Goal: Task Accomplishment & Management: Manage account settings

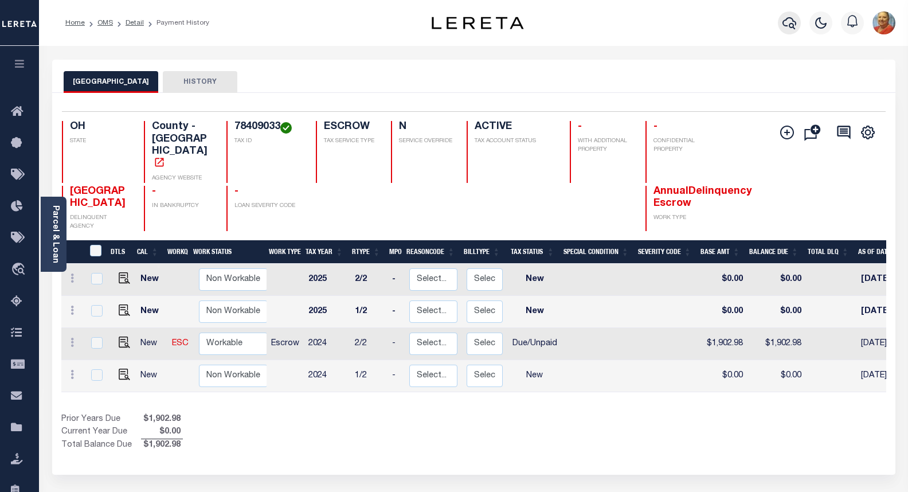
click at [795, 28] on icon "button" at bounding box center [789, 23] width 14 height 14
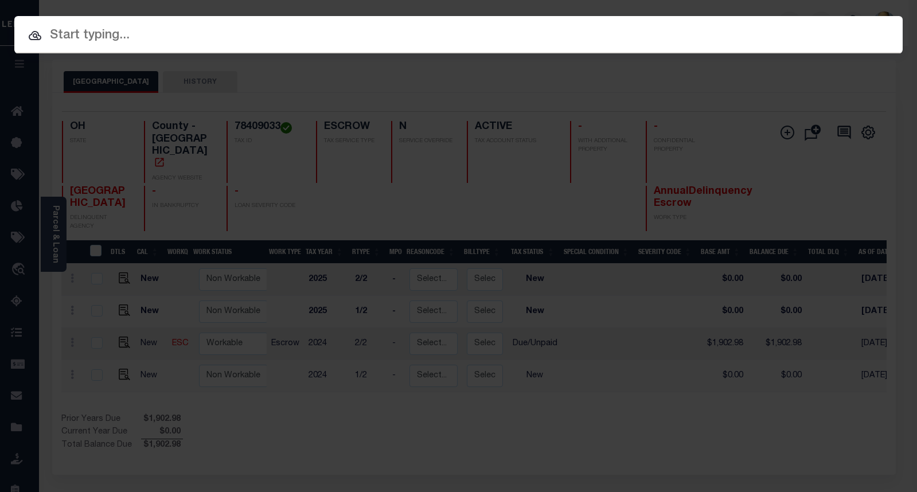
click at [128, 41] on input "text" at bounding box center [458, 36] width 888 height 20
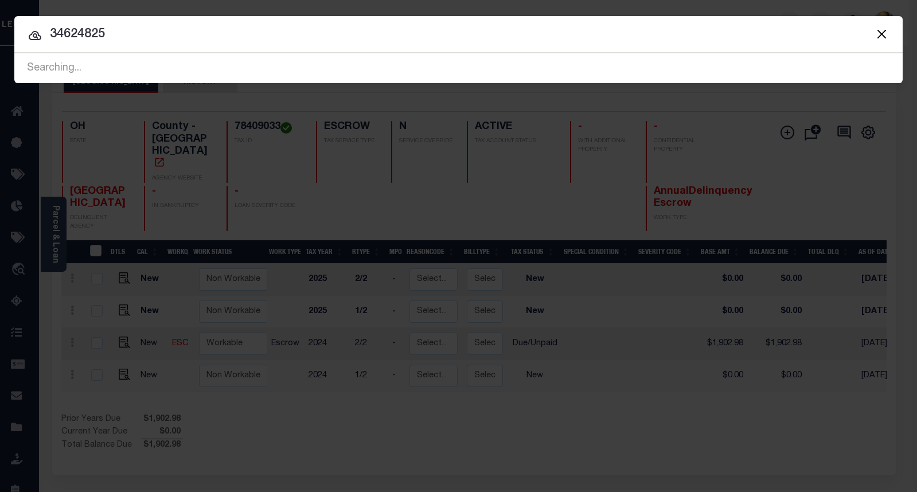
type input "34624825"
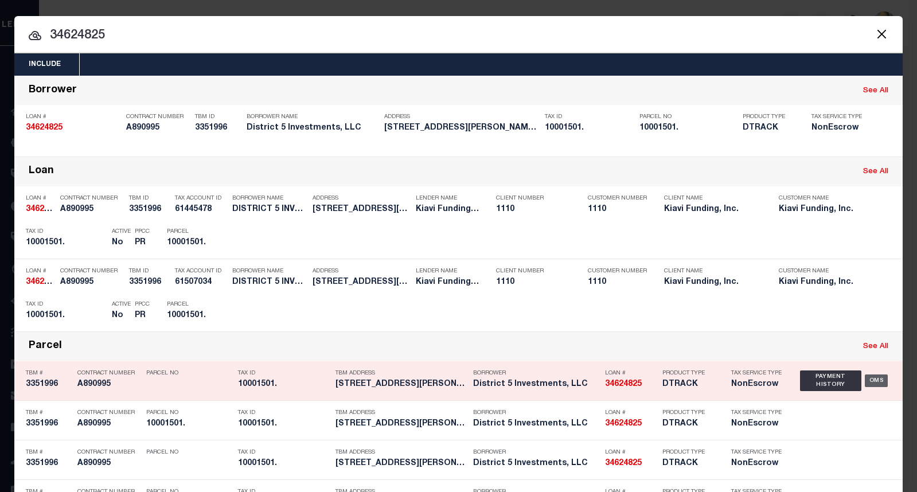
click at [868, 382] on div "OMS" at bounding box center [876, 380] width 24 height 13
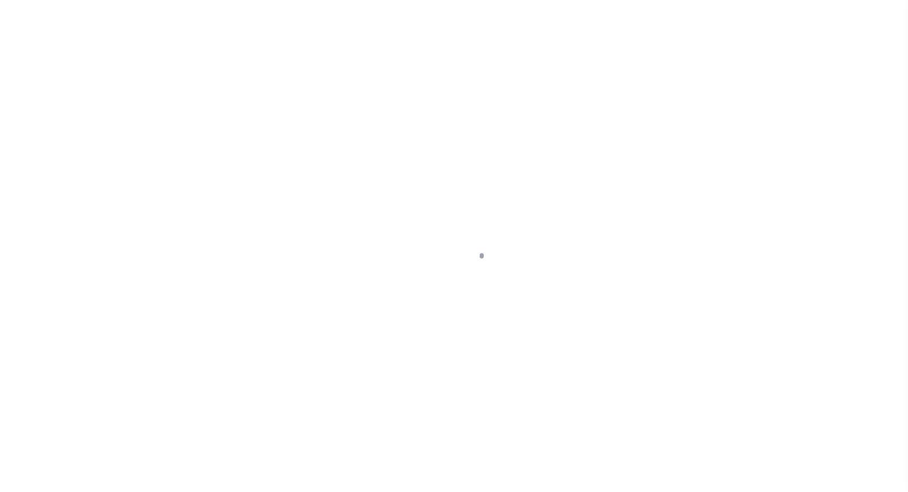
type input "34624825"
type input "District 5 Investments, LLC"
select select "False"
select select
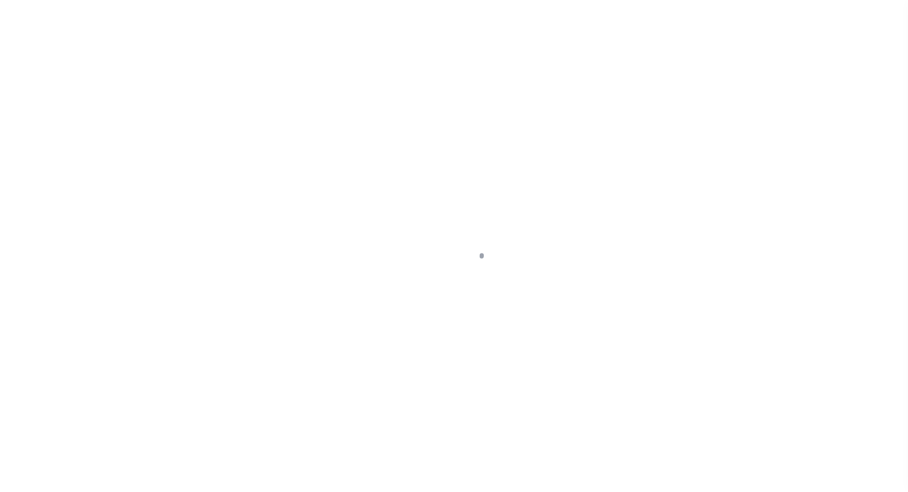
select select "10"
select select "NonEscrow"
type input "[STREET_ADDRESS][PERSON_NAME]"
type input "DETROIT MI 48206"
type input "MI"
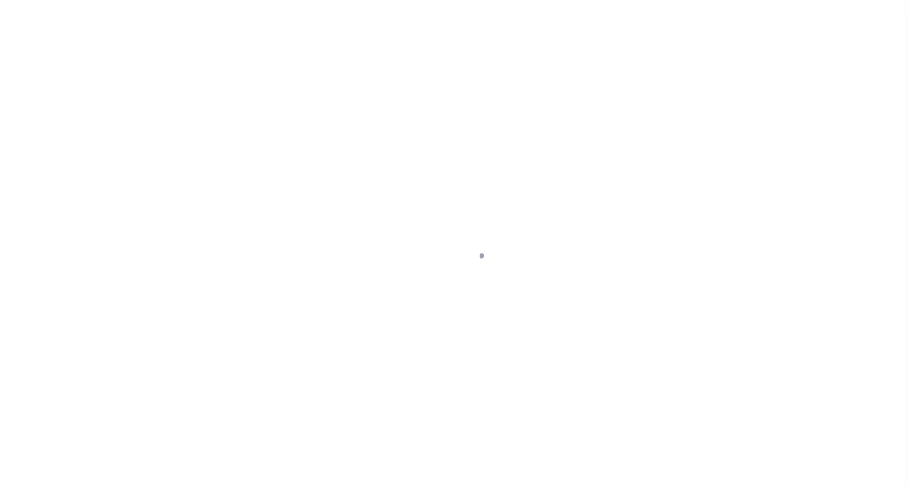
select select "3485"
select select
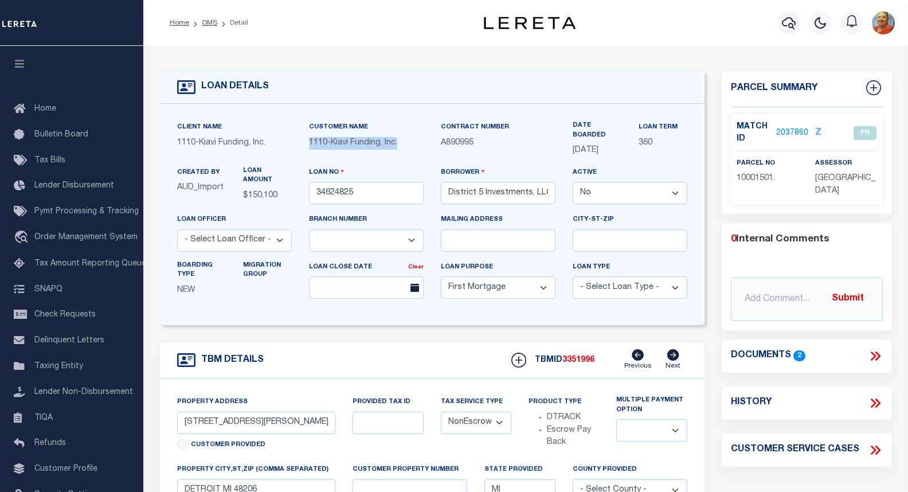
drag, startPoint x: 406, startPoint y: 148, endPoint x: 310, endPoint y: 143, distance: 96.5
click at [310, 143] on span "1110 - Kiavi Funding, Inc." at bounding box center [353, 143] width 88 height 8
copy div "1110 - Kiavi Funding, Inc."
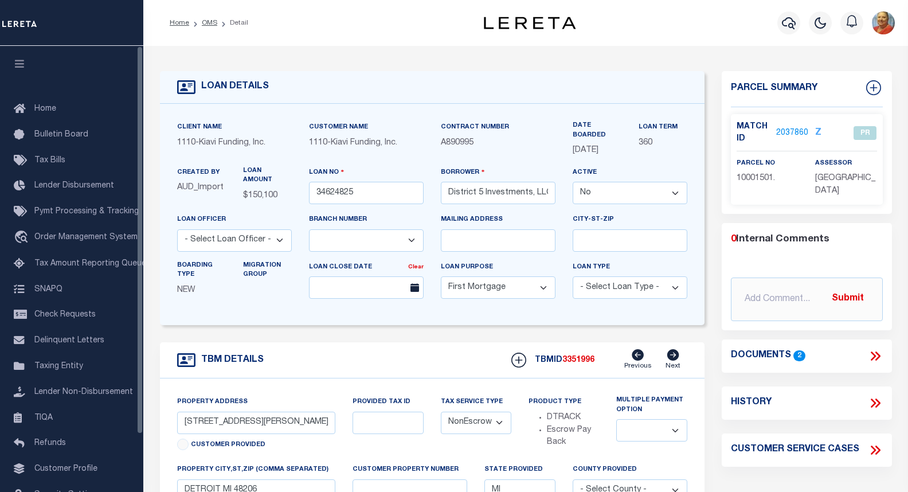
click at [492, 163] on div "Contract Number A890995" at bounding box center [498, 143] width 132 height 45
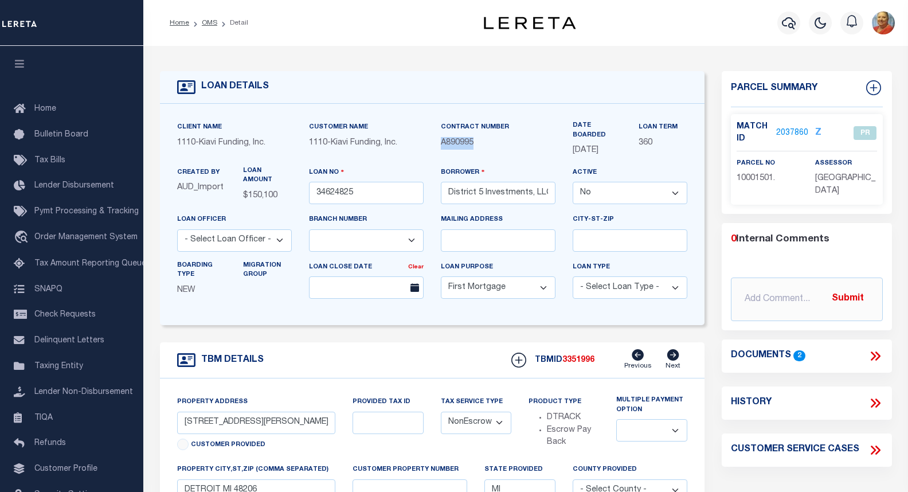
drag, startPoint x: 479, startPoint y: 145, endPoint x: 440, endPoint y: 144, distance: 39.0
click at [441, 144] on p "A890995" at bounding box center [498, 143] width 115 height 13
copy span "A890995"
click at [801, 130] on link "2037860" at bounding box center [792, 133] width 32 height 12
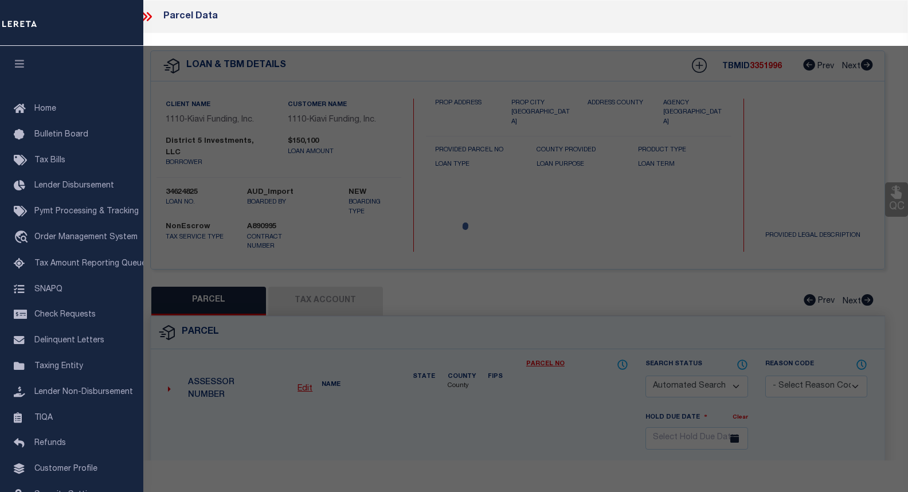
checkbox input "false"
select select "PR"
type input "District 5 Investments, LLC"
select select "AGW"
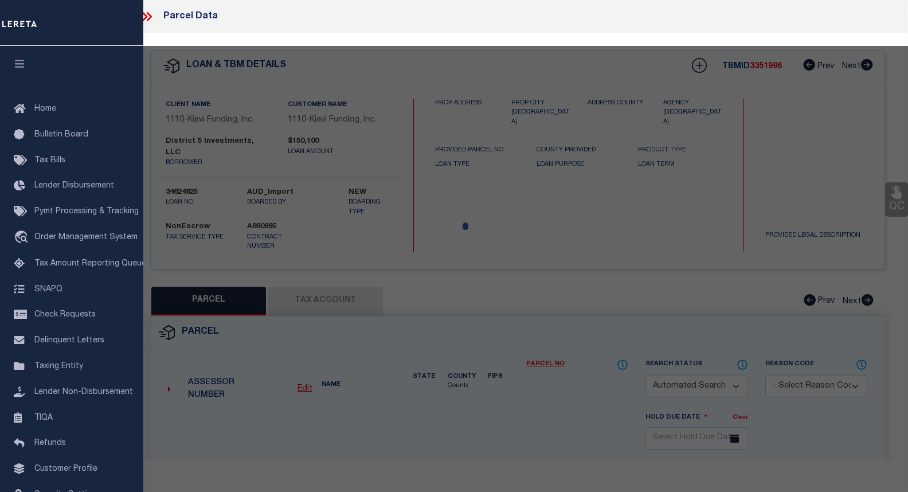
select select
type input "[STREET_ADDRESS][PERSON_NAME]"
checkbox input "false"
type input "[GEOGRAPHIC_DATA], [GEOGRAPHIC_DATA], 48206"
type textarea "acres 0.09"
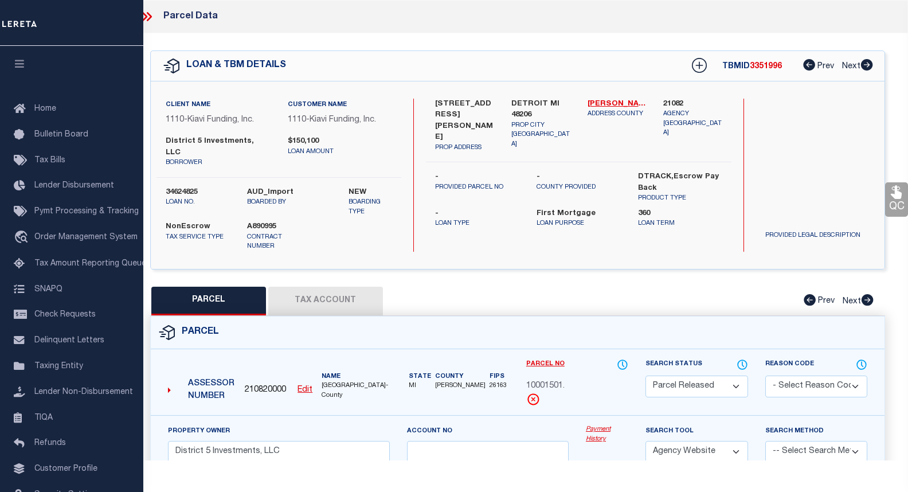
click at [344, 287] on button "Tax Account" at bounding box center [325, 301] width 115 height 29
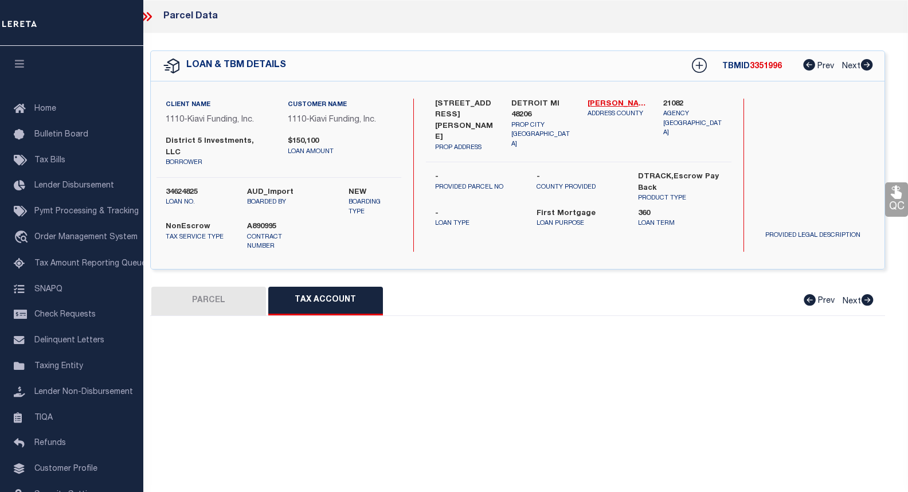
select select "100"
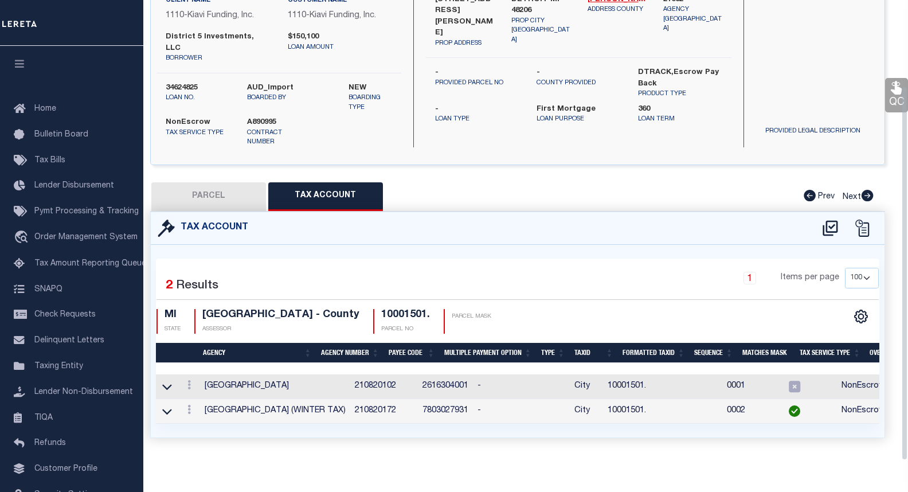
scroll to position [105, 0]
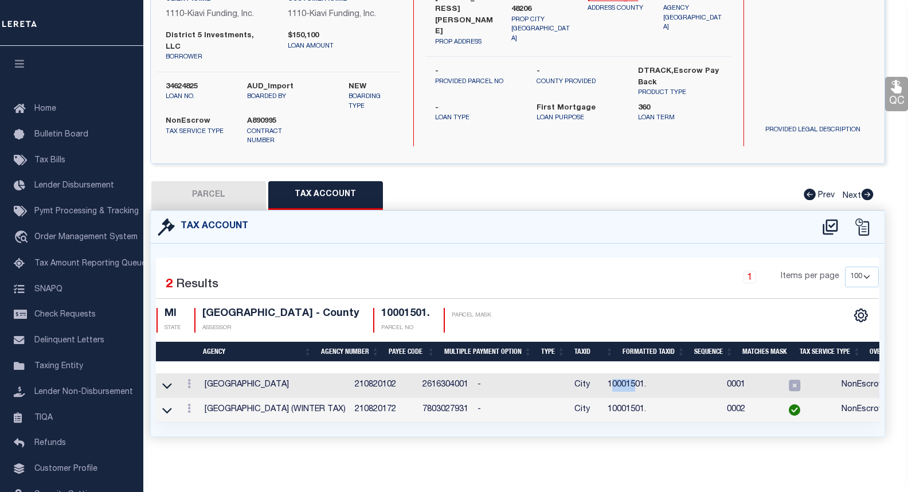
drag, startPoint x: 581, startPoint y: 377, endPoint x: 607, endPoint y: 377, distance: 25.8
click at [604, 376] on td "10001501." at bounding box center [627, 385] width 48 height 25
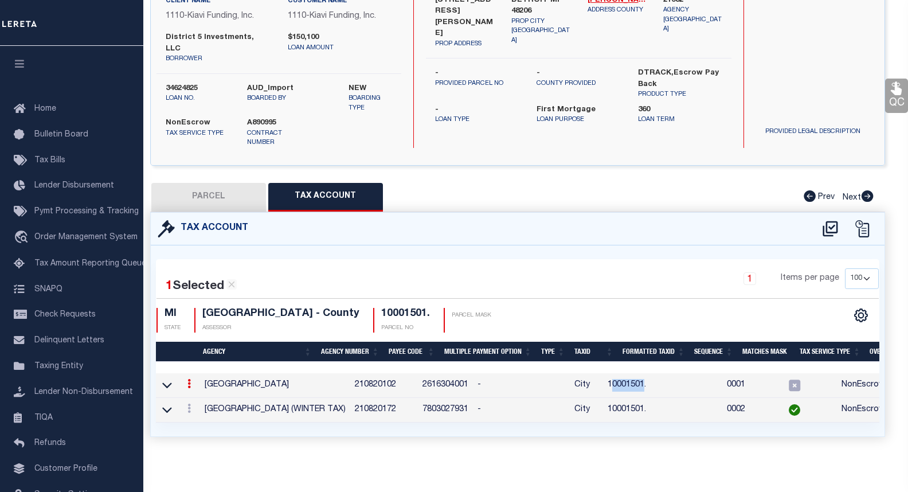
drag, startPoint x: 614, startPoint y: 375, endPoint x: 579, endPoint y: 377, distance: 35.0
click at [603, 377] on td "10001501." at bounding box center [627, 385] width 48 height 25
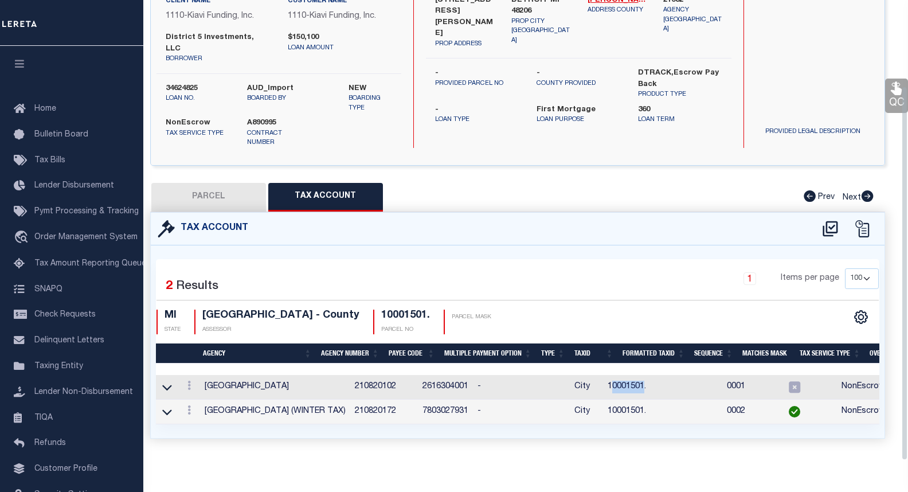
scroll to position [105, 0]
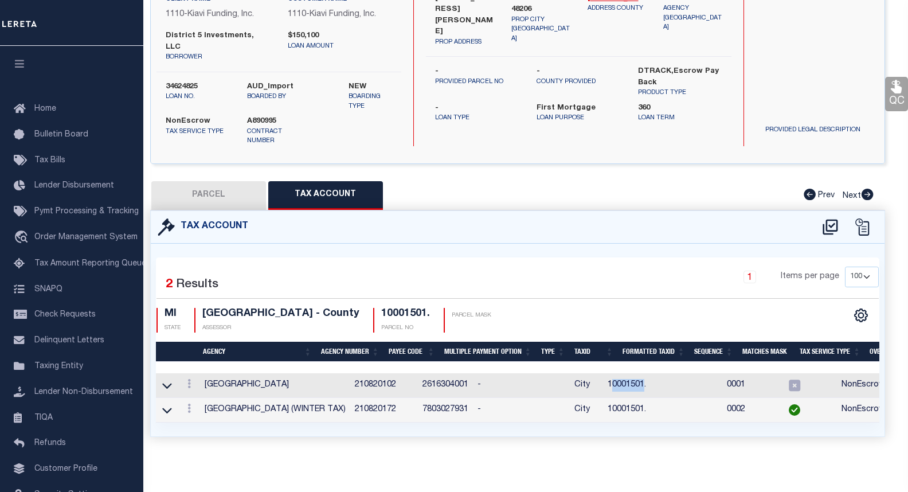
copy td "0001501"
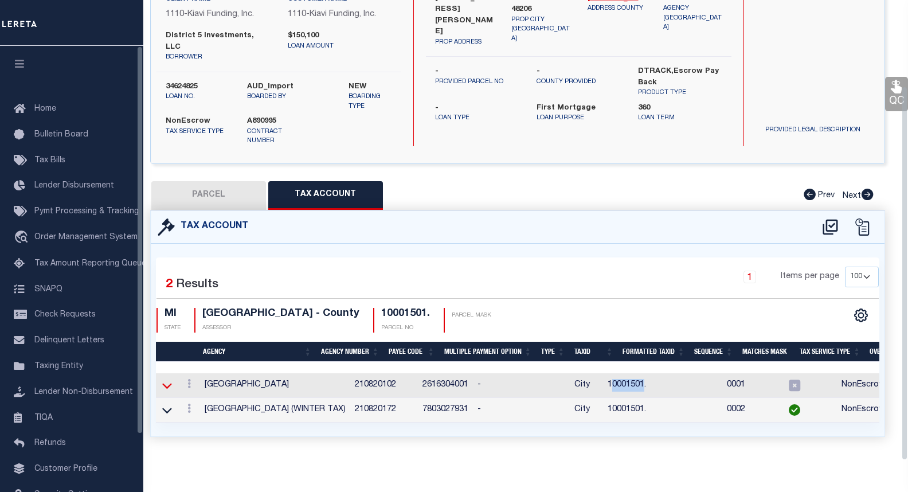
click at [170, 379] on icon at bounding box center [167, 385] width 10 height 12
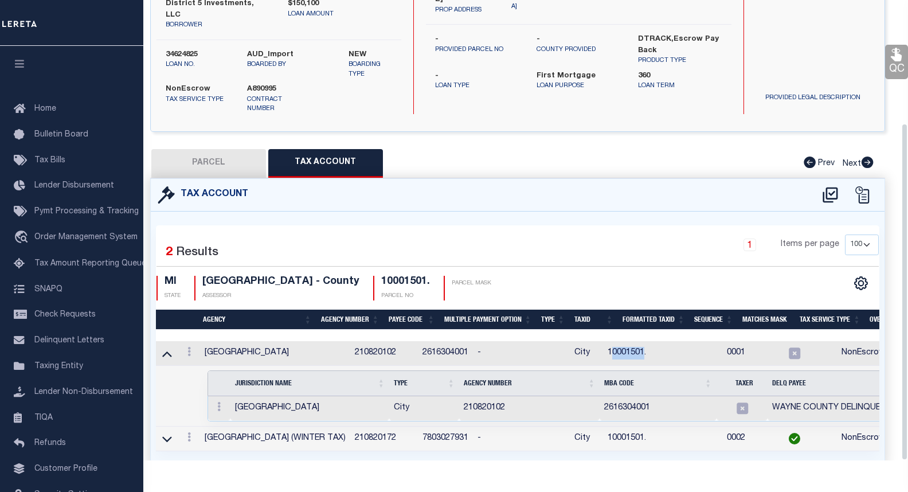
scroll to position [167, 0]
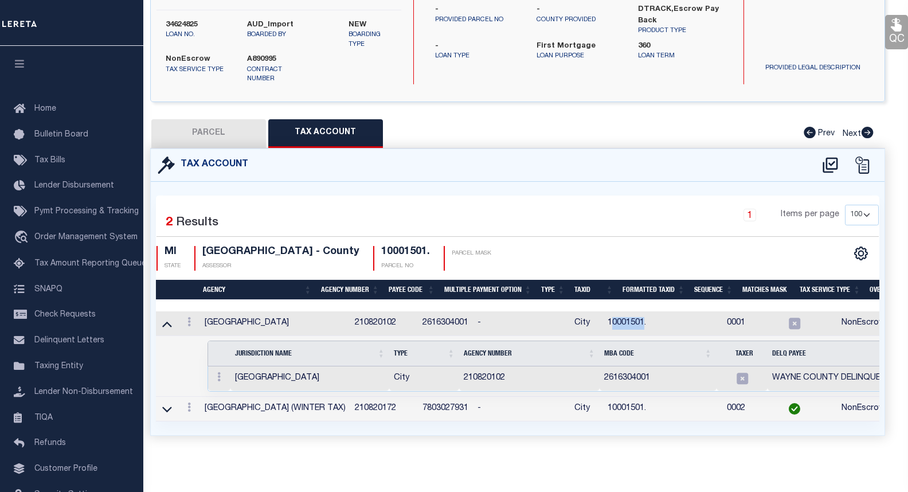
click at [170, 318] on icon at bounding box center [167, 324] width 10 height 12
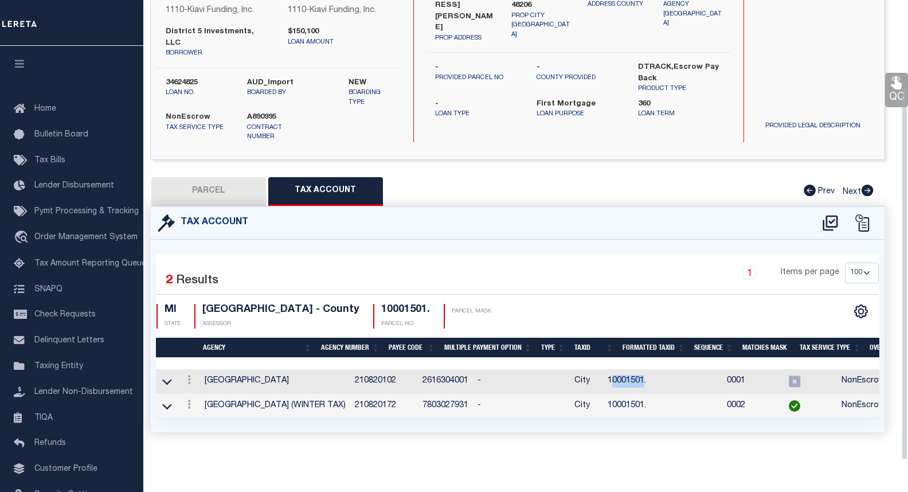
scroll to position [105, 0]
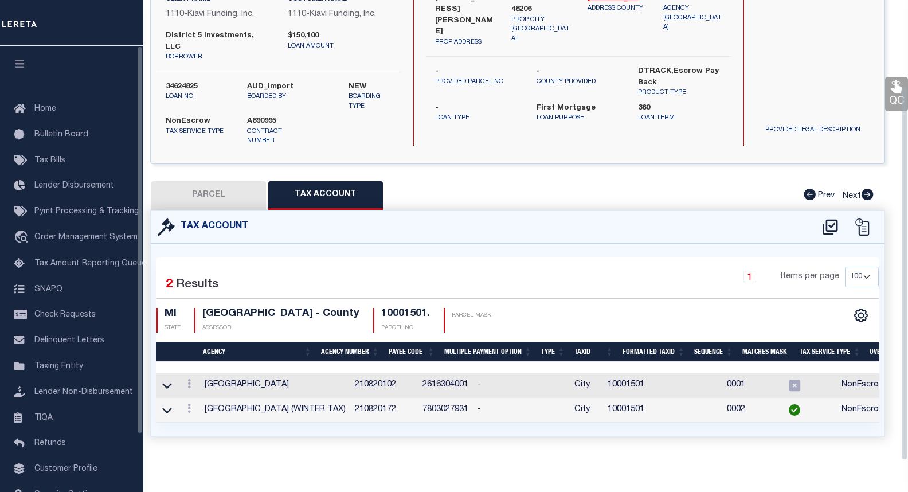
click at [248, 442] on div "Tax Account 1 2 1" at bounding box center [518, 337] width 752 height 254
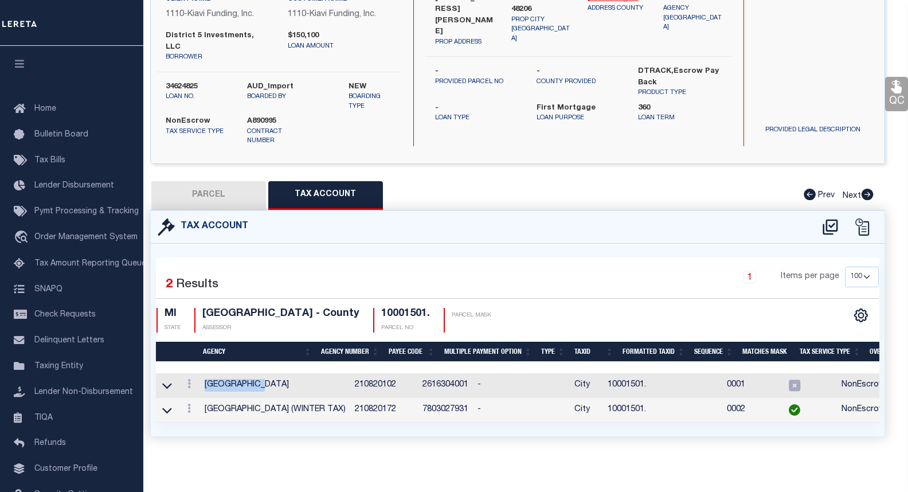
drag, startPoint x: 206, startPoint y: 374, endPoint x: 263, endPoint y: 374, distance: 56.7
click at [263, 374] on td "[GEOGRAPHIC_DATA]" at bounding box center [275, 385] width 150 height 25
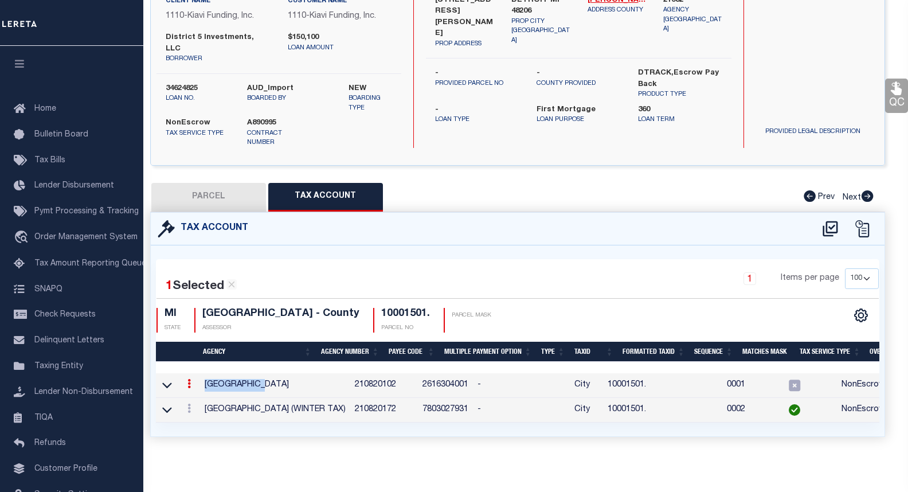
copy td "[GEOGRAPHIC_DATA]"
click at [207, 183] on button "PARCEL" at bounding box center [208, 197] width 115 height 29
select select "AS"
select select
checkbox input "false"
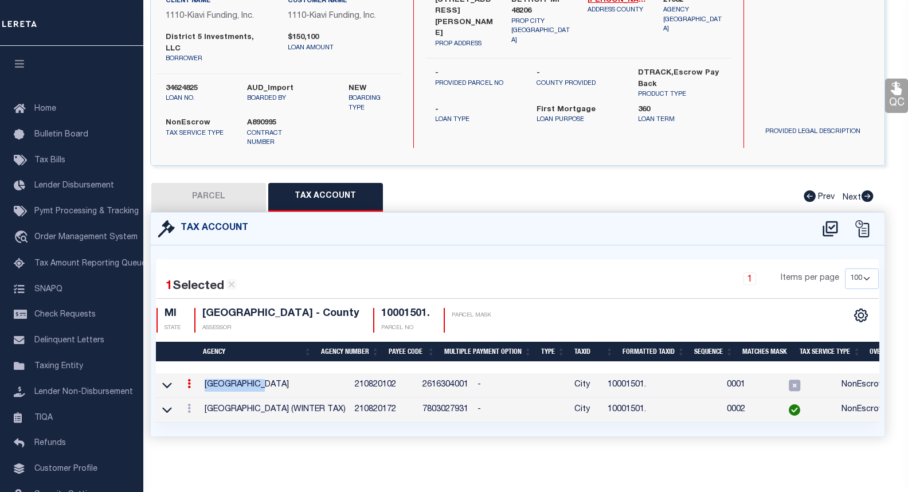
checkbox input "false"
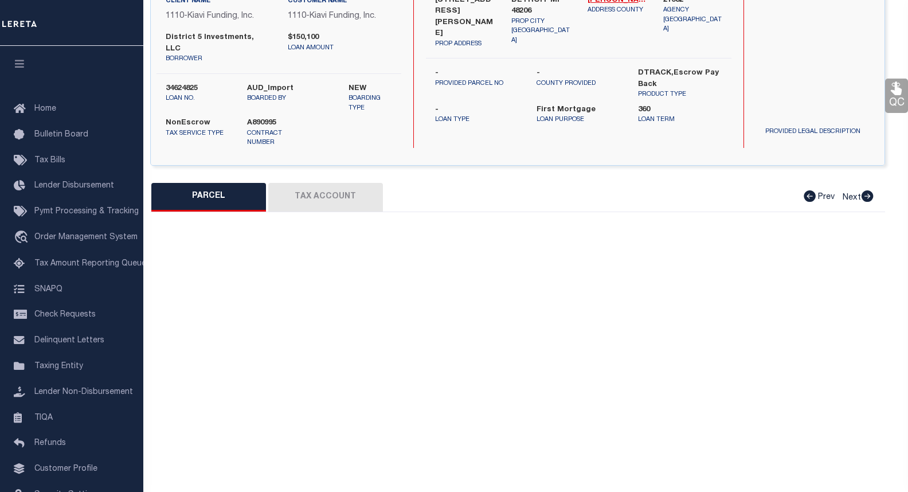
select select "PR"
type input "District 5 Investments, LLC"
select select "AGW"
select select
type input "2688 MONTGOMERY ST"
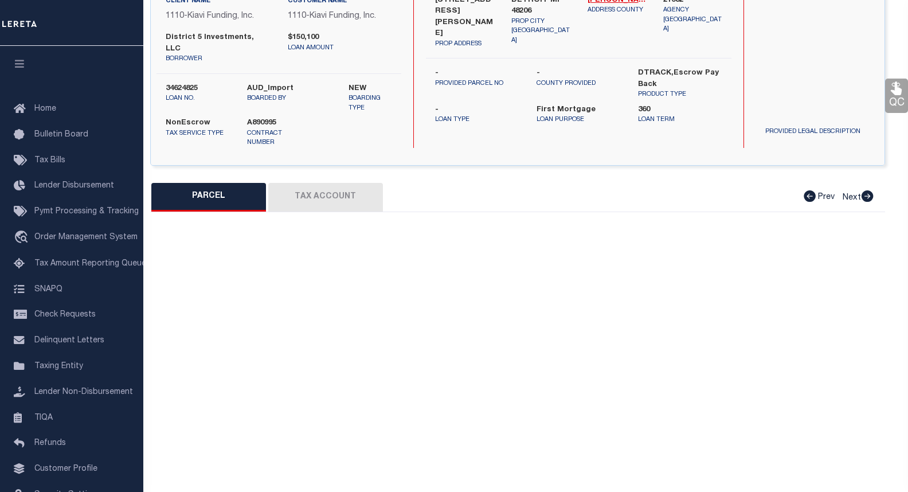
checkbox input "false"
type input "DETROIT, MI, 48206"
type textarea "acres 0.09"
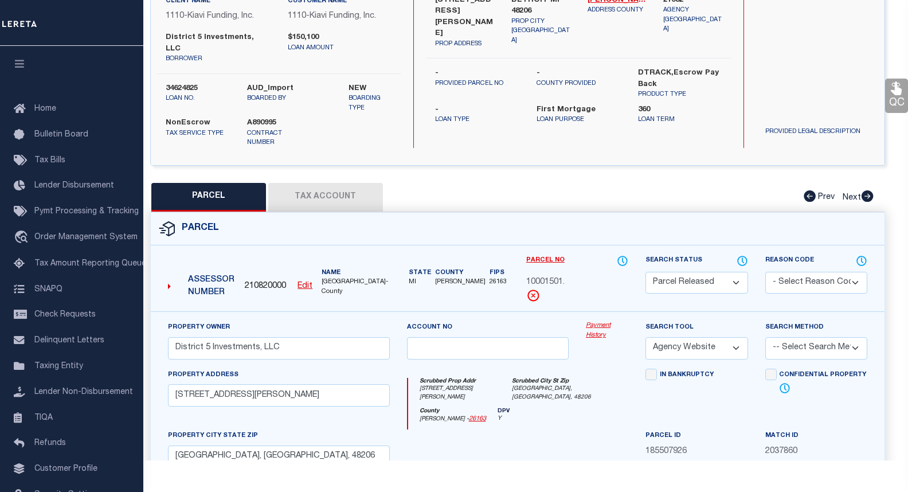
click at [608, 321] on link "Payment History" at bounding box center [607, 330] width 42 height 19
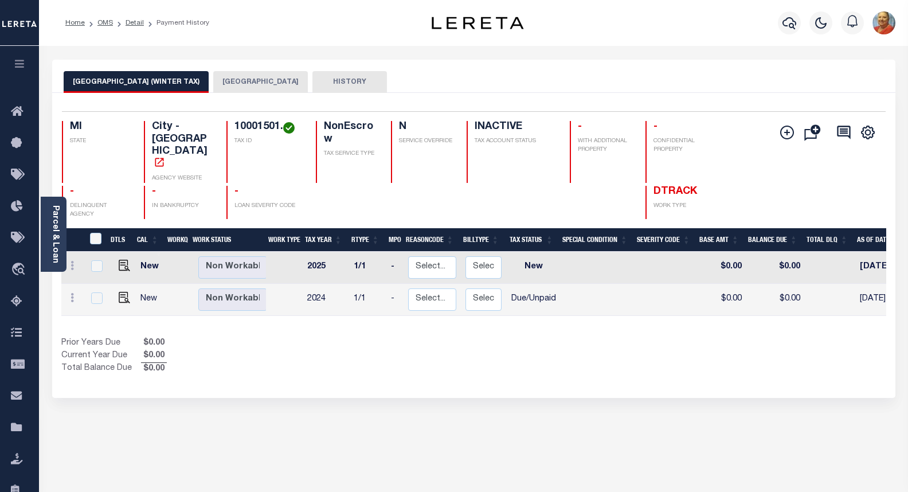
click at [213, 85] on button "[GEOGRAPHIC_DATA]" at bounding box center [260, 82] width 95 height 22
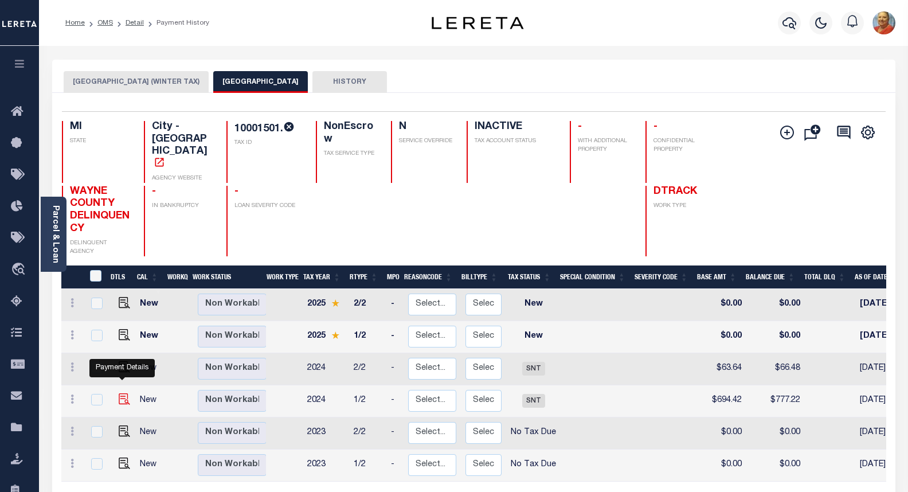
click at [123, 393] on img "" at bounding box center [124, 398] width 11 height 11
checkbox input "true"
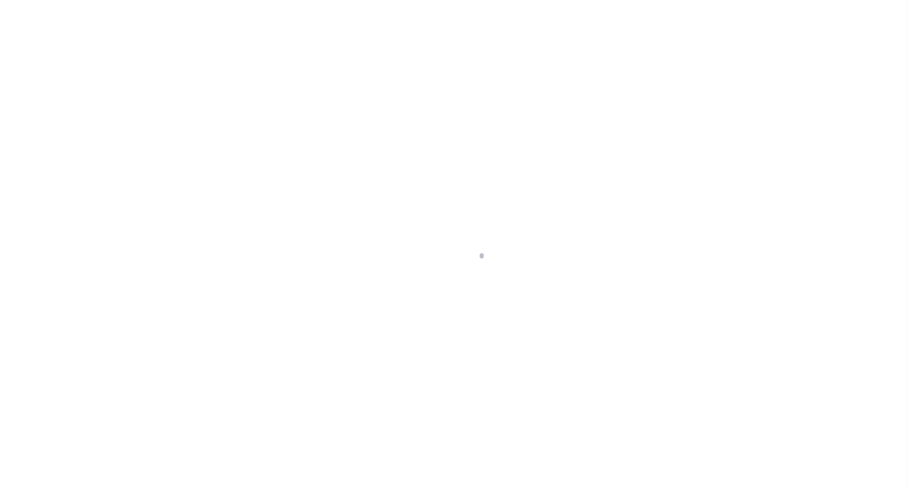
select select "SNT"
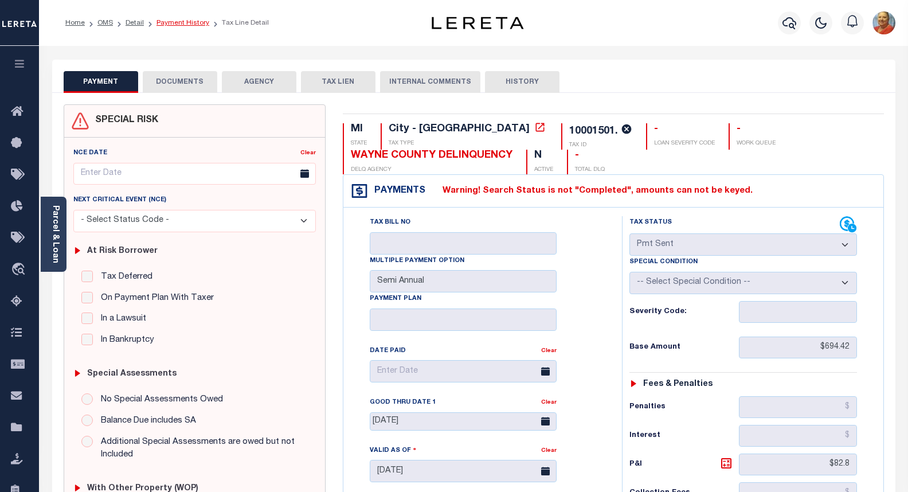
click at [191, 24] on link "Payment History" at bounding box center [182, 22] width 53 height 7
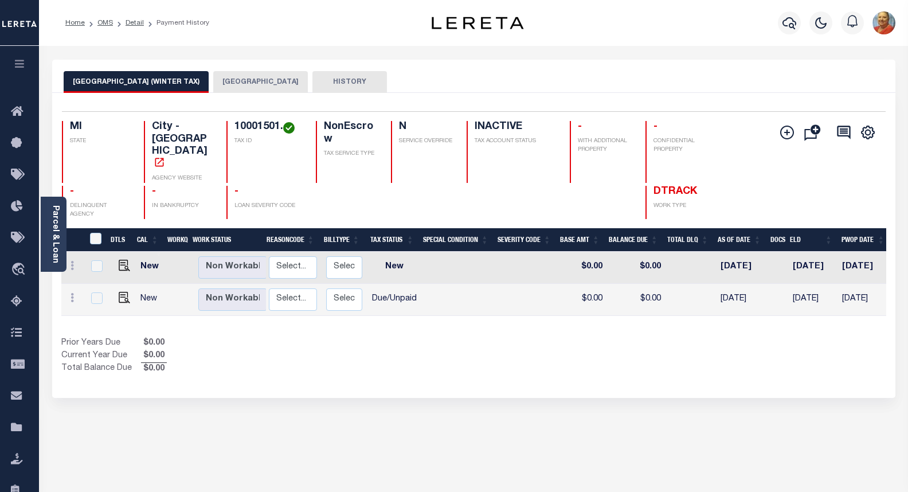
scroll to position [0, 120]
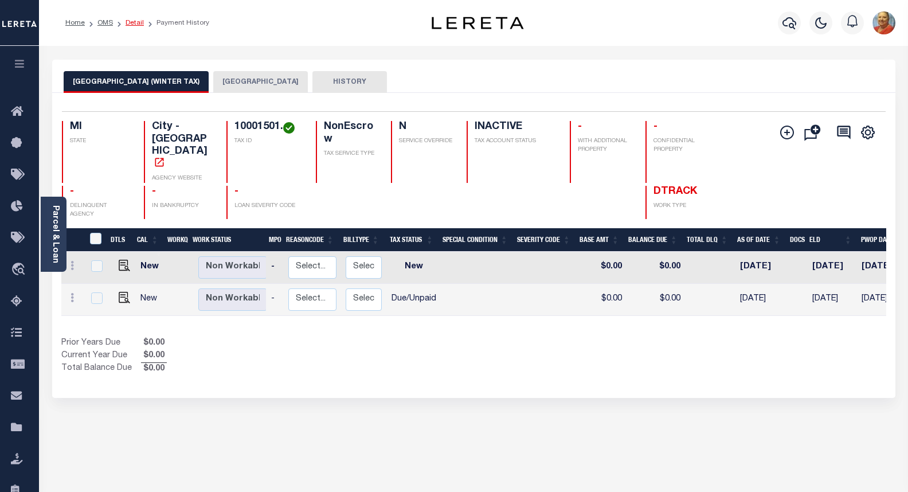
click at [132, 24] on link "Detail" at bounding box center [135, 22] width 18 height 7
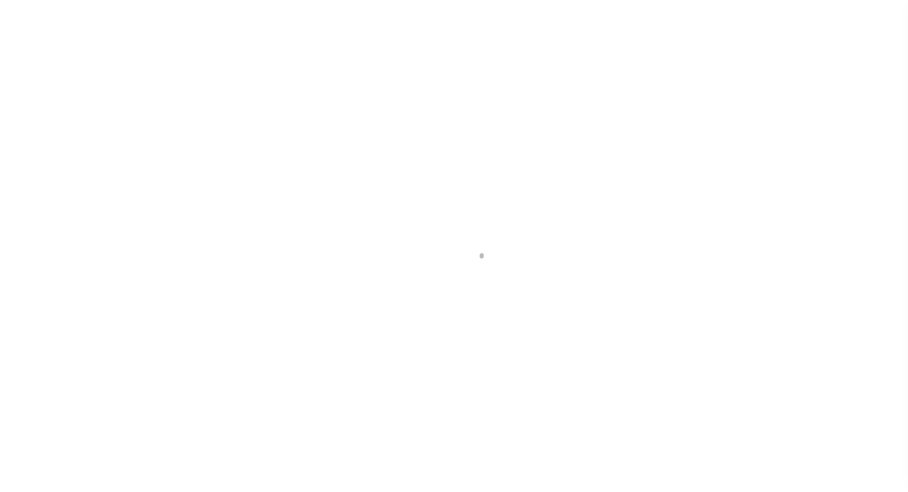
select select "False"
select select "10"
select select "NonEscrow"
type input "[STREET_ADDRESS][PERSON_NAME]"
type input "DETROIT MI 48206"
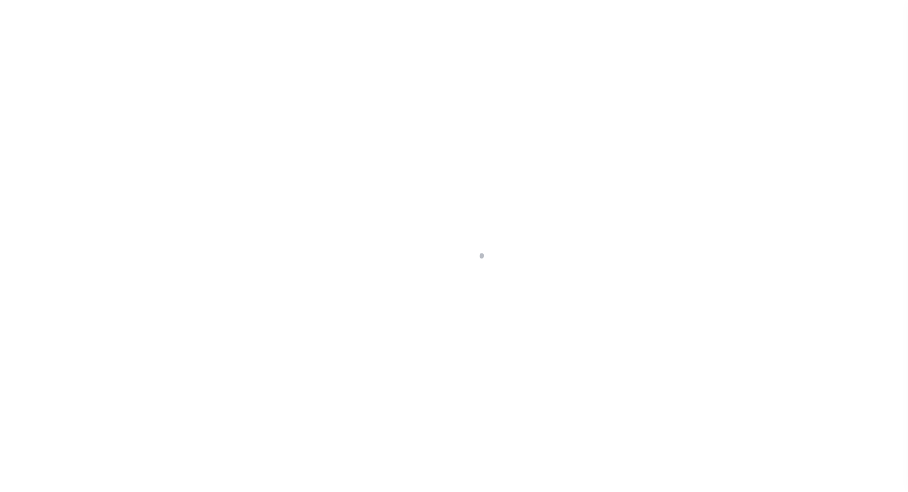
type input "MI"
select select "3485"
select select
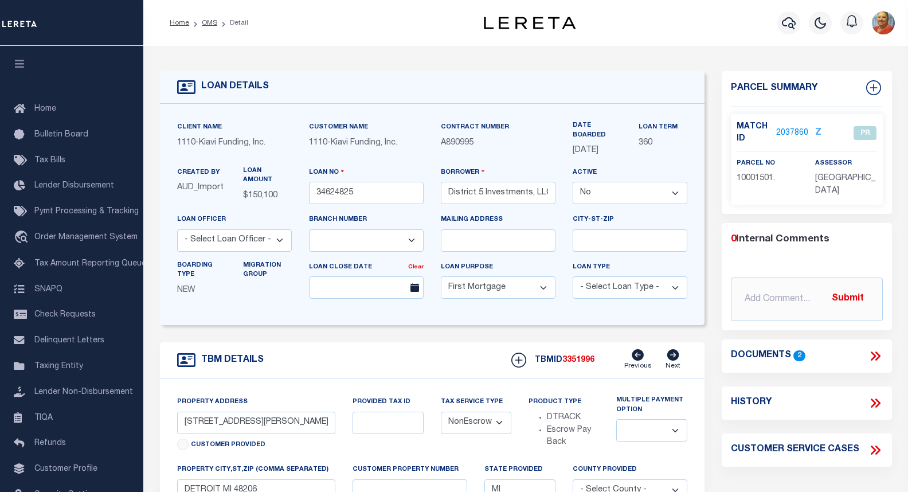
click at [874, 350] on icon at bounding box center [875, 355] width 15 height 15
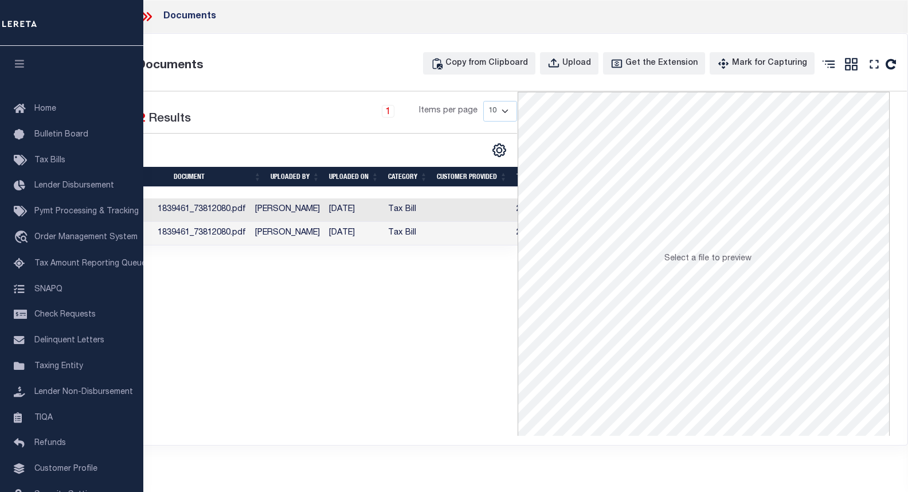
click at [393, 209] on td "Tax Bill" at bounding box center [407, 210] width 49 height 24
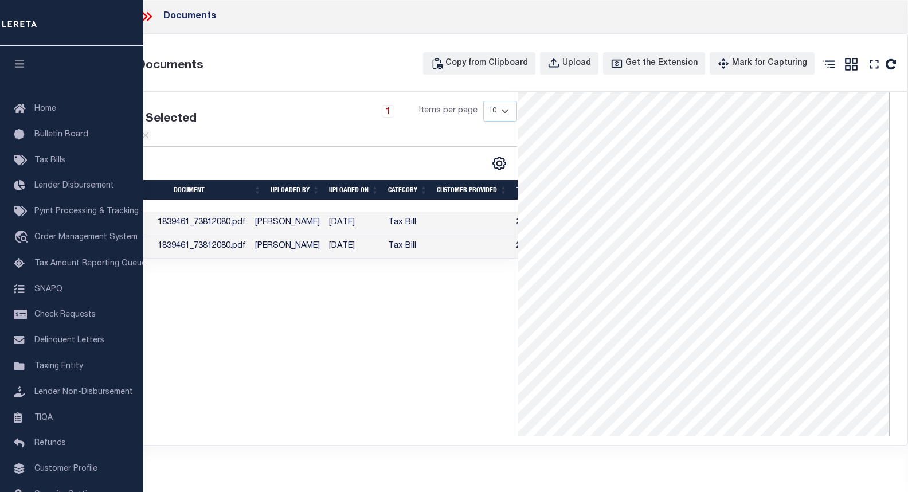
click at [146, 19] on icon at bounding box center [146, 16] width 15 height 15
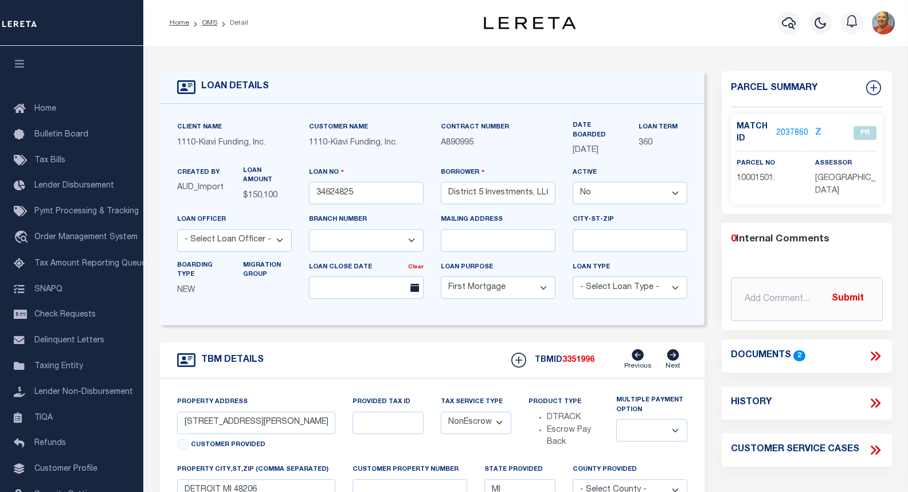
click at [776, 133] on link "2037860" at bounding box center [792, 133] width 32 height 12
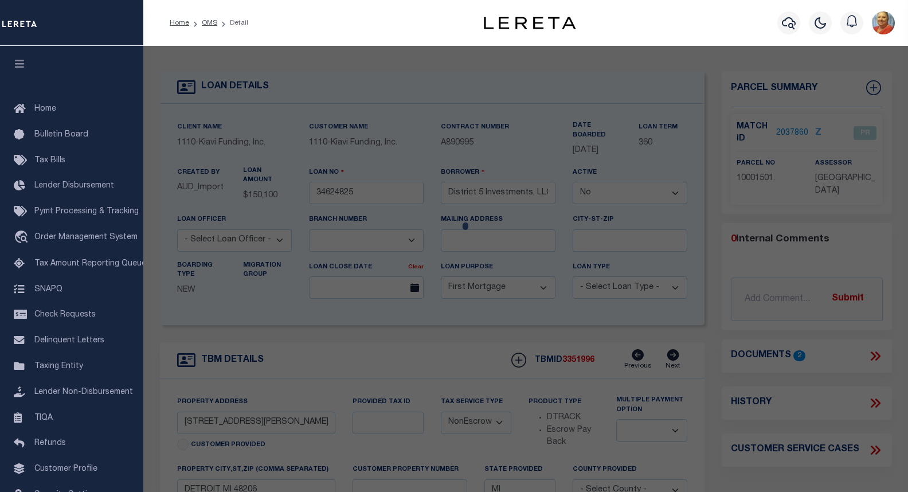
checkbox input "false"
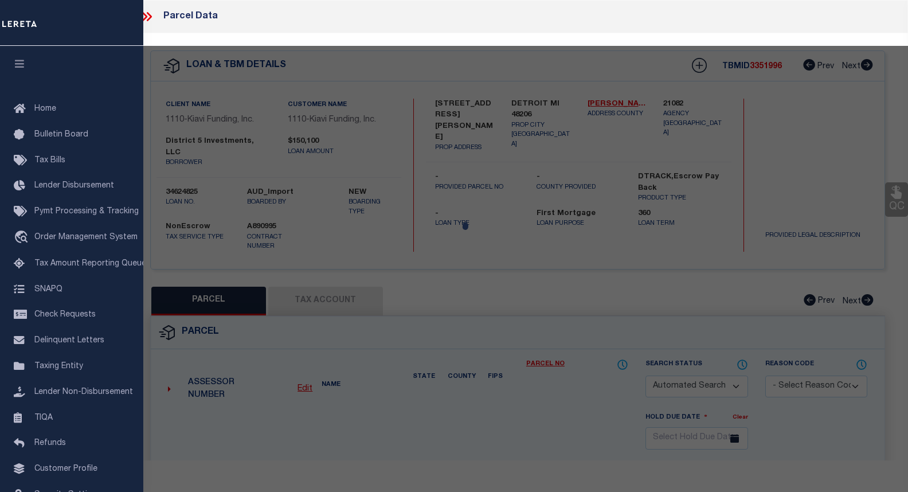
select select "PR"
type input "District 5 Investments, LLC"
select select "AGW"
select select
type input "[STREET_ADDRESS][PERSON_NAME]"
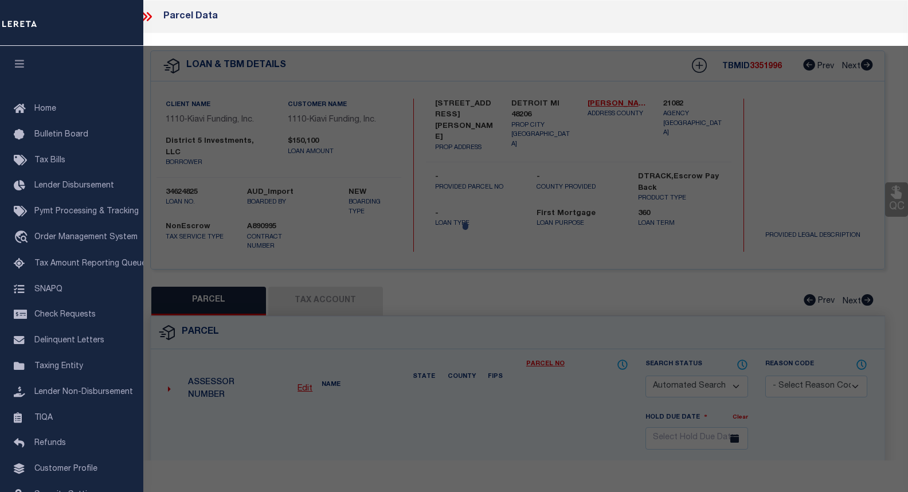
checkbox input "false"
type input "[GEOGRAPHIC_DATA], [GEOGRAPHIC_DATA], 48206"
type textarea "acres 0.09"
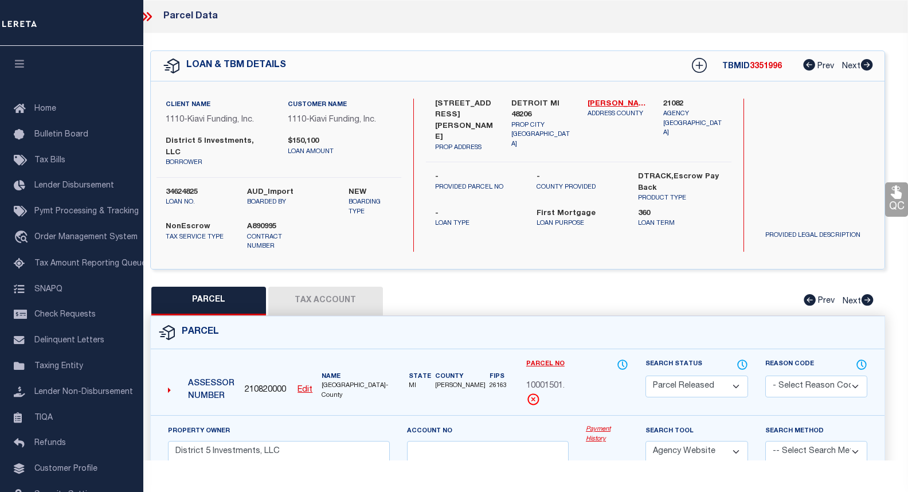
click at [601, 425] on link "Payment History" at bounding box center [607, 434] width 42 height 19
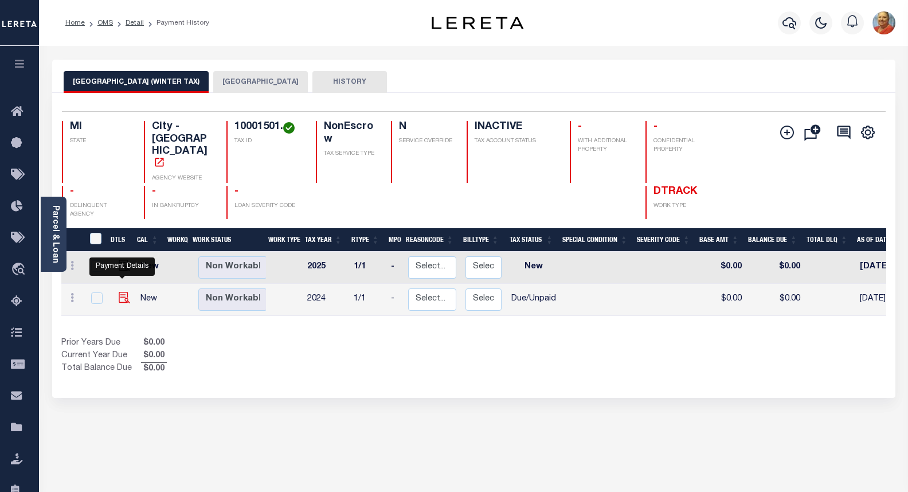
click at [122, 292] on img "" at bounding box center [124, 297] width 11 height 11
checkbox input "true"
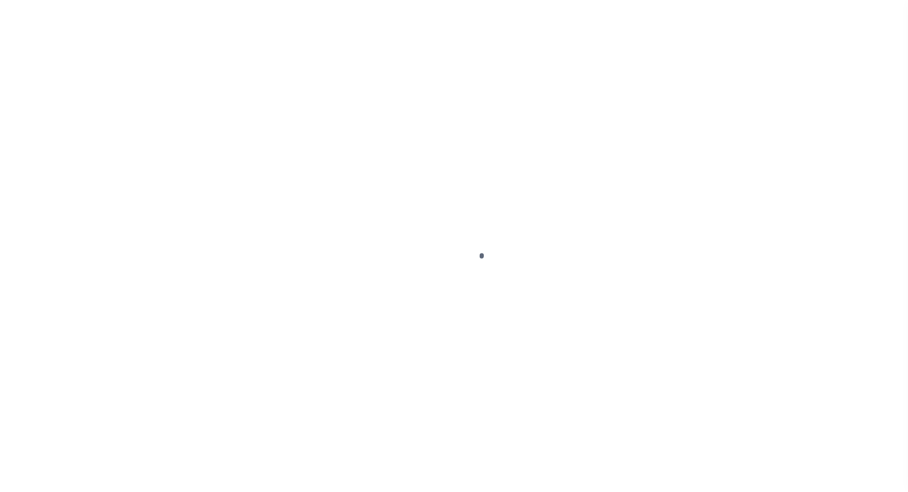
select select "DUE"
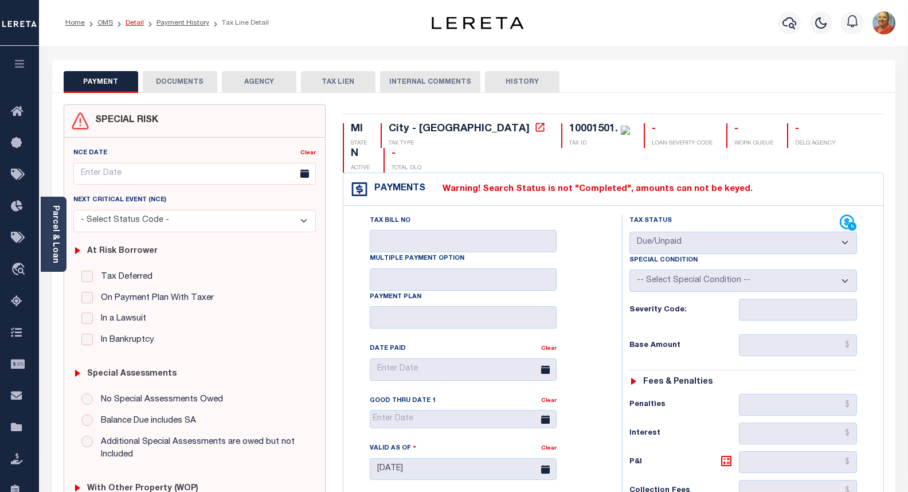
click at [136, 21] on link "Detail" at bounding box center [135, 22] width 18 height 7
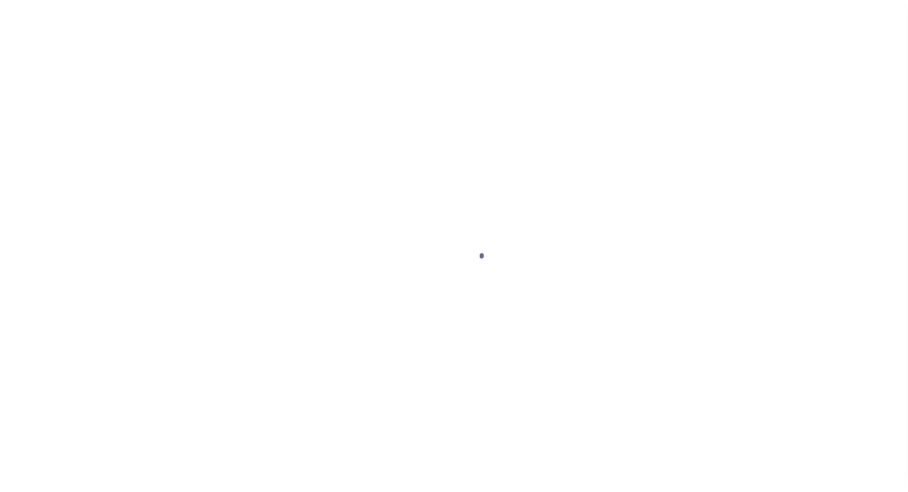
select select "False"
select select "10"
select select "NonEscrow"
type input "[STREET_ADDRESS][PERSON_NAME]"
type input "DETROIT MI 48206"
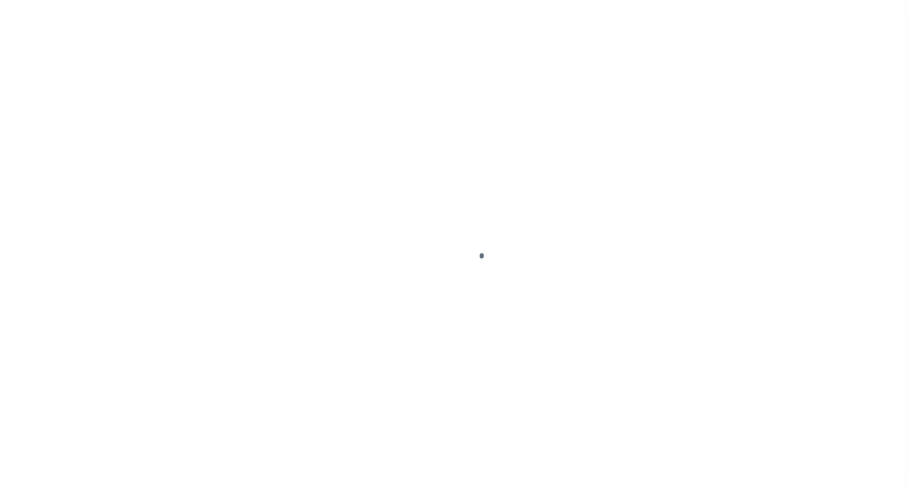
type input "MI"
select select "3485"
select select
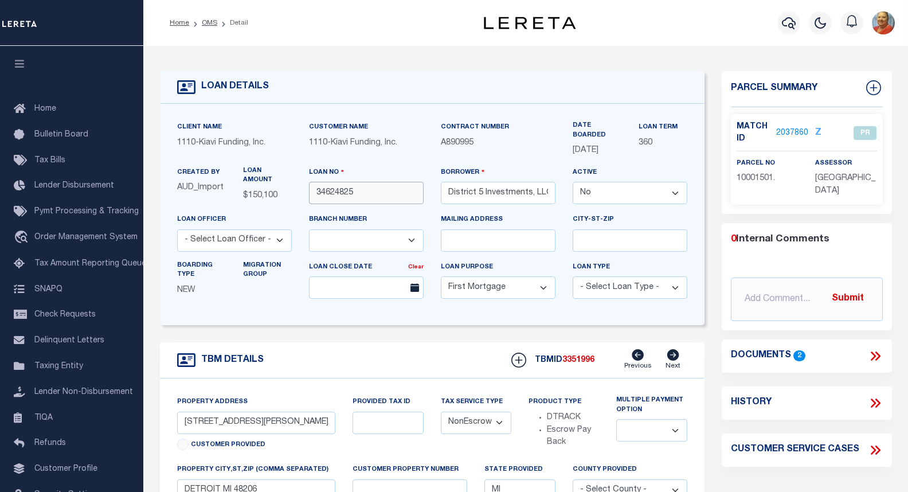
drag, startPoint x: 357, startPoint y: 197, endPoint x: 314, endPoint y: 195, distance: 43.6
click at [314, 195] on input "34624825" at bounding box center [366, 193] width 115 height 22
drag, startPoint x: 449, startPoint y: 195, endPoint x: 555, endPoint y: 190, distance: 106.7
click at [555, 190] on div "Borrower District 5 Investments, LLC" at bounding box center [498, 189] width 132 height 47
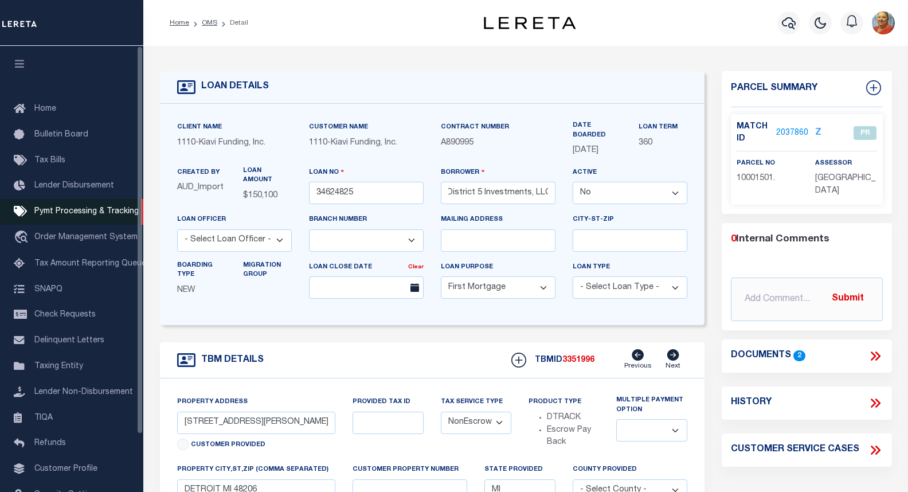
scroll to position [0, 0]
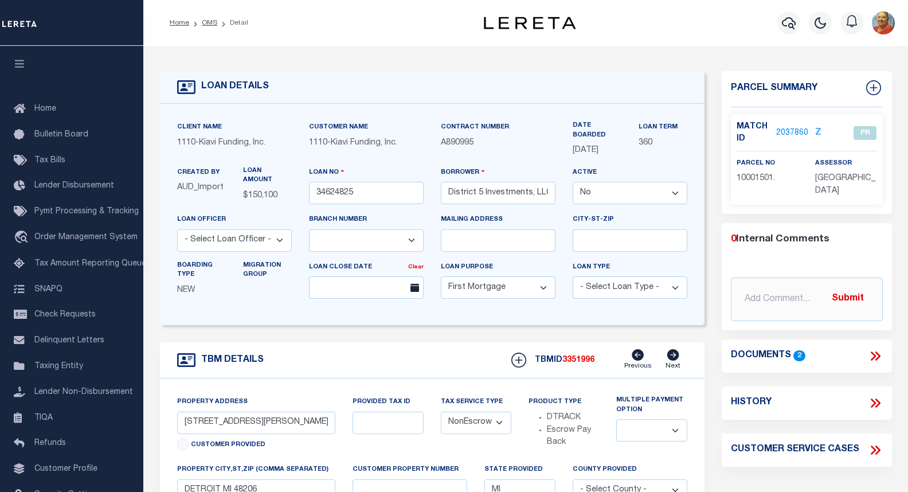
click at [797, 131] on link "2037860" at bounding box center [792, 133] width 32 height 12
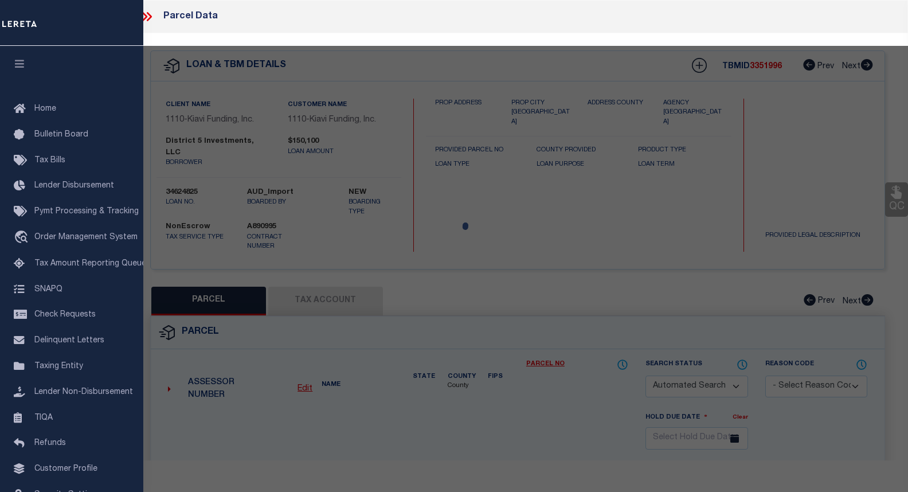
checkbox input "false"
select select "PR"
type input "District 5 Investments, LLC"
select select "AGW"
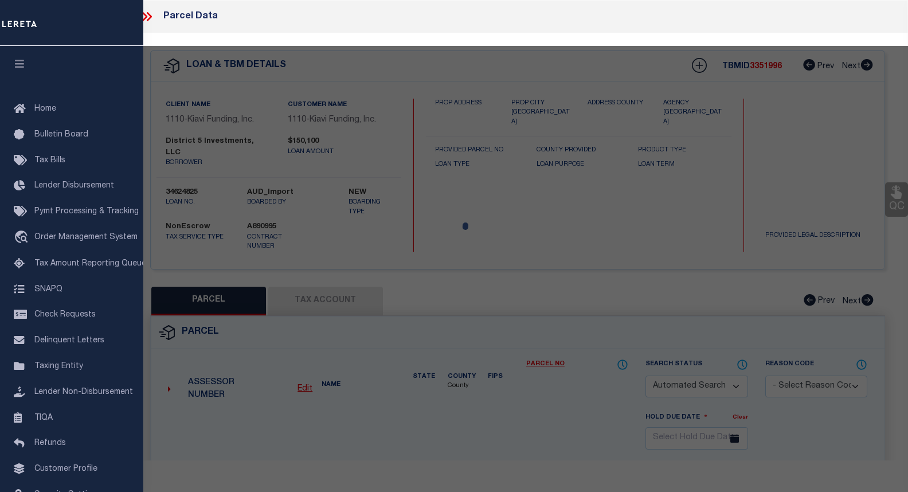
select select
type input "[STREET_ADDRESS][PERSON_NAME]"
checkbox input "false"
type input "[GEOGRAPHIC_DATA], [GEOGRAPHIC_DATA], 48206"
type textarea "acres 0.09"
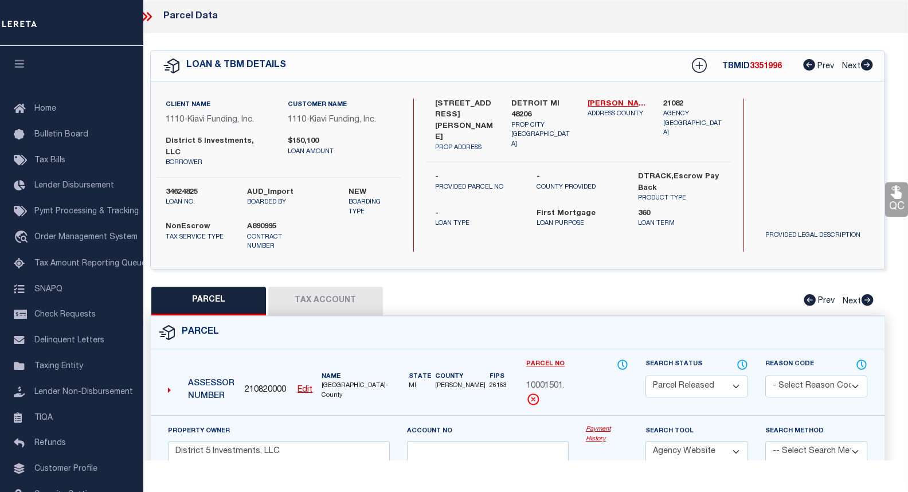
click at [601, 425] on link "Payment History" at bounding box center [607, 434] width 42 height 19
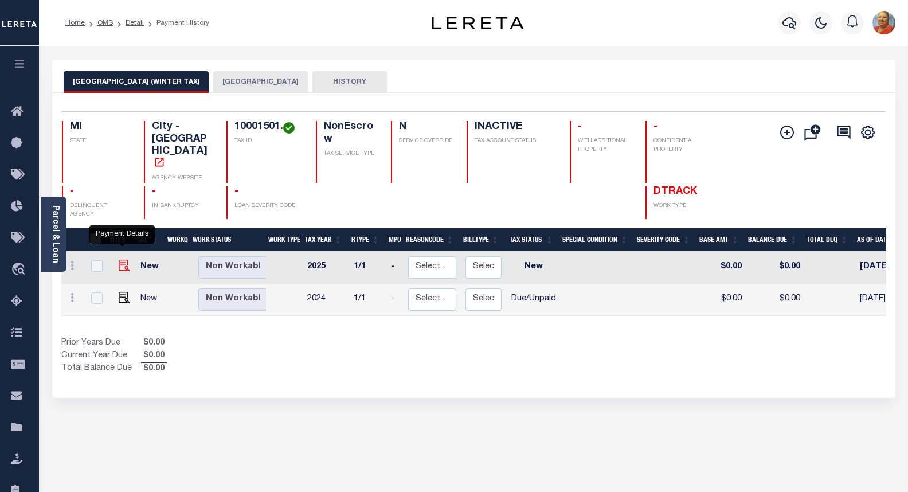
click at [123, 260] on img "" at bounding box center [124, 265] width 11 height 11
checkbox input "true"
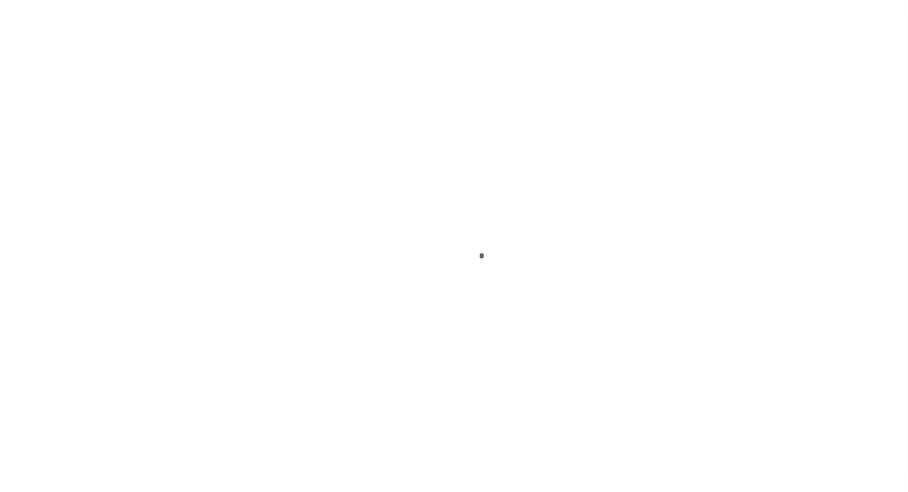
select select "NW2"
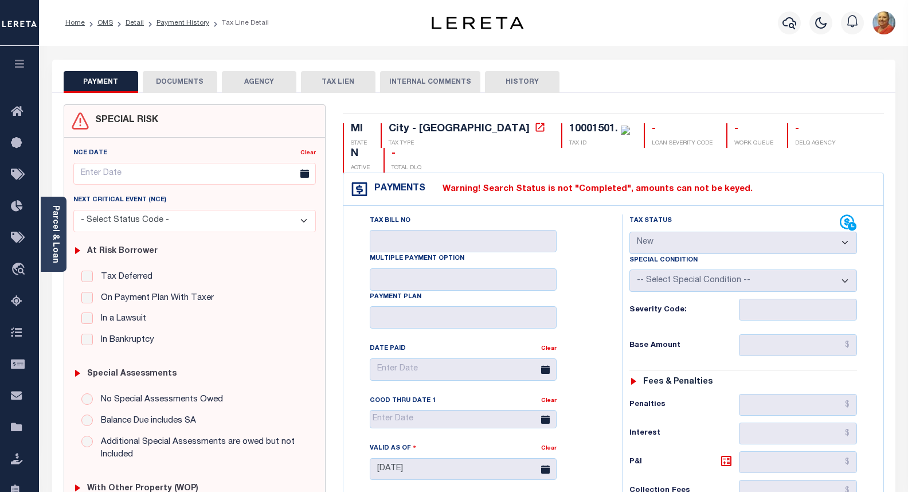
click at [190, 84] on button "DOCUMENTS" at bounding box center [180, 82] width 75 height 22
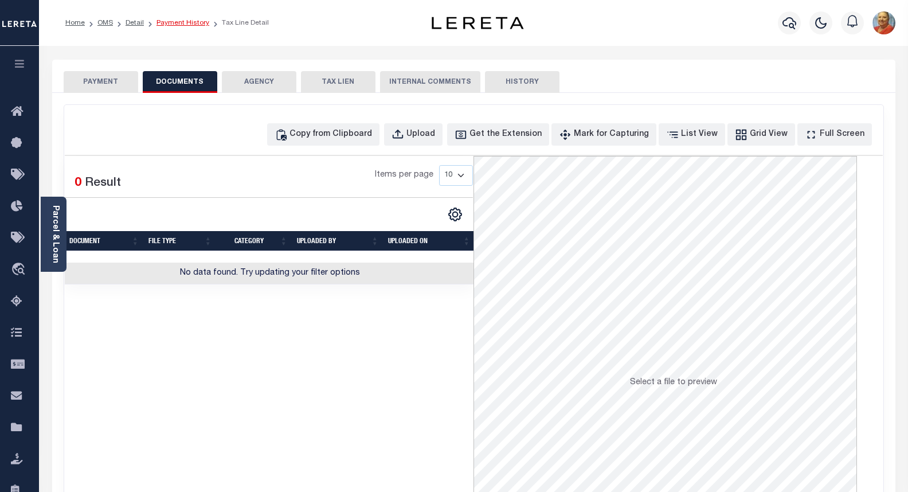
click at [171, 24] on link "Payment History" at bounding box center [182, 22] width 53 height 7
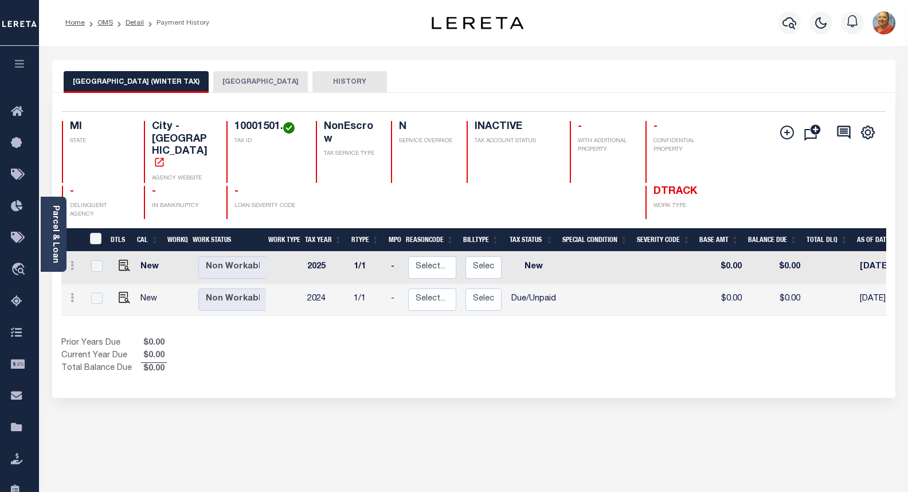
click at [213, 81] on button "[GEOGRAPHIC_DATA]" at bounding box center [260, 82] width 95 height 22
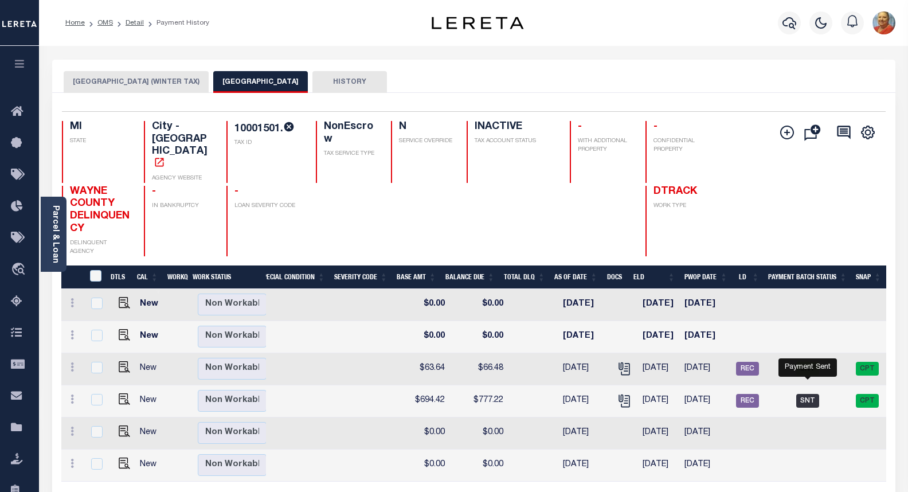
click at [800, 394] on span "SNT" at bounding box center [807, 401] width 23 height 14
checkbox input "true"
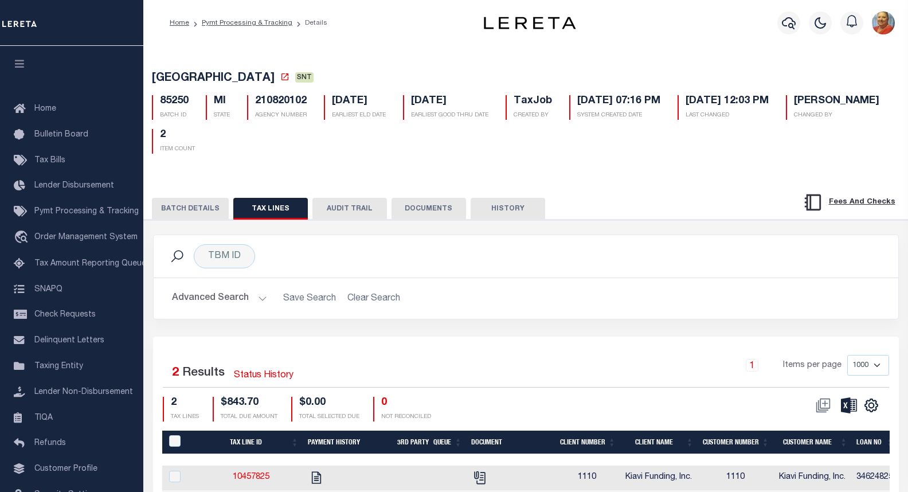
click at [198, 213] on button "BATCH DETAILS" at bounding box center [190, 209] width 77 height 22
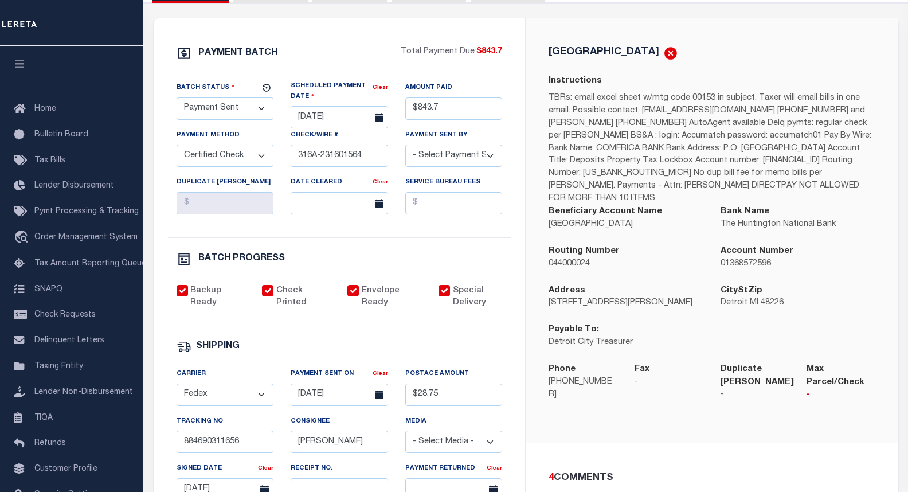
scroll to position [229, 0]
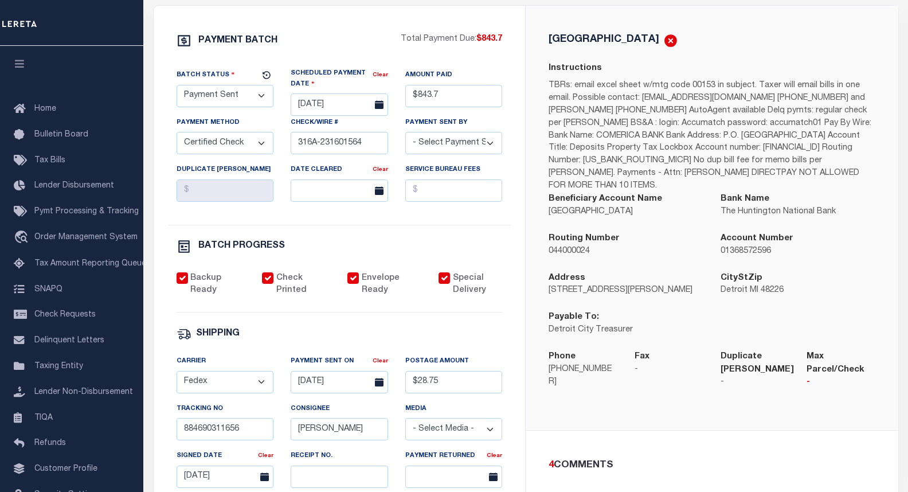
click at [562, 404] on div "[GEOGRAPHIC_DATA] Instructions Beneficiary Account Name [GEOGRAPHIC_DATA] Bank …" at bounding box center [712, 218] width 373 height 425
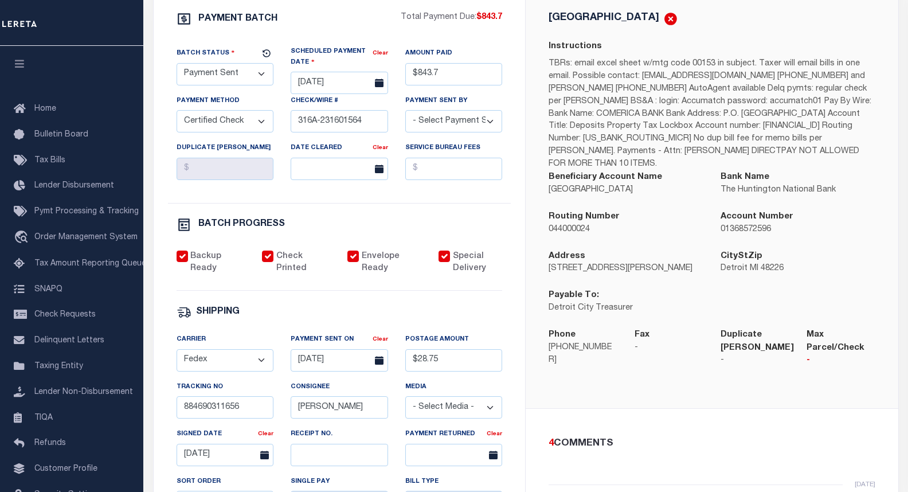
scroll to position [221, 0]
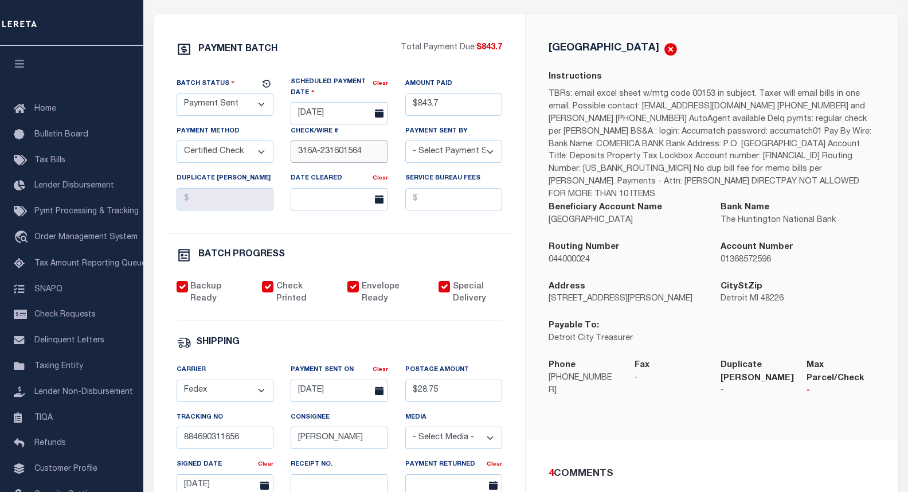
drag, startPoint x: 363, startPoint y: 154, endPoint x: 295, endPoint y: 156, distance: 68.8
click at [295, 156] on input "316A-231601564" at bounding box center [339, 151] width 97 height 22
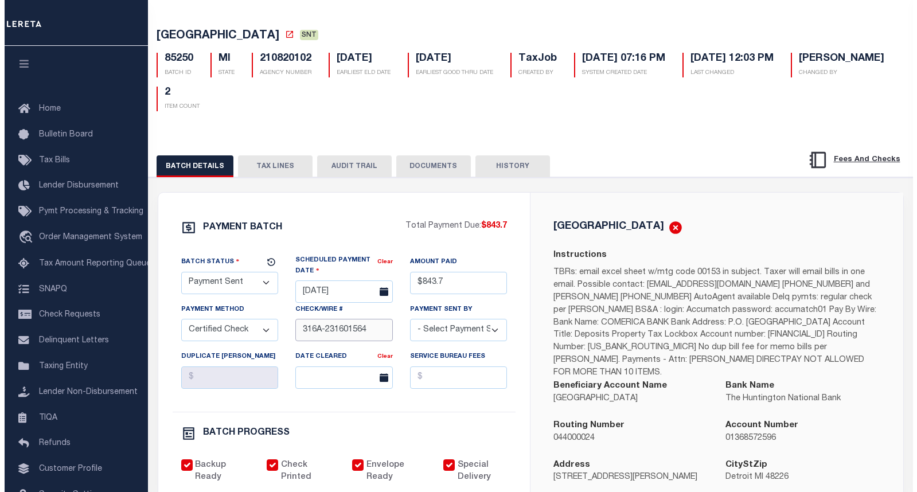
scroll to position [0, 0]
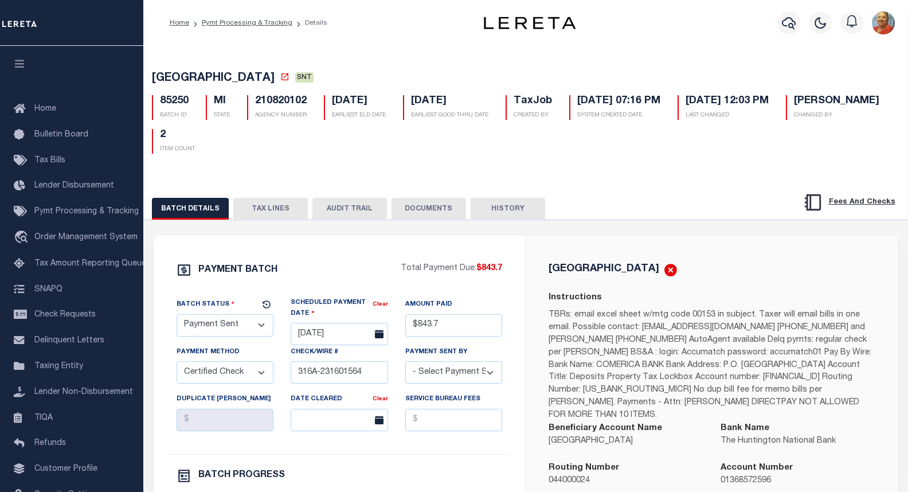
click at [303, 23] on li "Details" at bounding box center [309, 23] width 35 height 10
click at [783, 23] on icon "button" at bounding box center [789, 23] width 14 height 12
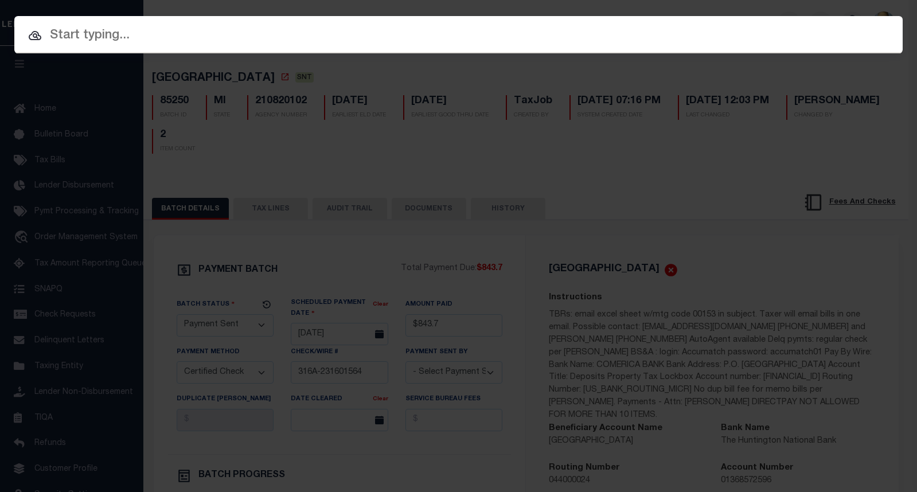
click at [131, 29] on input "text" at bounding box center [458, 36] width 888 height 20
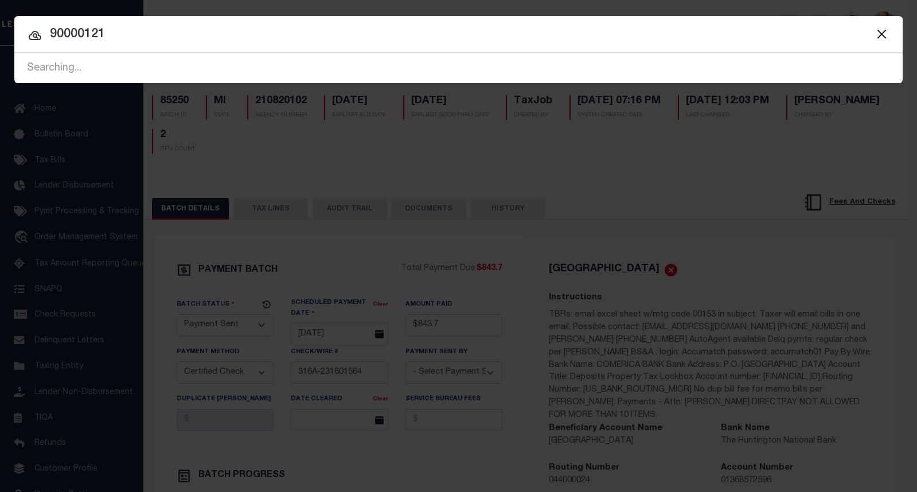
type input "90000121"
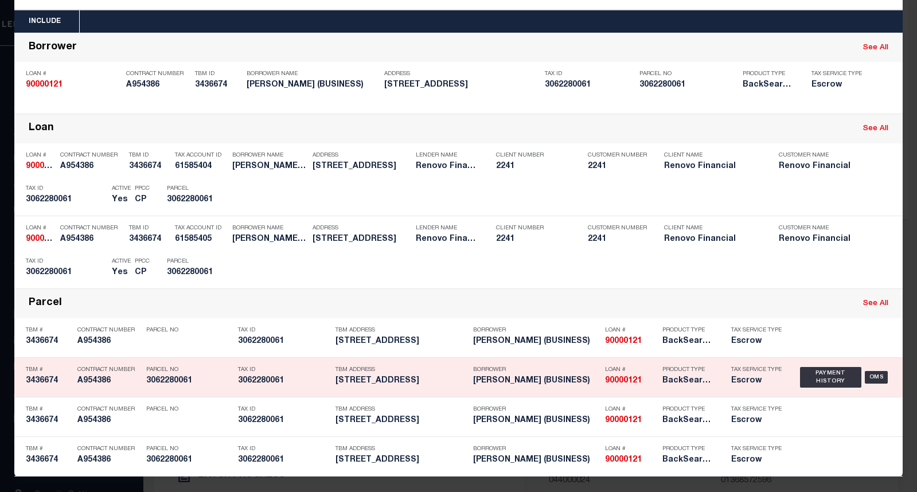
scroll to position [45, 0]
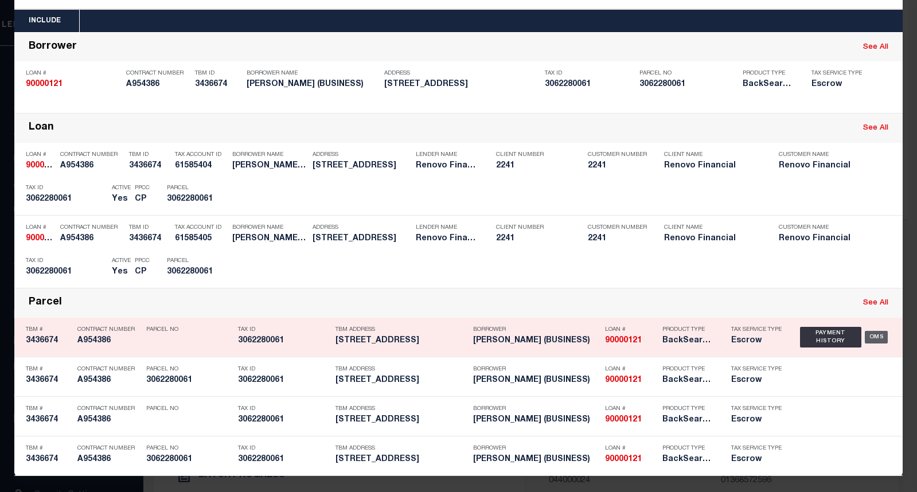
click at [870, 338] on div "OMS" at bounding box center [876, 337] width 24 height 13
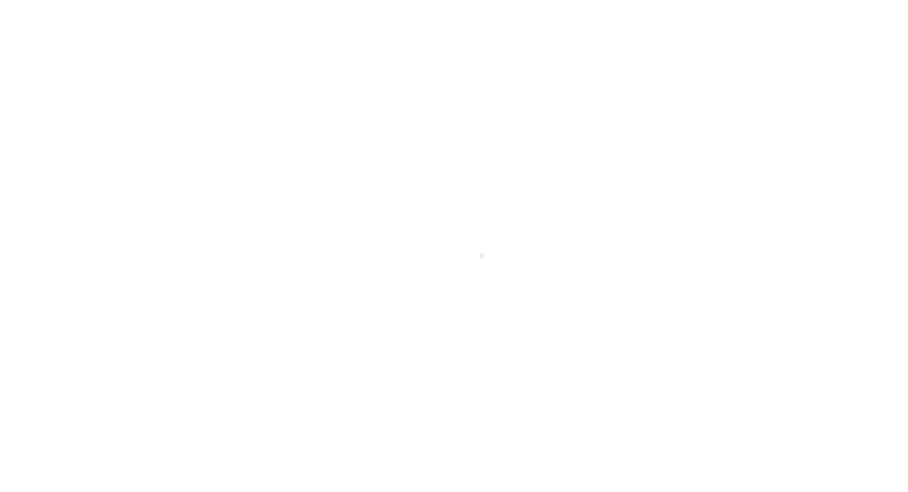
select select "10"
select select "Escrow"
type input "1935 76th St"
type input "Brooklyn, NY 11214"
type input "a0kUS00000Avmv0"
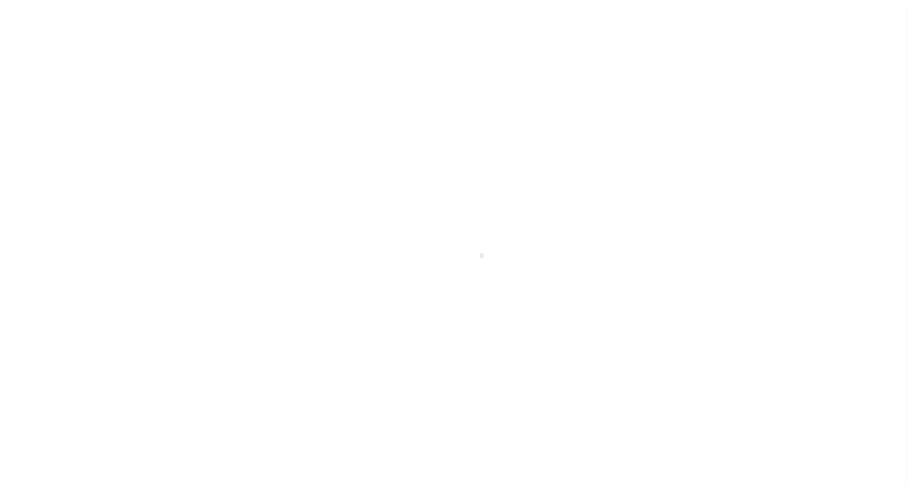
type input "NY"
select select "25067"
select select
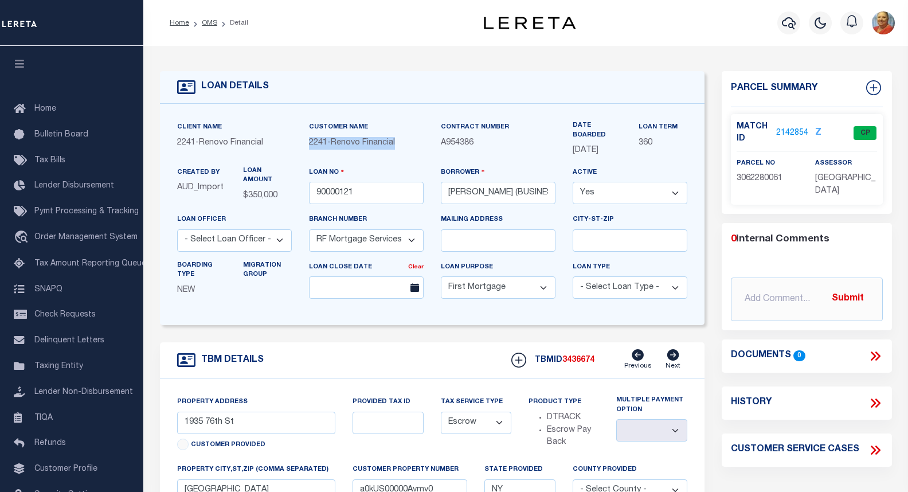
drag, startPoint x: 410, startPoint y: 143, endPoint x: 310, endPoint y: 146, distance: 99.8
click at [310, 147] on span "2241 - Renovo Financial" at bounding box center [352, 143] width 86 height 8
copy div "2241 - Renovo Financial"
drag, startPoint x: 516, startPoint y: 160, endPoint x: 494, endPoint y: 152, distance: 23.8
click at [516, 159] on div "Contract Number A954386" at bounding box center [498, 143] width 132 height 45
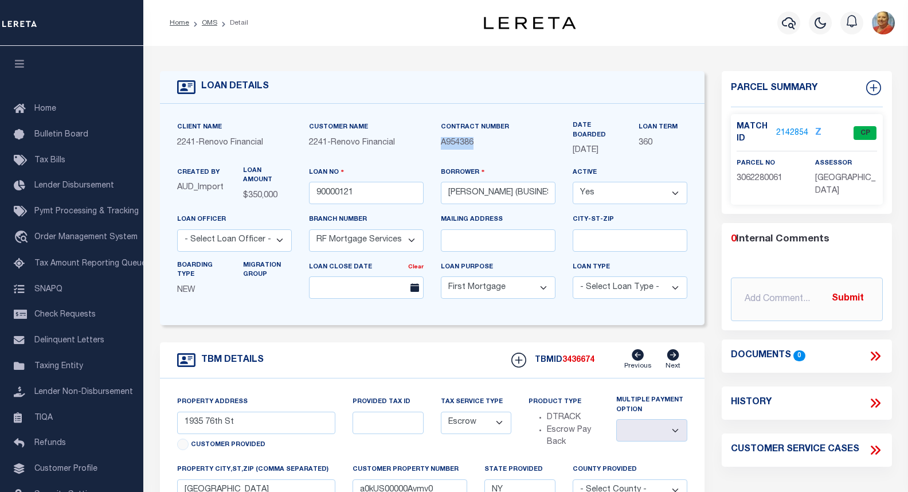
drag, startPoint x: 481, startPoint y: 146, endPoint x: 438, endPoint y: 146, distance: 42.4
click at [438, 146] on div "Contract Number A954386" at bounding box center [498, 143] width 132 height 45
copy span "A954386"
click at [426, 320] on div "Client Name 2241 - Renovo Financial Customer Name 2241 - Renovo Financial" at bounding box center [432, 214] width 545 height 221
click at [791, 131] on link "2142854" at bounding box center [792, 133] width 32 height 12
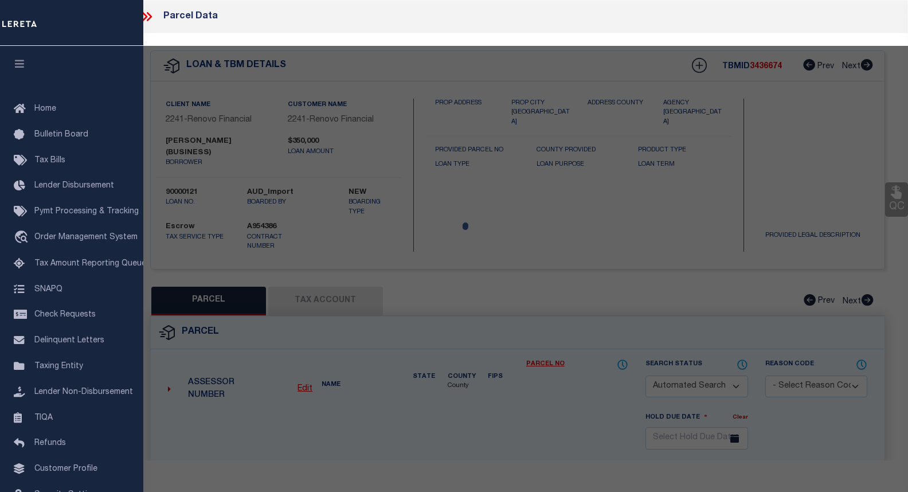
checkbox input "false"
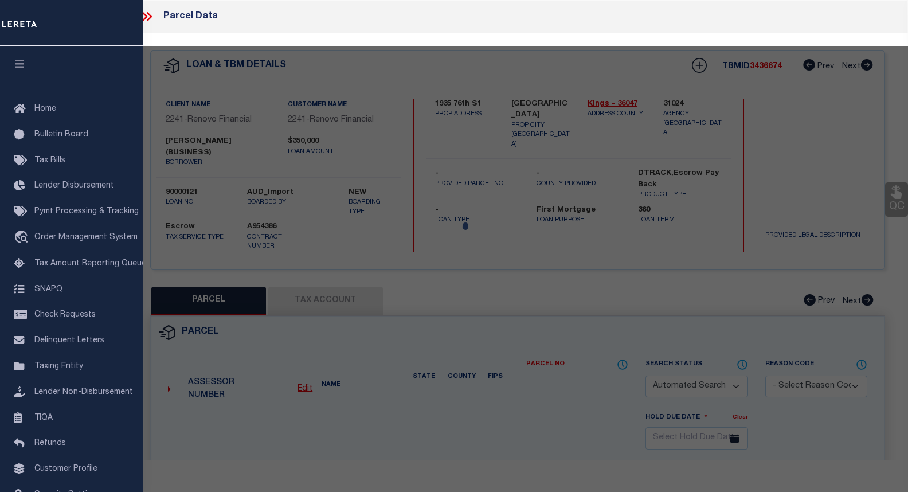
select select "CP"
type input "IANNI, KAREN"
select select "AGW"
select select "ADD"
type input "1935 76 STREET"
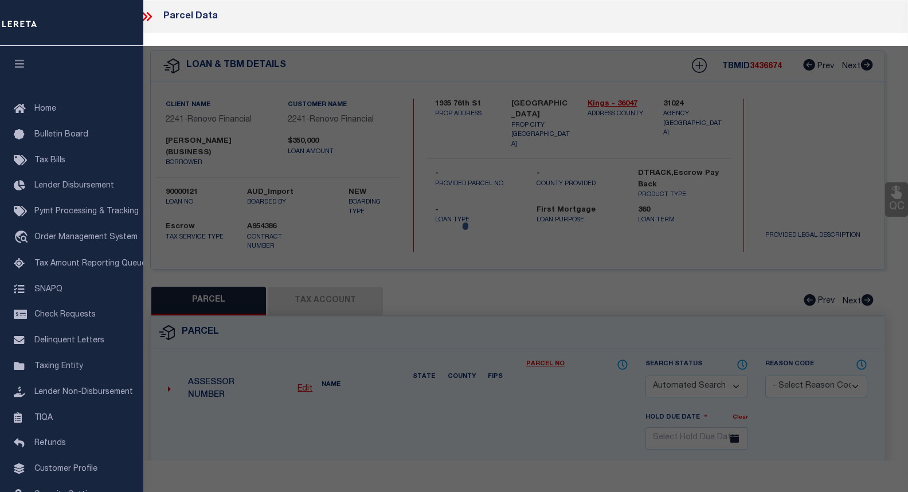
checkbox input "false"
type input "Brooklyn, NY 11214"
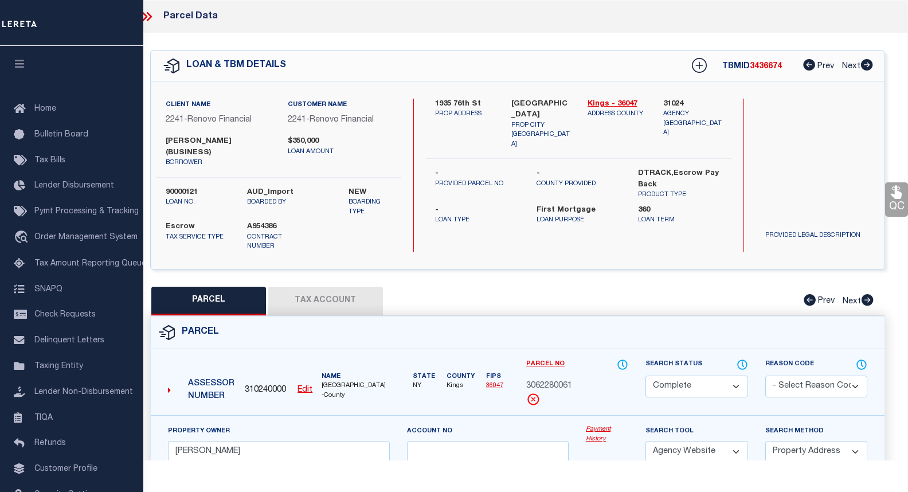
click at [331, 293] on button "Tax Account" at bounding box center [325, 301] width 115 height 29
select select "100"
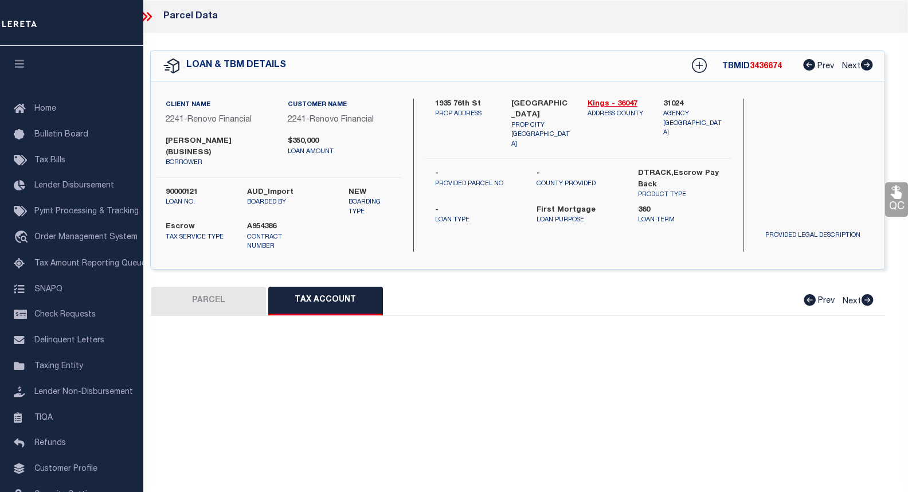
select select "100"
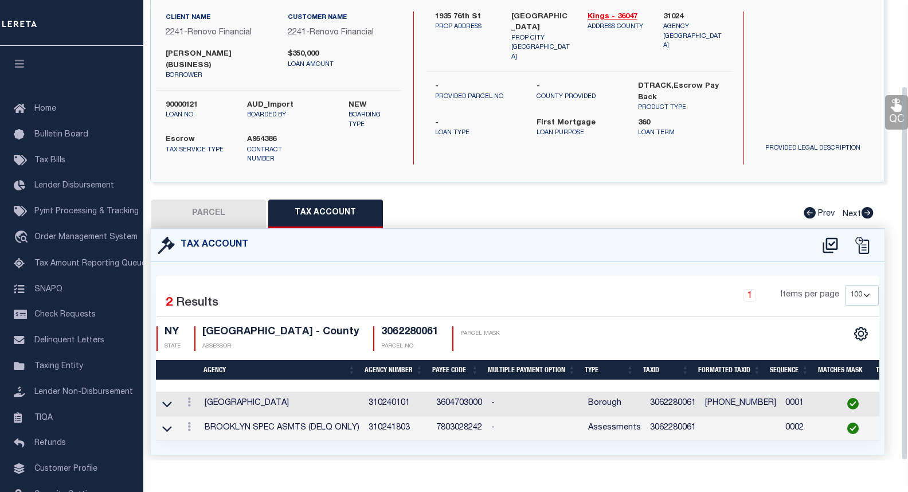
scroll to position [105, 0]
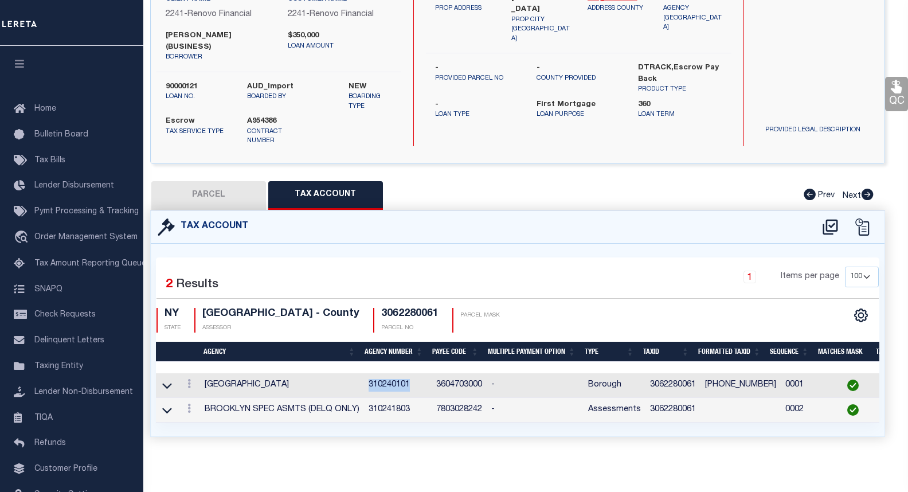
drag, startPoint x: 410, startPoint y: 378, endPoint x: 366, endPoint y: 377, distance: 44.1
click at [366, 377] on td "310240101" at bounding box center [398, 385] width 68 height 25
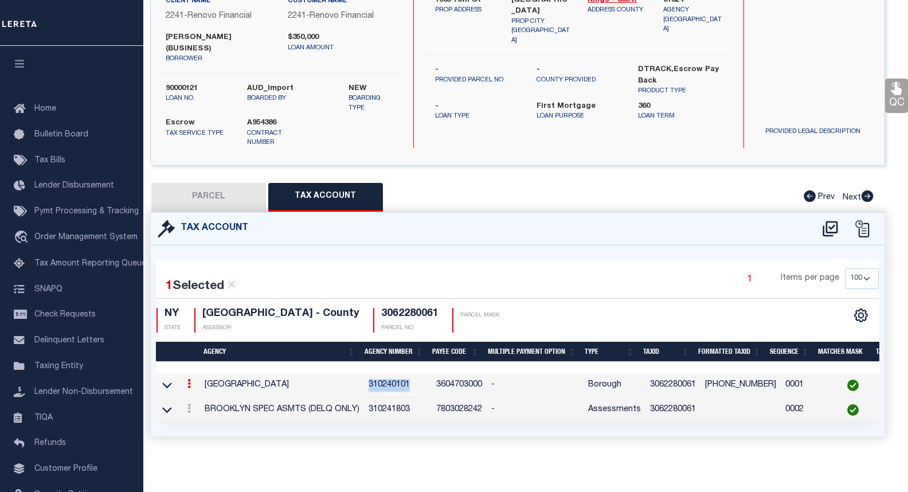
copy td "310240101"
click at [708, 381] on td "3-06228-0061" at bounding box center [740, 385] width 80 height 25
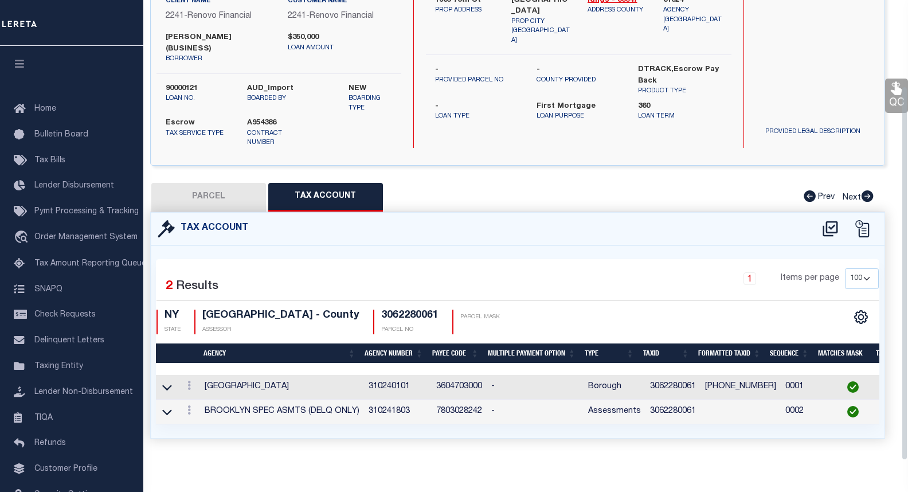
scroll to position [105, 0]
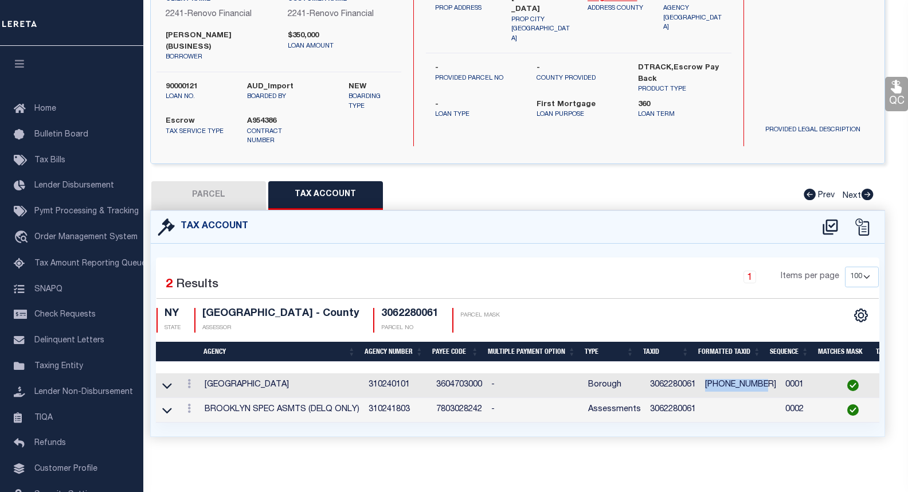
drag, startPoint x: 702, startPoint y: 375, endPoint x: 755, endPoint y: 371, distance: 53.5
click at [755, 373] on td "3-06228-0061" at bounding box center [740, 385] width 80 height 25
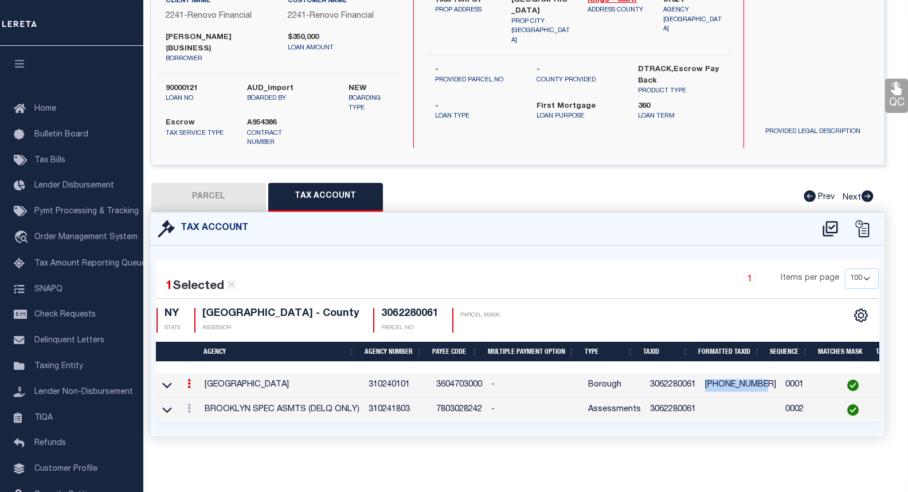
copy td "3-06228-0061"
click at [216, 186] on button "PARCEL" at bounding box center [208, 197] width 115 height 29
select select "AS"
select select
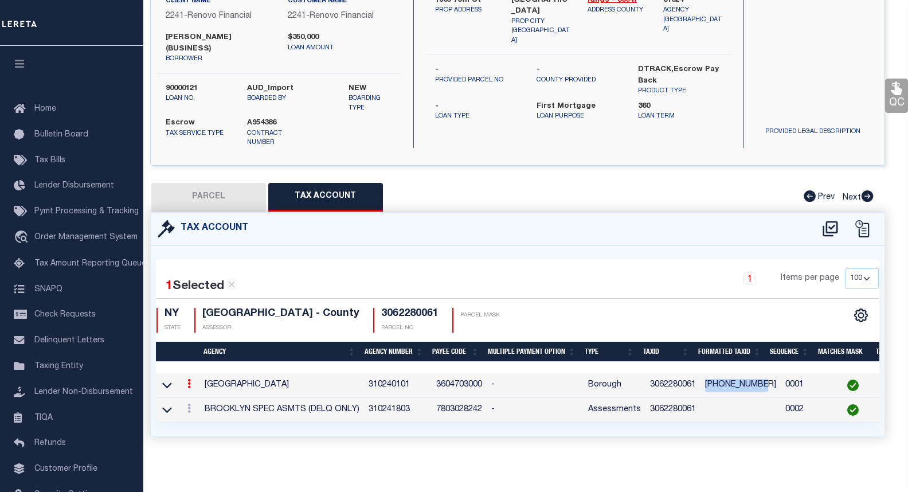
checkbox input "false"
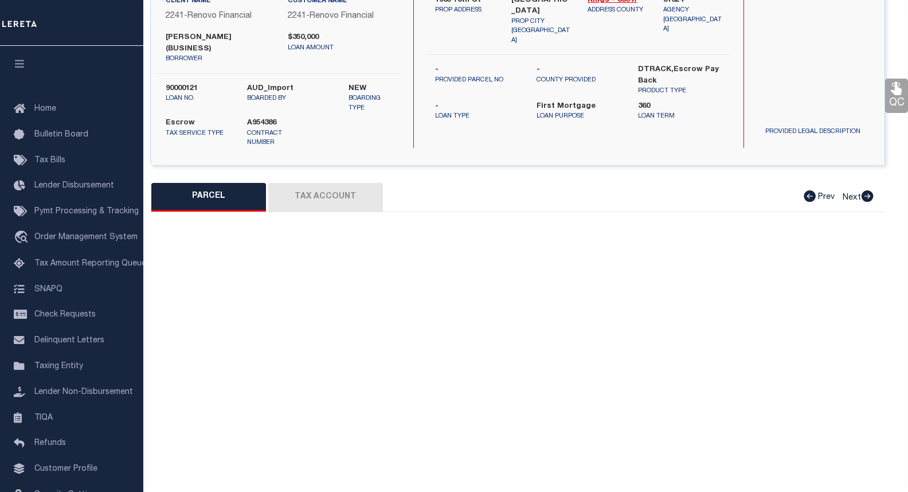
select select "CP"
type input "IANNI, KAREN"
select select "AGW"
select select "ADD"
type input "1935 76 STREET"
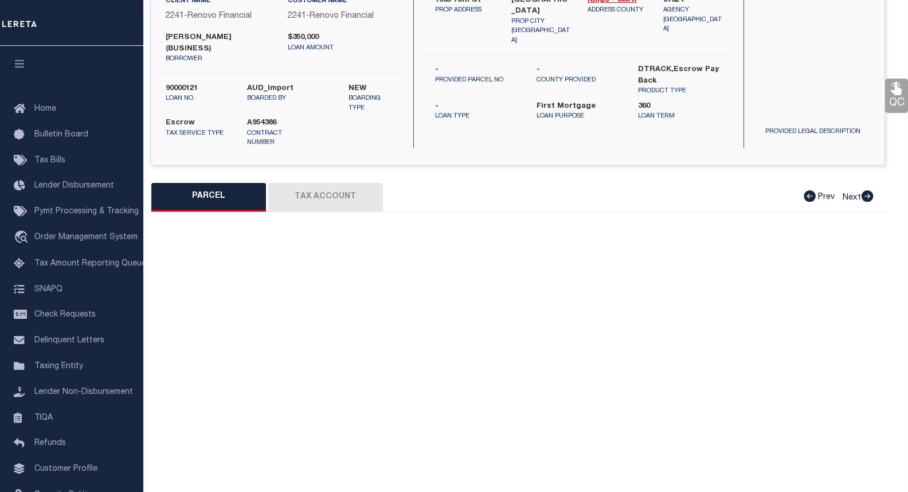
checkbox input "false"
type input "Brooklyn, NY 11214"
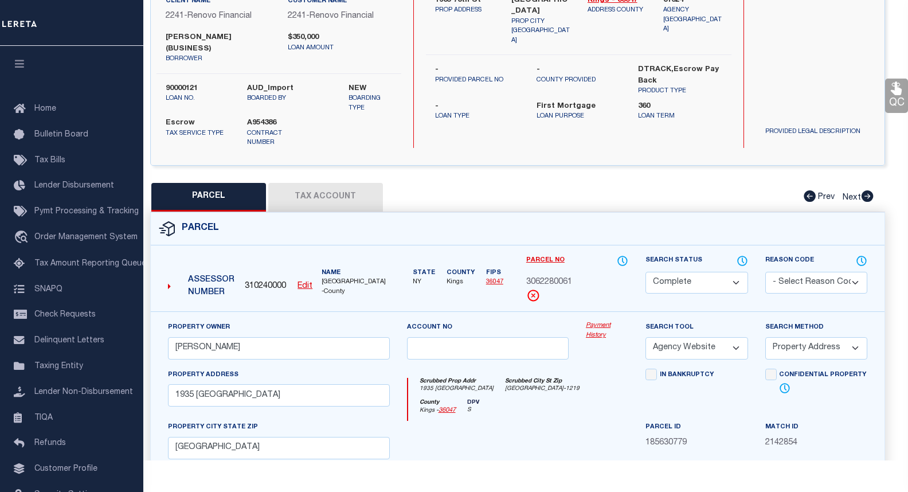
click at [600, 321] on link "Payment History" at bounding box center [607, 330] width 42 height 19
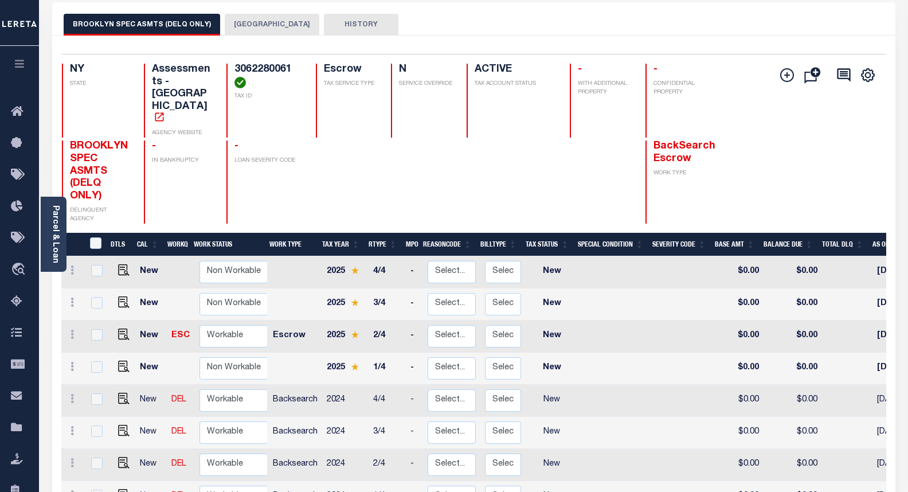
click at [268, 30] on button "[GEOGRAPHIC_DATA]" at bounding box center [272, 25] width 95 height 22
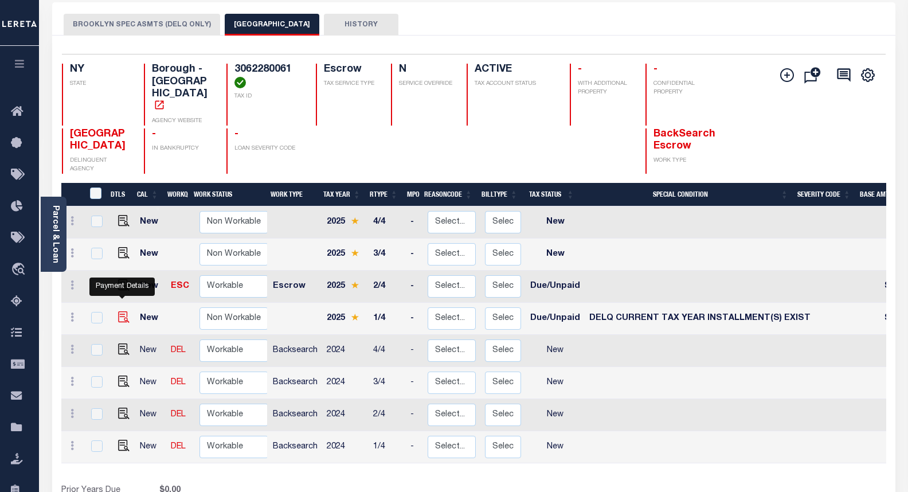
click at [123, 311] on img "" at bounding box center [123, 316] width 11 height 11
checkbox input "true"
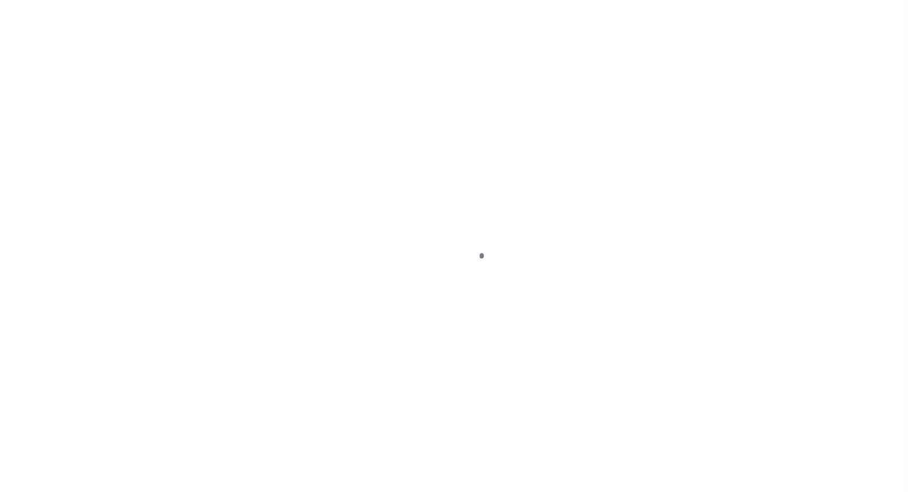
select select "DUE"
select select "17"
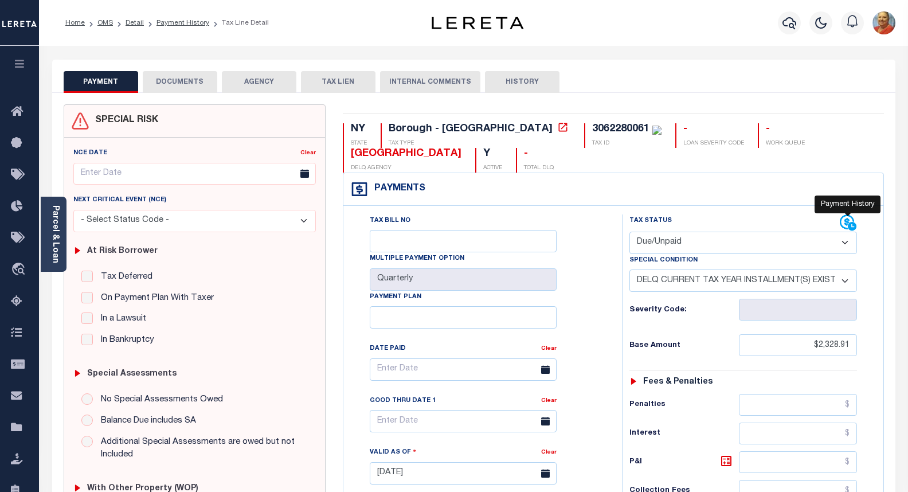
click at [849, 222] on icon at bounding box center [848, 222] width 17 height 17
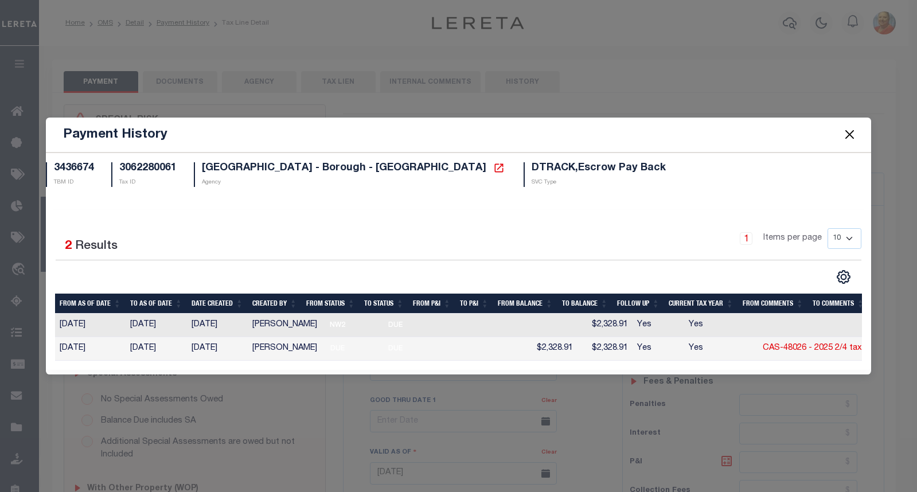
click at [856, 131] on button "Close" at bounding box center [849, 134] width 15 height 15
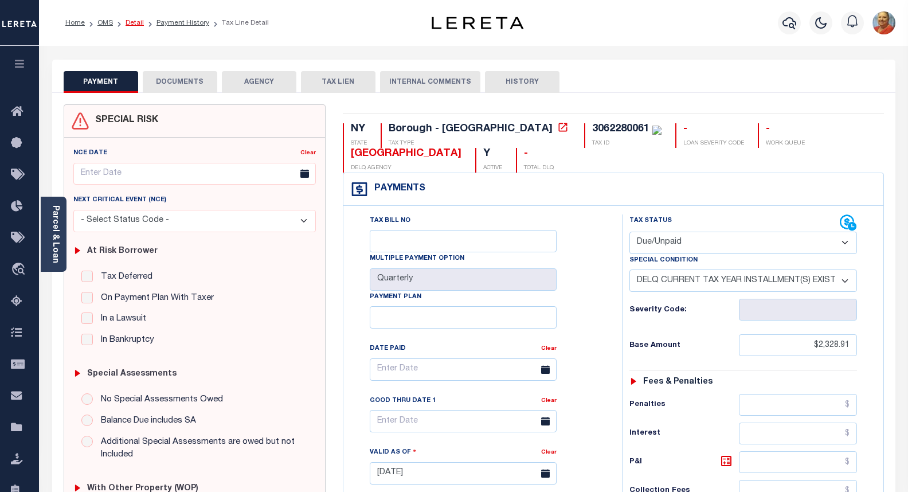
click at [136, 24] on link "Detail" at bounding box center [135, 22] width 18 height 7
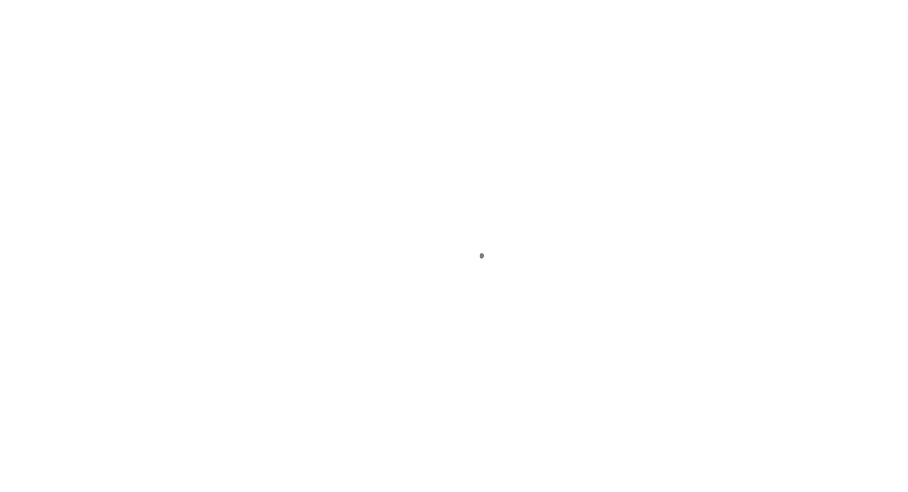
select select "10"
select select "Escrow"
type input "1935 76th St"
type input "[GEOGRAPHIC_DATA]"
type input "a0kUS00000Avmv0"
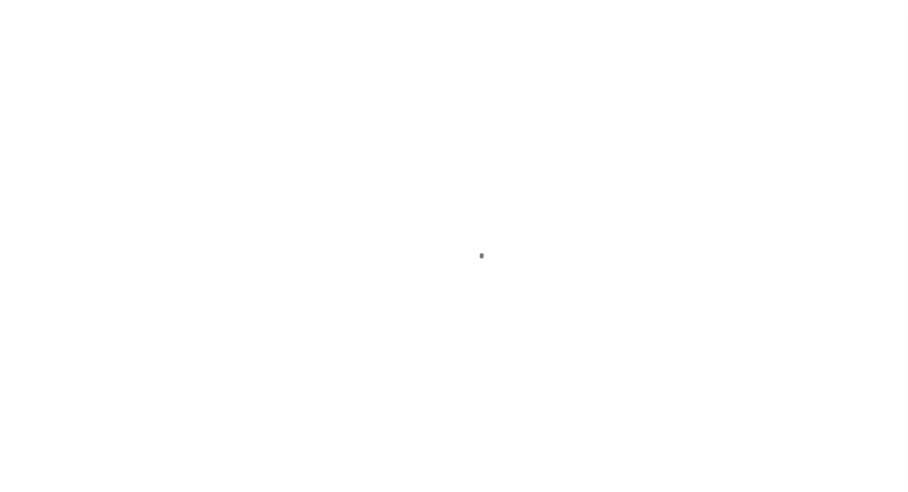
type input "NY"
select select "25067"
select select
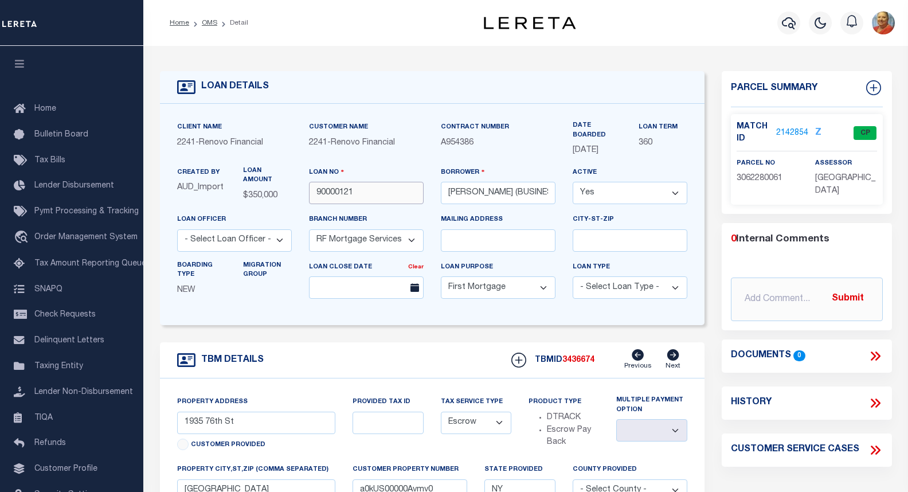
drag, startPoint x: 364, startPoint y: 196, endPoint x: 315, endPoint y: 190, distance: 49.7
click at [314, 190] on input "90000121" at bounding box center [366, 193] width 115 height 22
drag, startPoint x: 448, startPoint y: 191, endPoint x: 549, endPoint y: 196, distance: 100.4
click at [549, 196] on input "KAREN IANNI (BUSINESS)" at bounding box center [498, 193] width 115 height 22
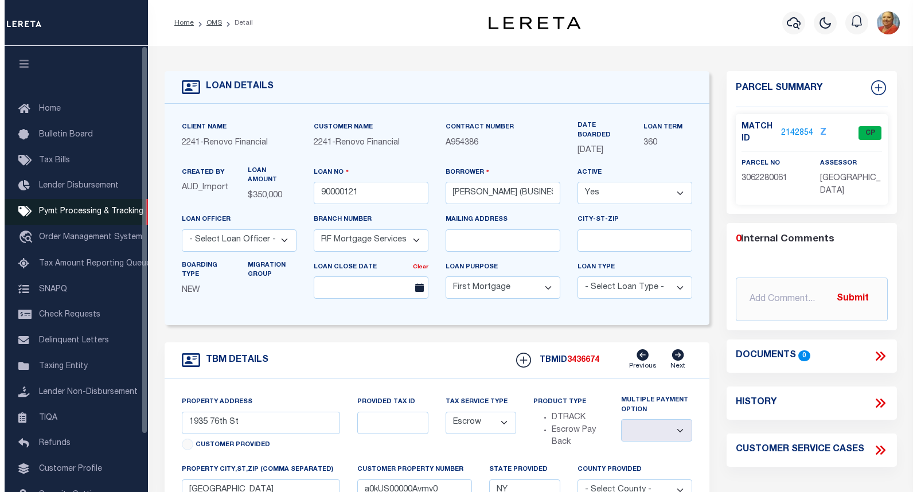
scroll to position [0, 0]
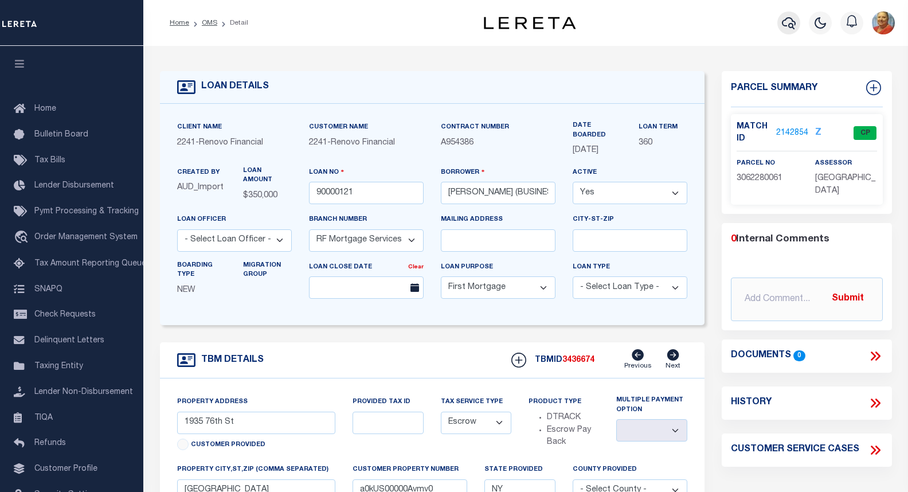
click at [786, 23] on icon "button" at bounding box center [789, 23] width 14 height 14
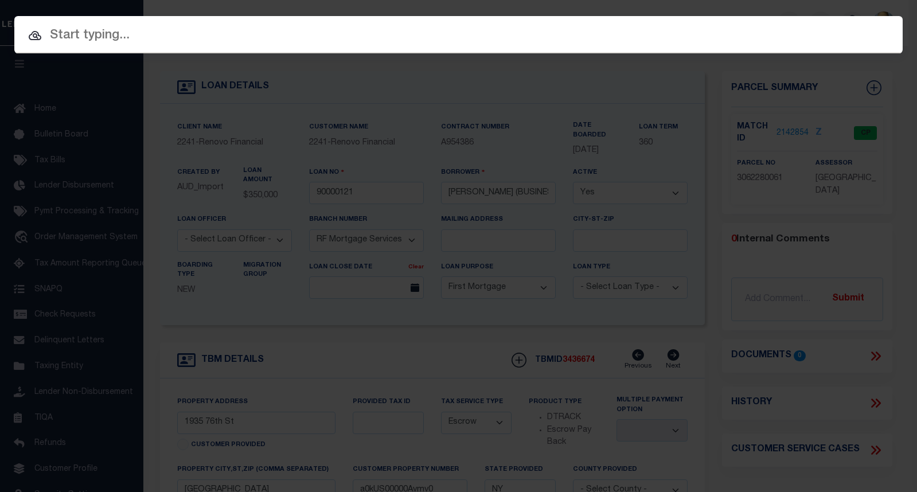
click at [132, 34] on input "text" at bounding box center [458, 36] width 888 height 20
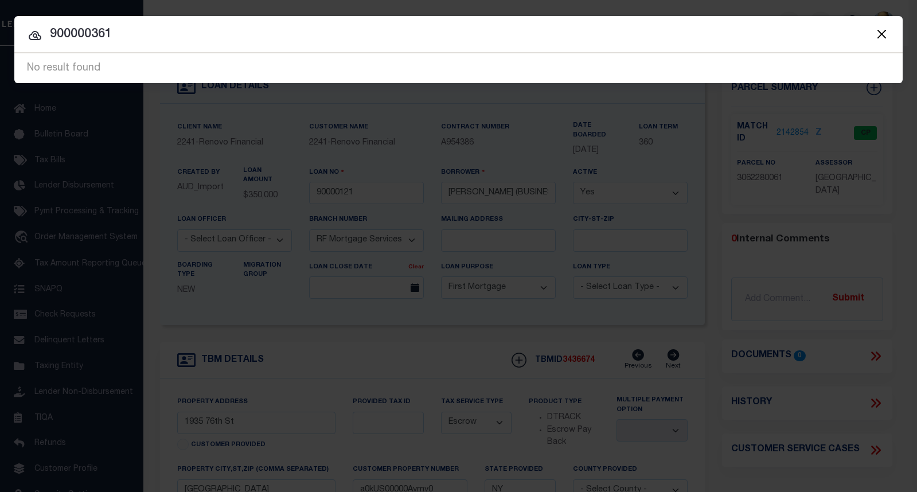
click at [87, 37] on input "900000361" at bounding box center [458, 35] width 888 height 20
type input "90000361"
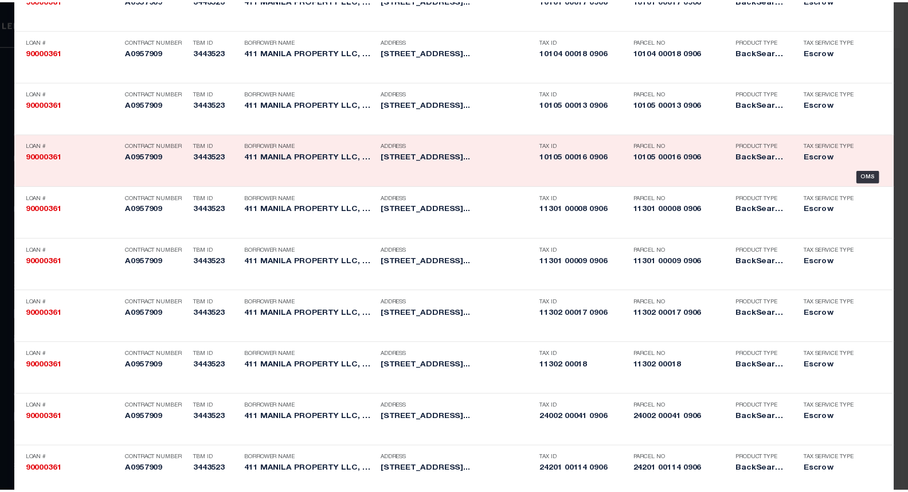
scroll to position [860, 0]
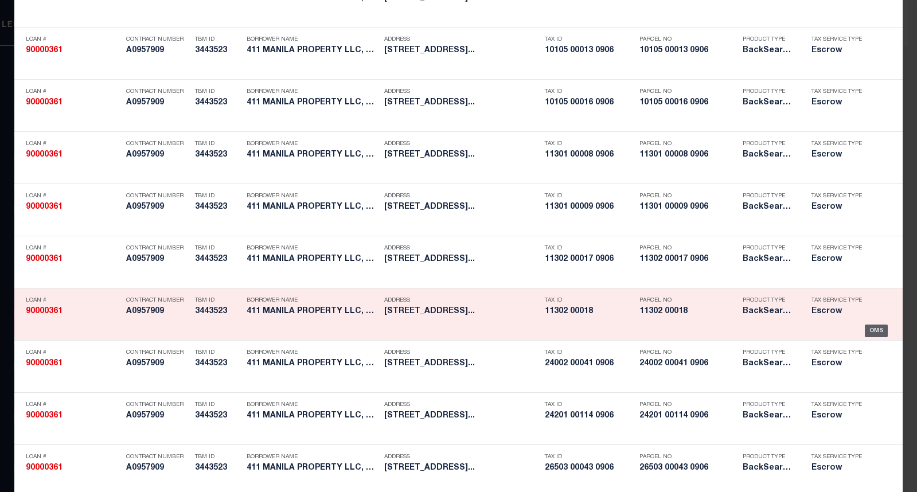
click at [870, 330] on div "OMS" at bounding box center [876, 330] width 24 height 13
type input "90000361"
type input "411 MANILA PROPERTY LLC, A NEW JERSEY LIMITED LIABILITY COMPANY"
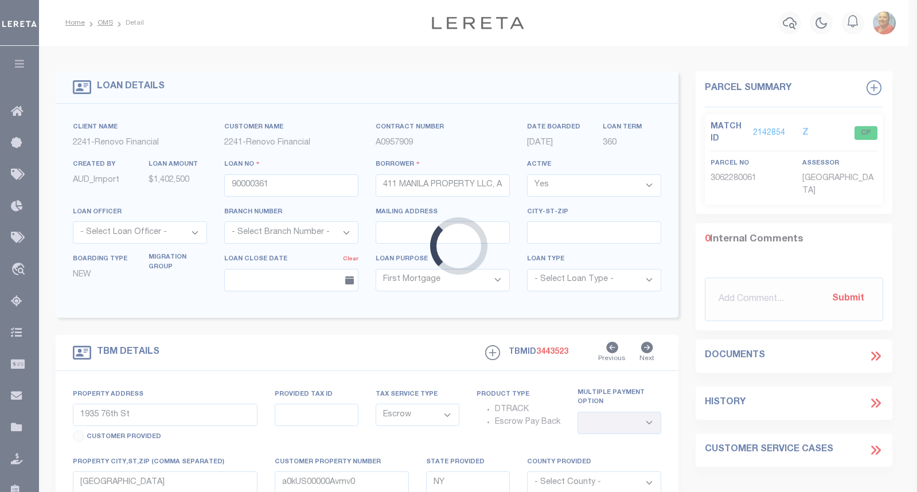
type input "411 MANILA AVE"
select select
type input "JERSEY CITY, NJ 07302"
type input "a0kUS00000BIeqJ"
type input "NJ"
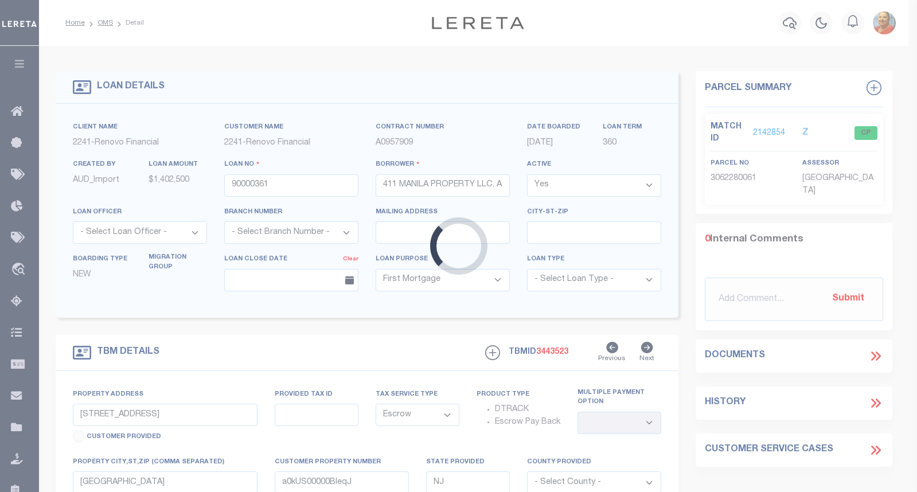
select select
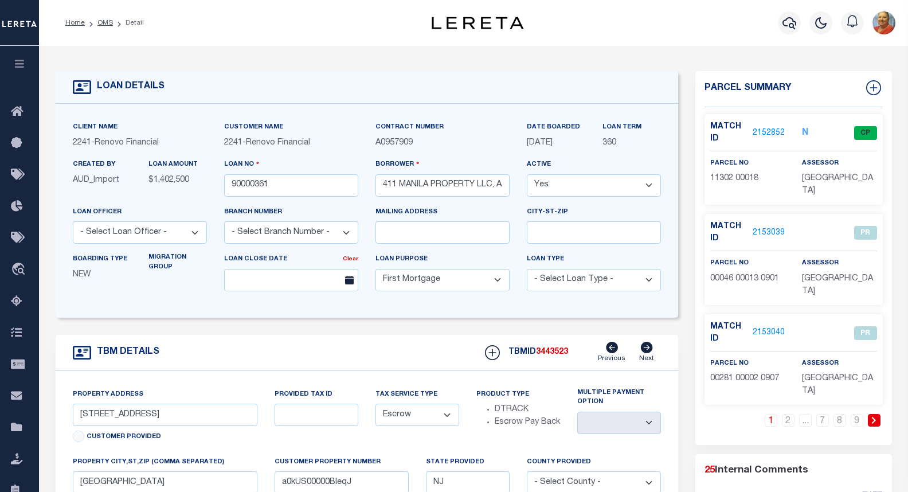
click at [765, 127] on link "2152852" at bounding box center [769, 133] width 32 height 12
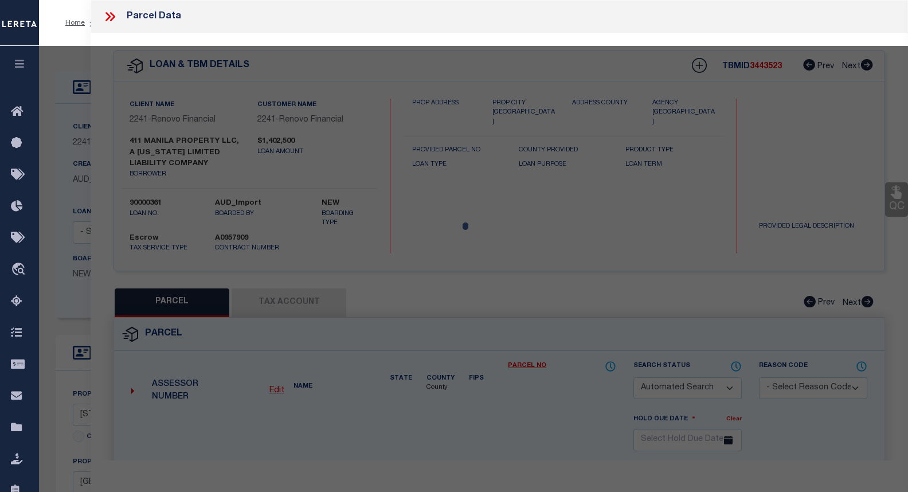
checkbox input "false"
select select "CP"
type input "411 MANILA PROPERTY LLC"
select select "AGW"
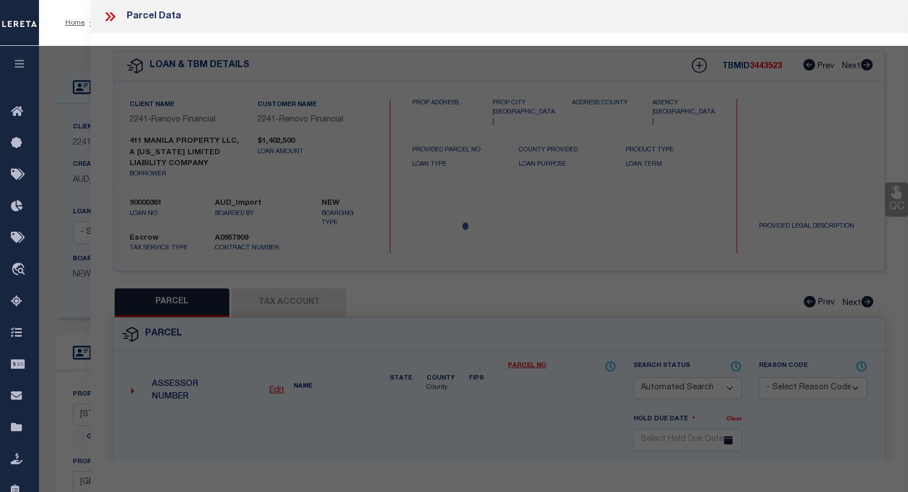
select select "LEG"
type input "411 MANILA AVE"
checkbox input "false"
type input "JERSEY CITY, NJ 07302"
type textarea "LOT:18 BLK:11302 DIST:06 CITY/MUNI/TWP:JERSEY CITY CITY MAP REF:TAX MAP 113"
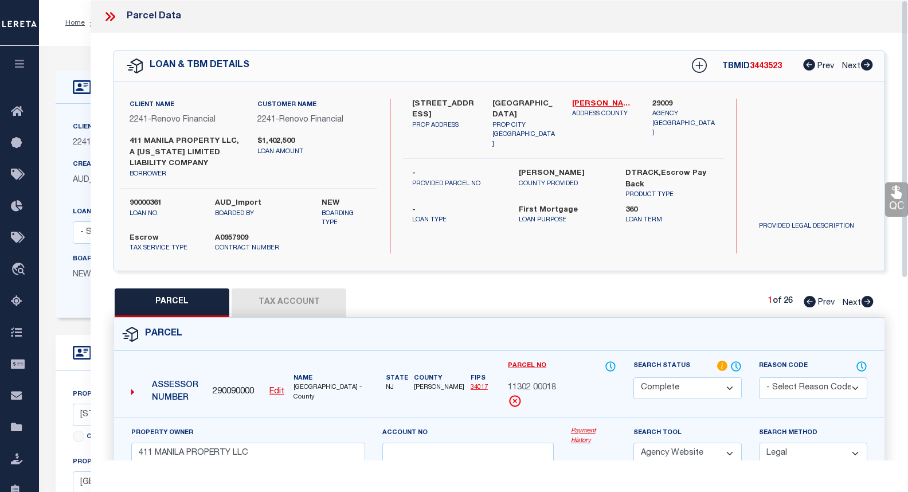
click at [275, 299] on button "Tax Account" at bounding box center [289, 302] width 115 height 29
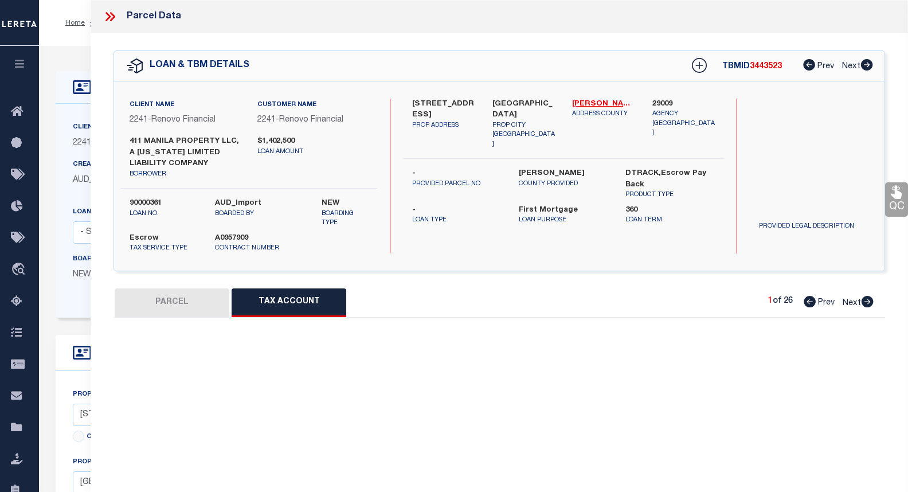
select select "100"
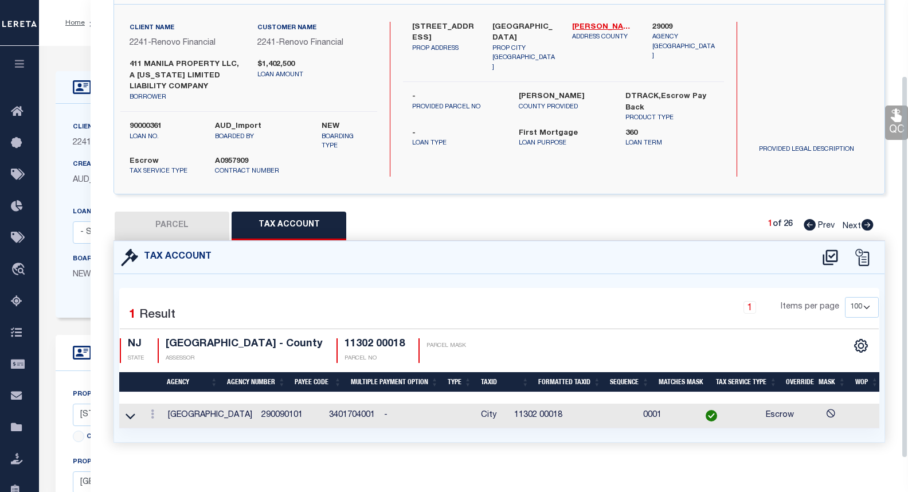
scroll to position [93, 0]
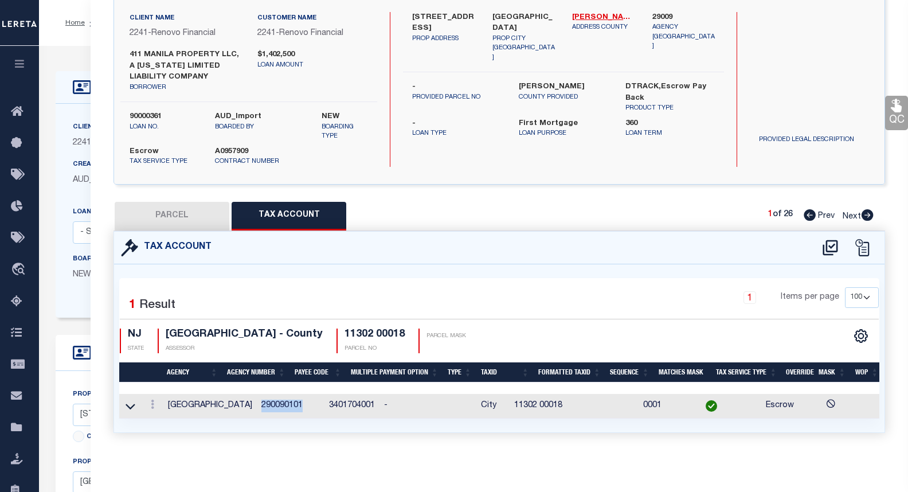
drag, startPoint x: 229, startPoint y: 401, endPoint x: 270, endPoint y: 398, distance: 40.8
click at [270, 398] on td "290090101" at bounding box center [291, 406] width 68 height 25
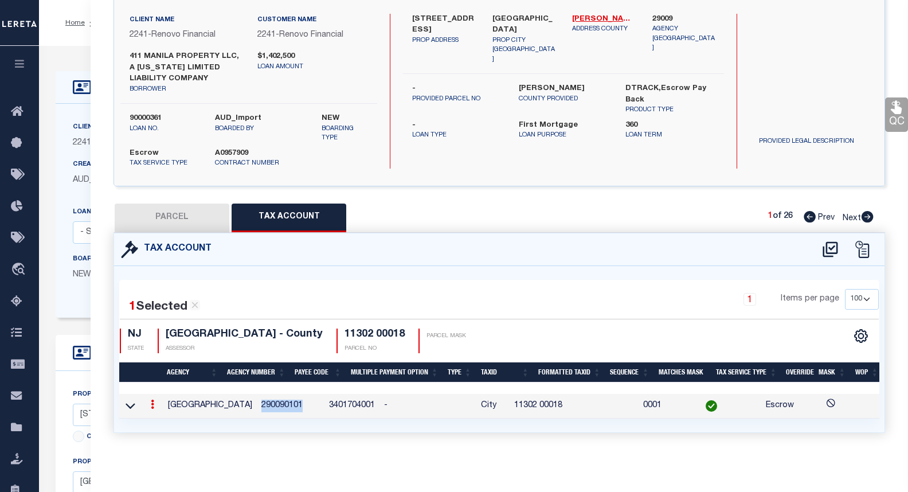
copy td "290090101"
click at [469, 151] on div "411 MANILA AVE PROP ADDRESS JERSEY CITY, NJ 07302 PROP CITY ST ZIP Hudson - 340…" at bounding box center [563, 91] width 321 height 155
drag, startPoint x: 484, startPoint y: 400, endPoint x: 533, endPoint y: 402, distance: 48.8
click at [534, 402] on td "11302 00018" at bounding box center [538, 406] width 57 height 25
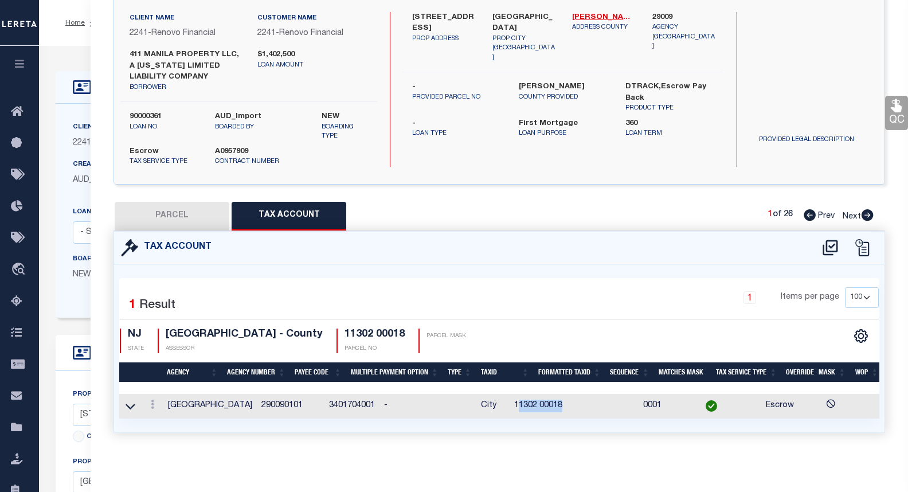
click at [535, 397] on td "11302 00018" at bounding box center [538, 406] width 57 height 25
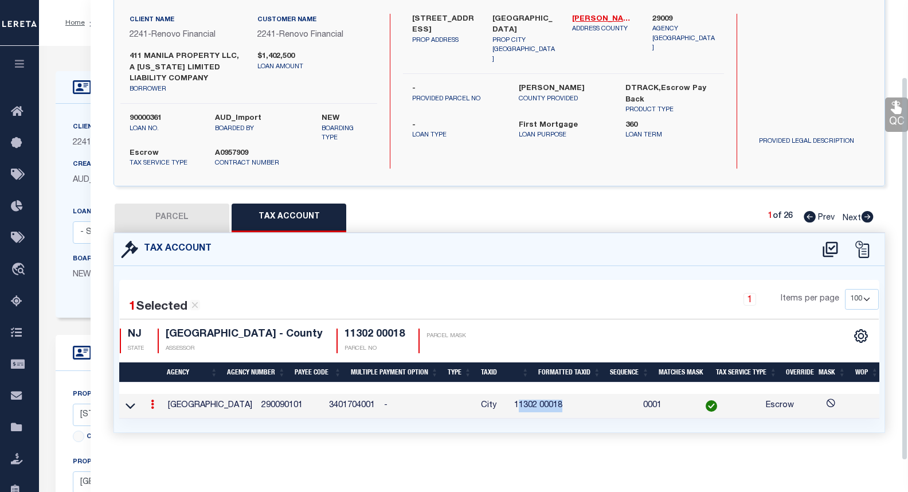
scroll to position [92, 0]
drag, startPoint x: 541, startPoint y: 399, endPoint x: 481, endPoint y: 397, distance: 59.7
click at [481, 397] on tr "JERSEY CITY 290090101 3401704001 - City 11302 00018 0001 Escrow" at bounding box center [571, 406] width 904 height 25
copy td "11302 00018"
click at [340, 64] on div "$1,402,500 loan amount" at bounding box center [313, 72] width 128 height 43
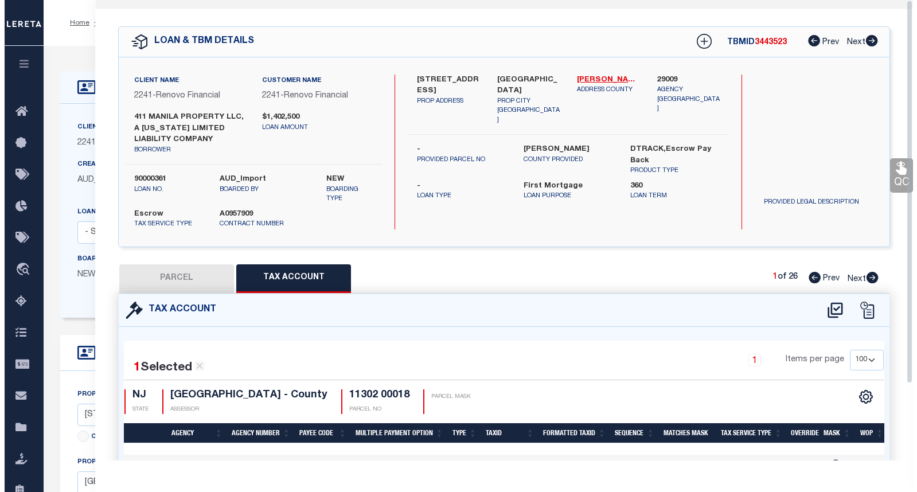
scroll to position [0, 0]
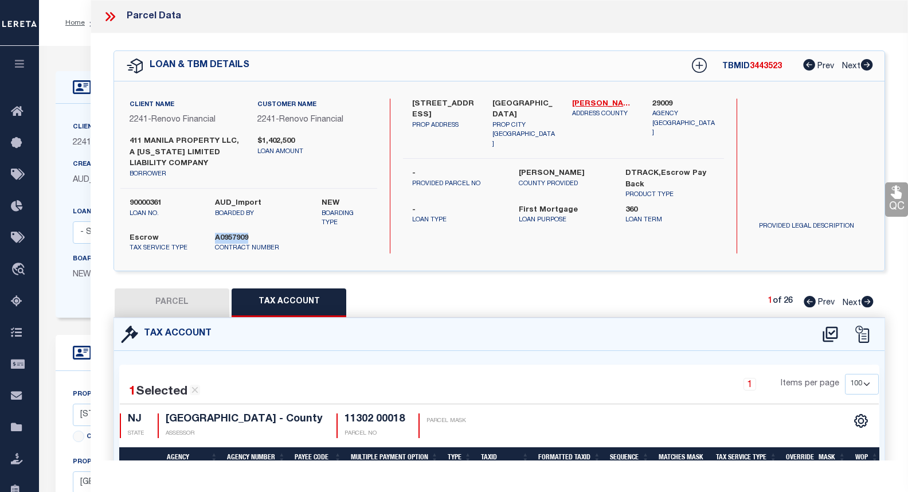
drag, startPoint x: 266, startPoint y: 233, endPoint x: 214, endPoint y: 238, distance: 52.4
click at [214, 238] on div "A0957909 Contract Number" at bounding box center [248, 243] width 85 height 21
copy label "A0957909"
drag, startPoint x: 166, startPoint y: 198, endPoint x: 130, endPoint y: 203, distance: 37.0
click at [130, 203] on label "90000361" at bounding box center [164, 203] width 68 height 11
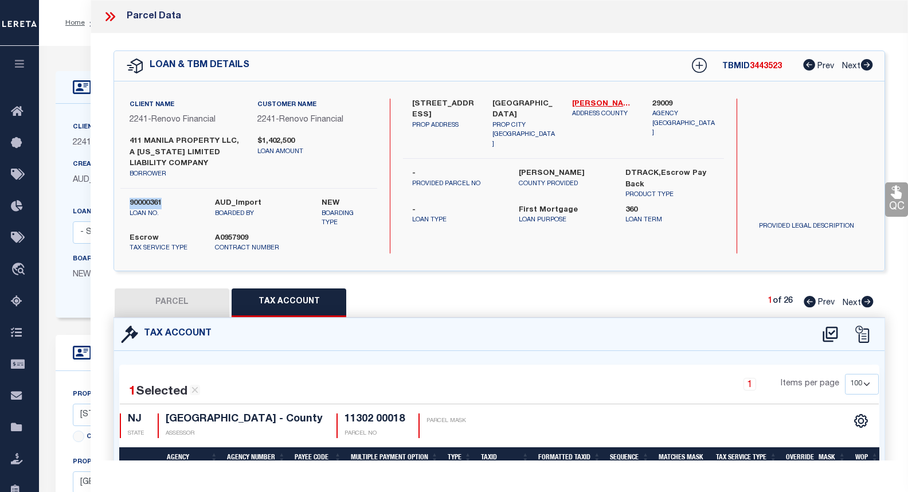
copy label "90000361"
click at [441, 229] on div "411 MANILA AVE PROP ADDRESS JERSEY CITY, NJ 07302 PROP CITY ST ZIP Hudson - 340…" at bounding box center [563, 176] width 321 height 155
drag, startPoint x: 130, startPoint y: 140, endPoint x: 230, endPoint y: 138, distance: 100.3
click at [230, 138] on label "411 MANILA PROPERTY LLC, A NEW JERSEY LIMITED LIABILITY COMPANY" at bounding box center [185, 153] width 111 height 34
copy label "411 MANILA PROPERTY LLC"
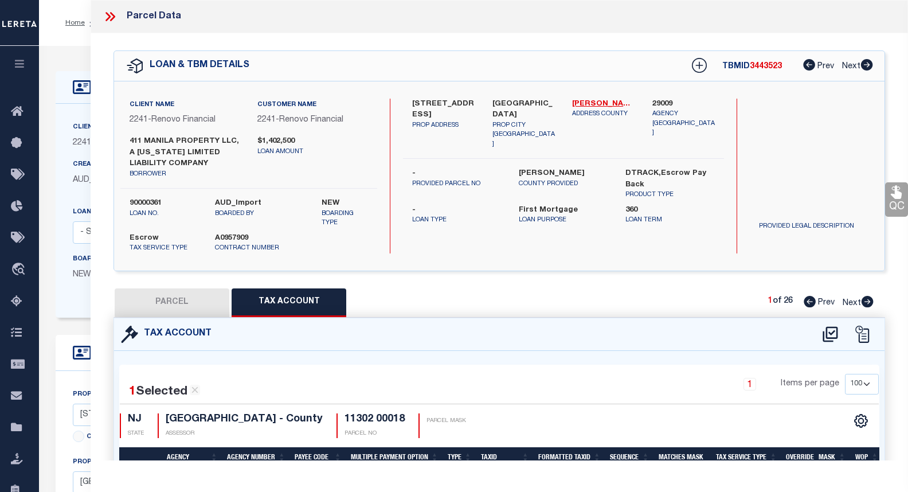
click at [109, 16] on icon at bounding box center [108, 16] width 5 height 9
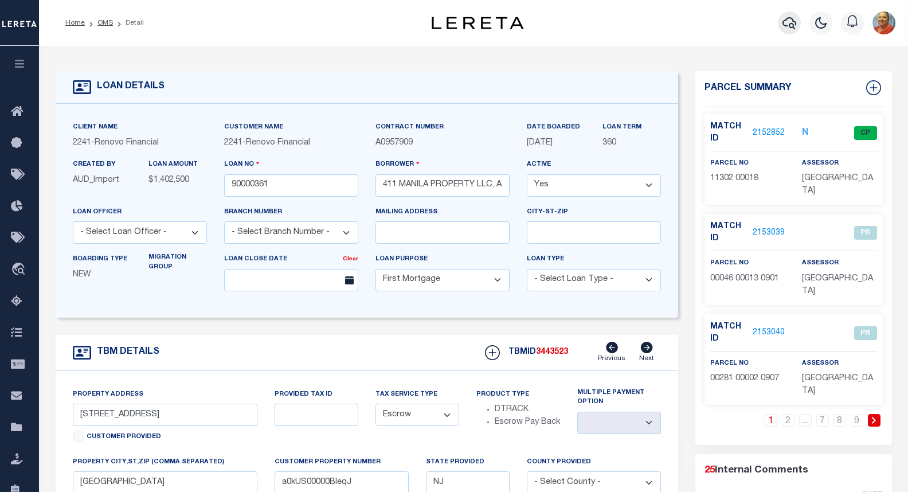
click at [790, 24] on icon "button" at bounding box center [789, 23] width 14 height 12
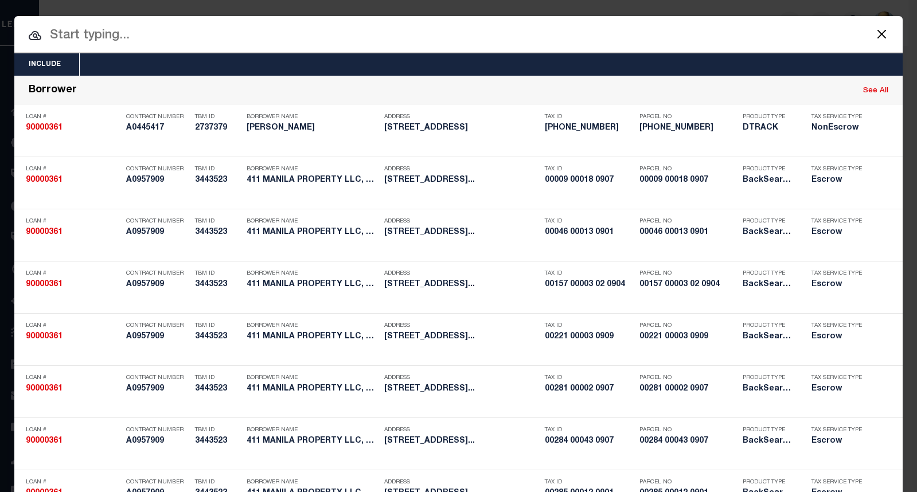
click at [88, 40] on input "text" at bounding box center [458, 36] width 888 height 20
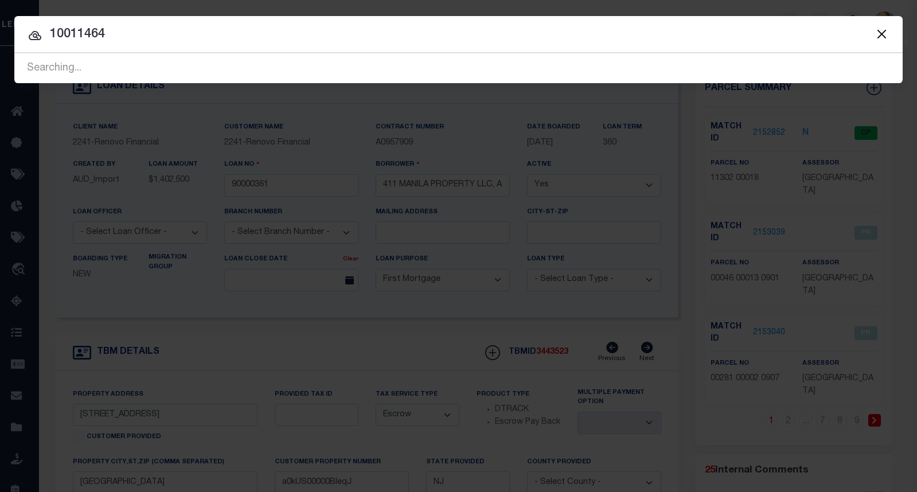
type input "10011464"
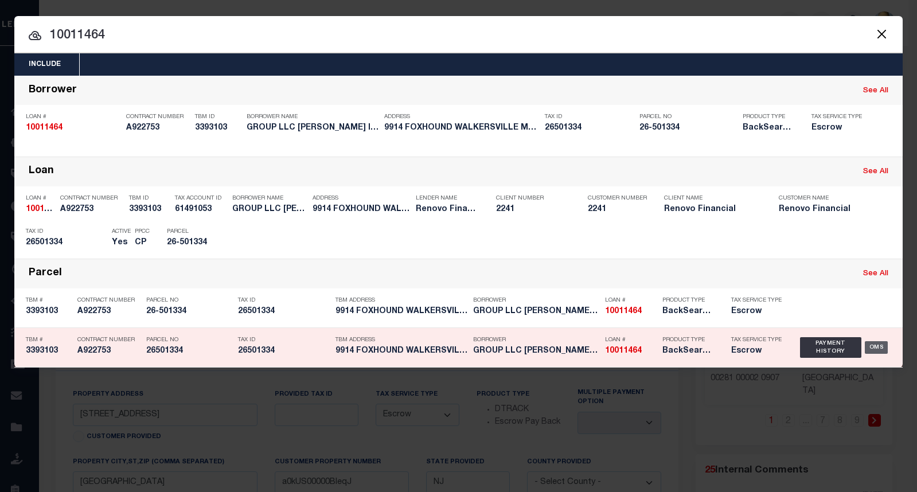
click at [870, 348] on div "OMS" at bounding box center [876, 347] width 24 height 13
type input "10011464"
type input "GROUP LLC ESCOBAR INVESTMENT"
type input "9914 FOXHOUND CT"
type input "WALKERSVILLE MD 21793-9305 NULL"
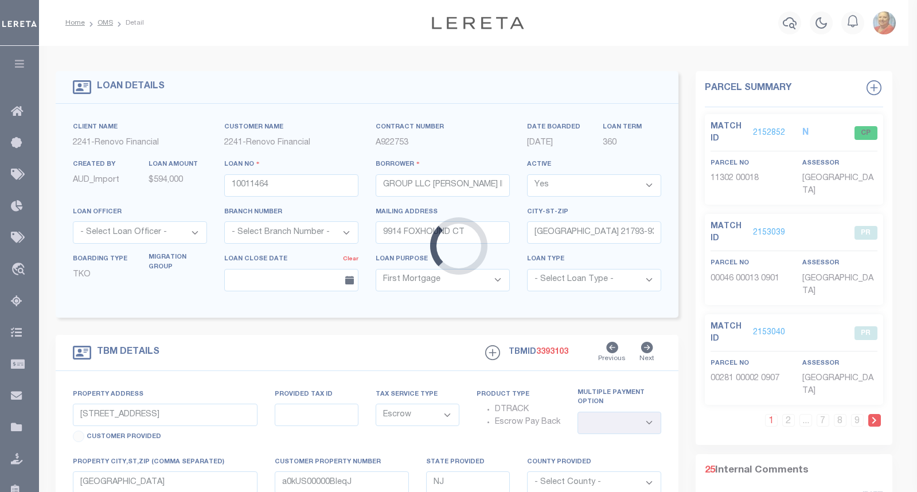
type input "9914 FOXHOUND"
type input "26501334"
type input "WALKERSVILLE MD 217939305"
type input "a0kUS000006jwsP"
type input "MD"
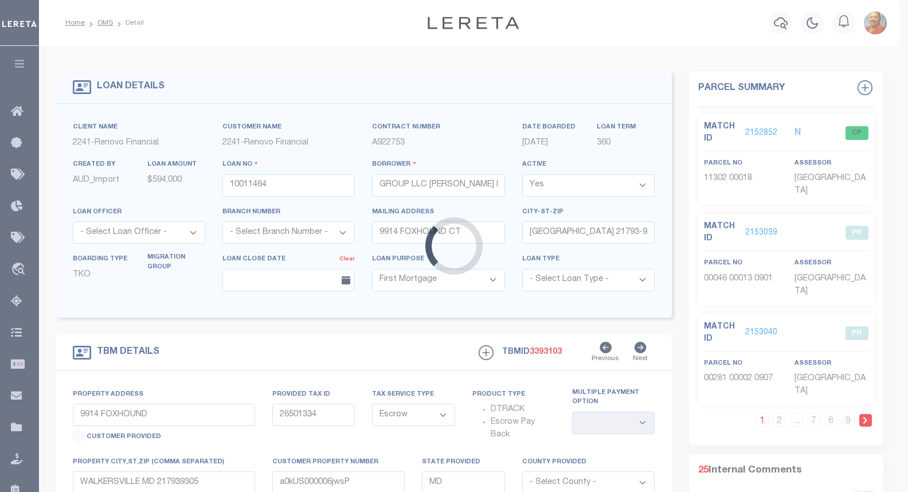
select select "1"
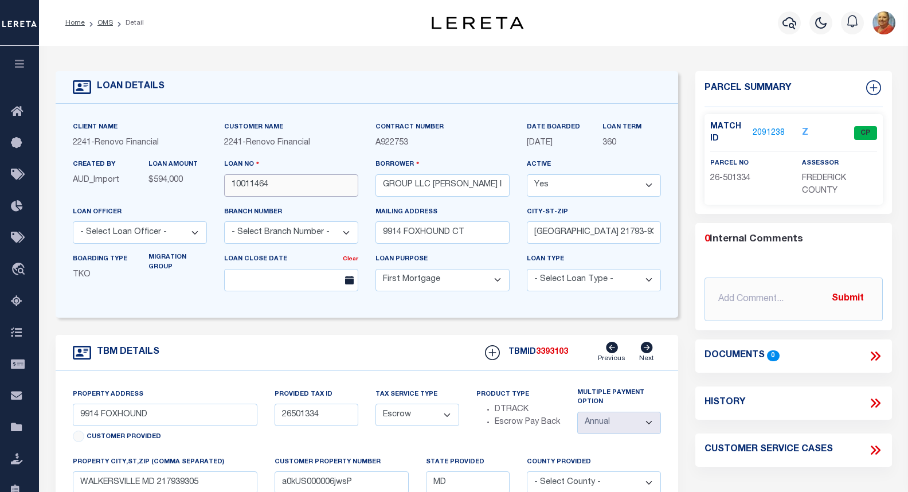
click at [276, 189] on input "10011464" at bounding box center [291, 185] width 134 height 22
drag, startPoint x: 414, startPoint y: 150, endPoint x: 375, endPoint y: 148, distance: 38.4
click at [375, 148] on p "A922753" at bounding box center [442, 143] width 134 height 13
copy span "A922753"
click at [765, 132] on link "2091238" at bounding box center [769, 133] width 32 height 12
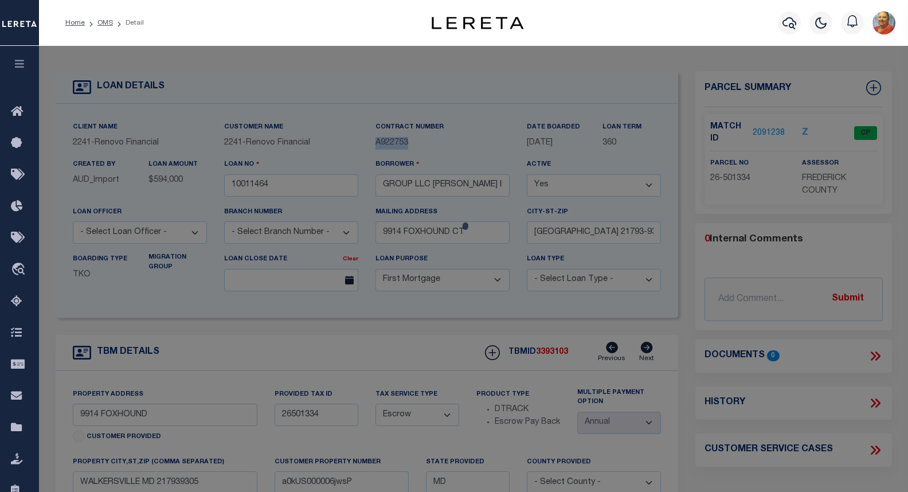
select select "AS"
select select
checkbox input "false"
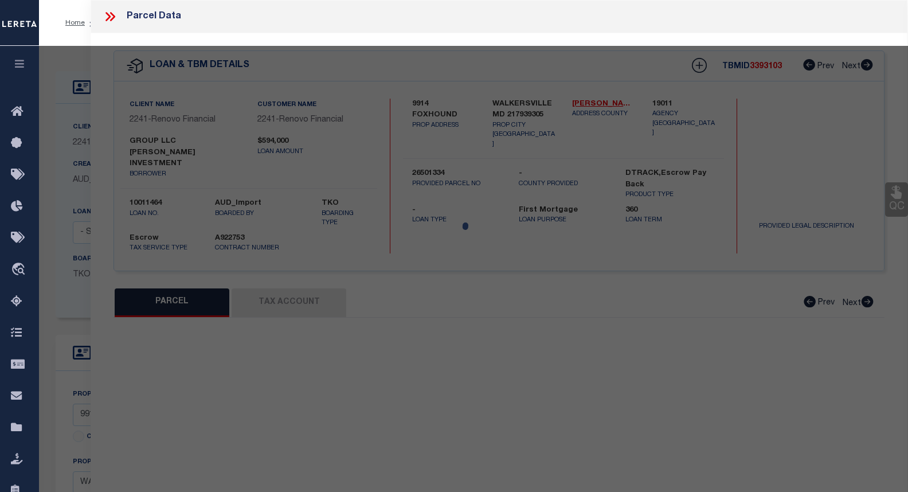
select select "CP"
type input "ESCOBAR INVESTMENT GROUP INC"
select select "AGW"
select select
type input "9914 FOXHOUND CT"
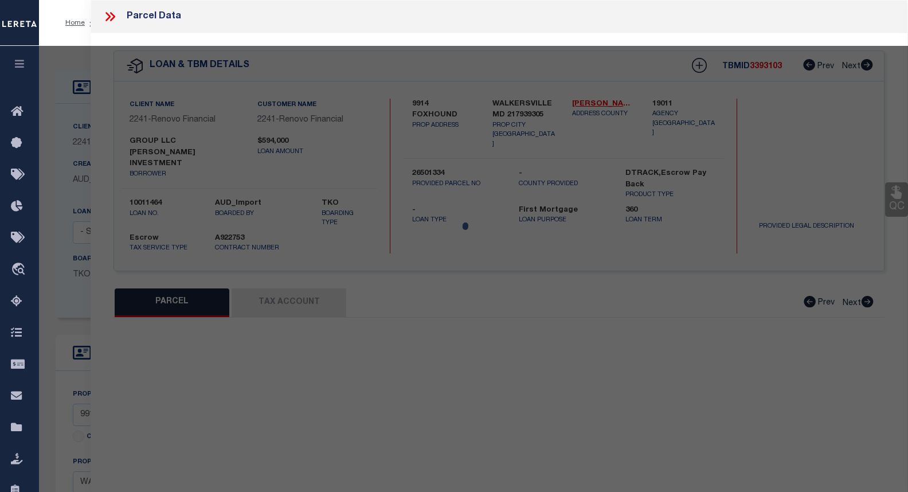
checkbox input "false"
type input "WALKERSVILLE MD 21793"
type textarea "L 1 BK D SEC 1 4.335 FOXHOUND CRT DEVON FARMS"
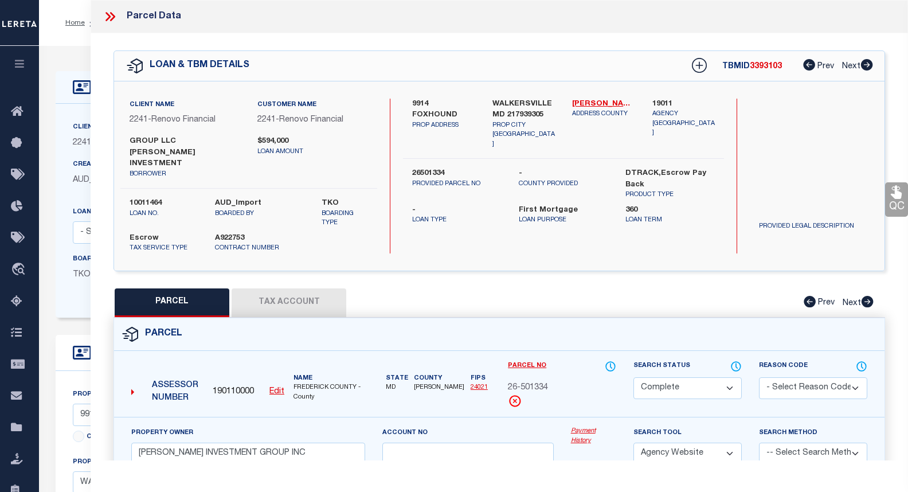
click at [276, 295] on button "Tax Account" at bounding box center [289, 302] width 115 height 29
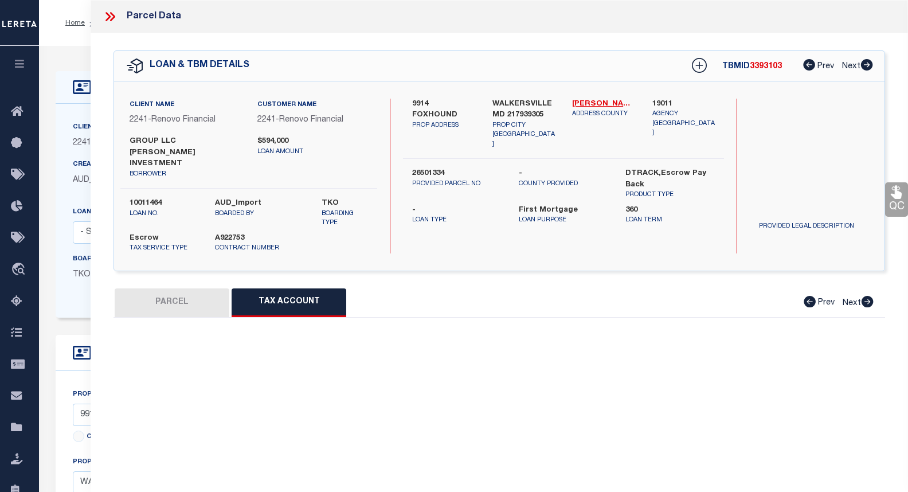
select select "100"
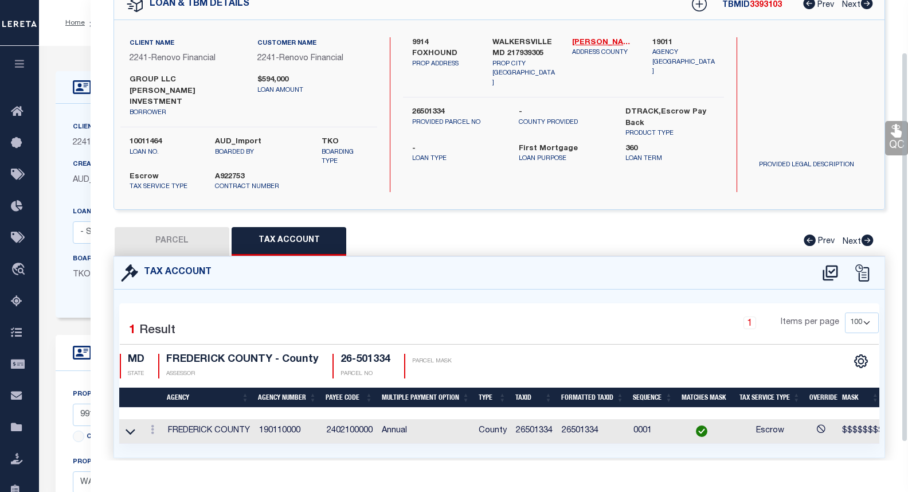
scroll to position [83, 0]
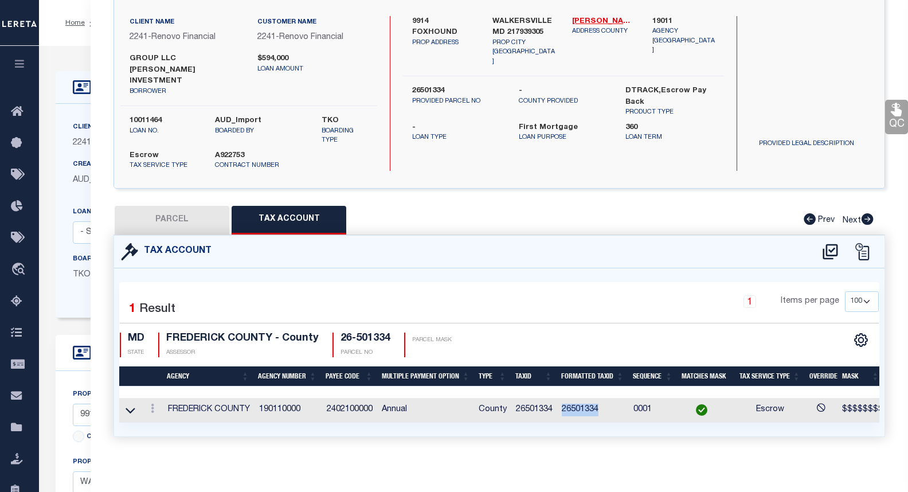
drag, startPoint x: 560, startPoint y: 399, endPoint x: 599, endPoint y: 401, distance: 39.0
click at [599, 401] on td "26501334" at bounding box center [593, 410] width 72 height 25
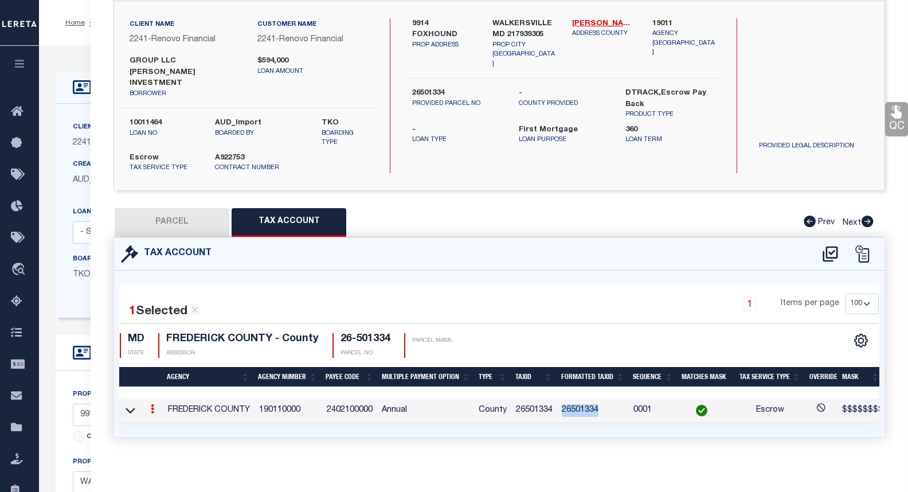
copy td "26501334"
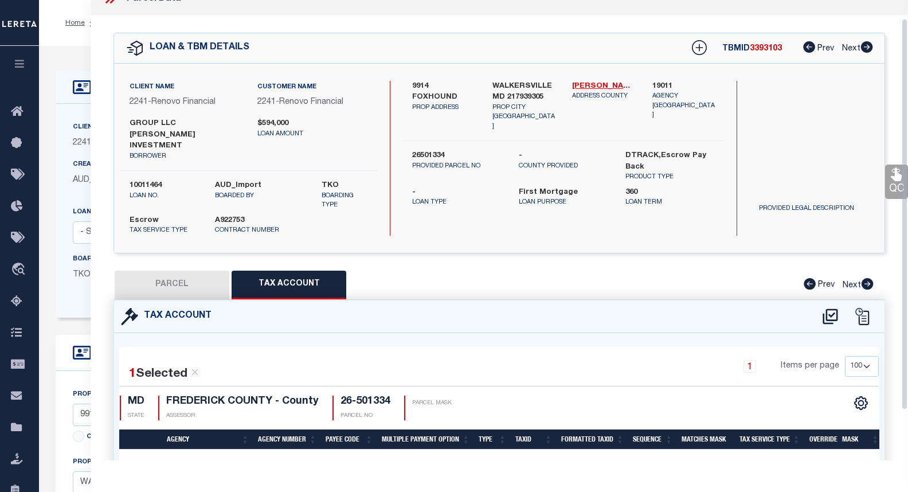
scroll to position [0, 0]
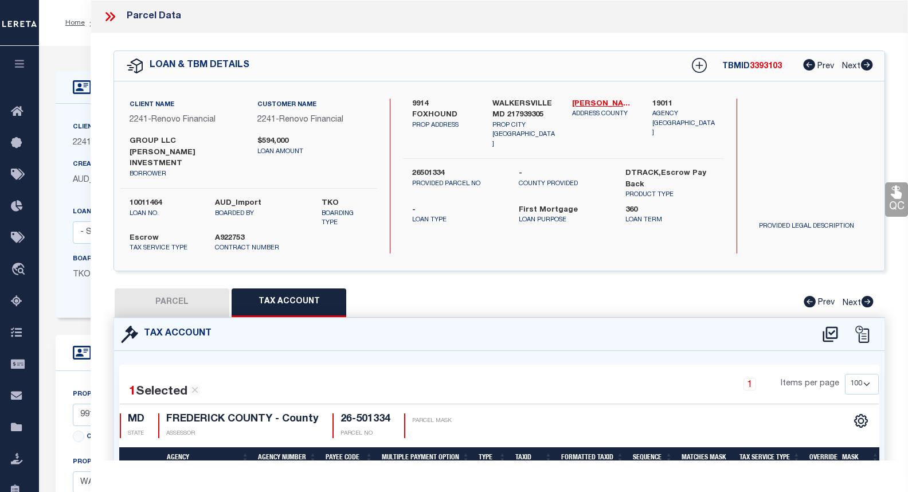
click at [165, 289] on button "PARCEL" at bounding box center [172, 302] width 115 height 29
select select "AS"
select select
checkbox input "false"
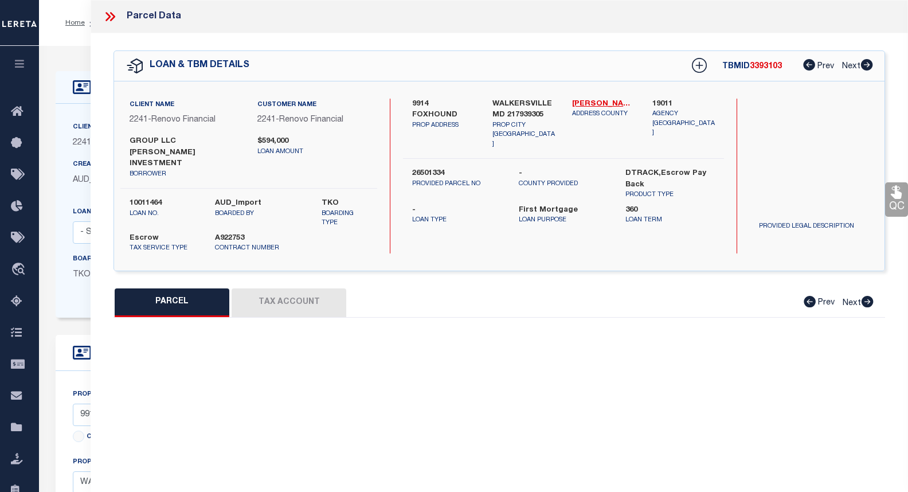
select select "CP"
type input "ESCOBAR INVESTMENT GROUP INC"
select select "AGW"
select select
type input "9914 FOXHOUND CT"
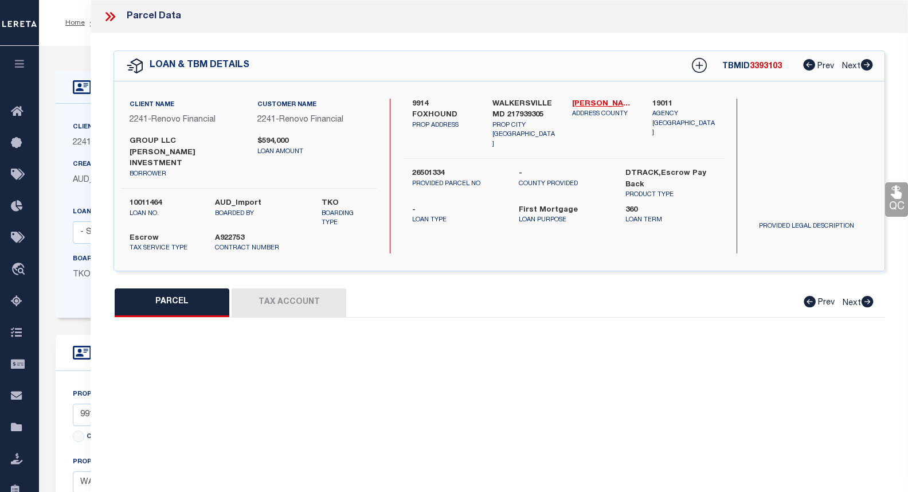
checkbox input "false"
type input "WALKERSVILLE MD 21793"
type textarea "L 1 BK D SEC 1 4.335 FOXHOUND CRT DEVON FARMS"
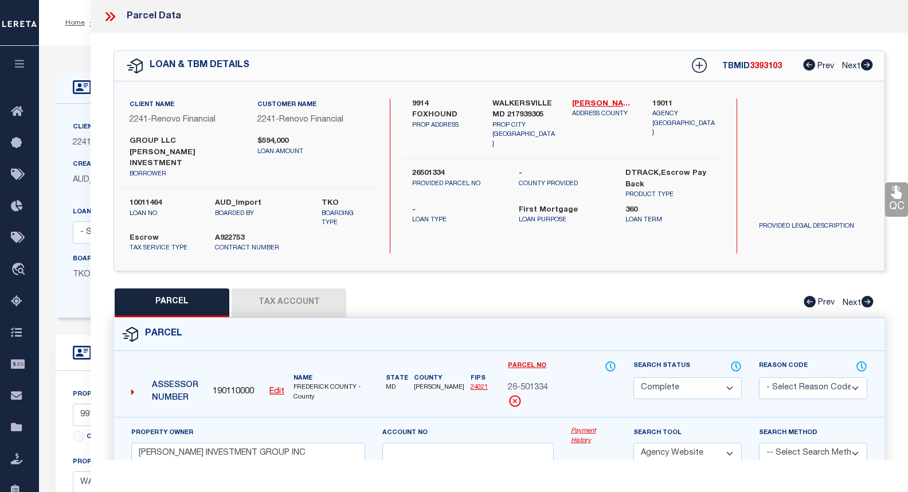
click at [110, 19] on icon at bounding box center [110, 16] width 15 height 15
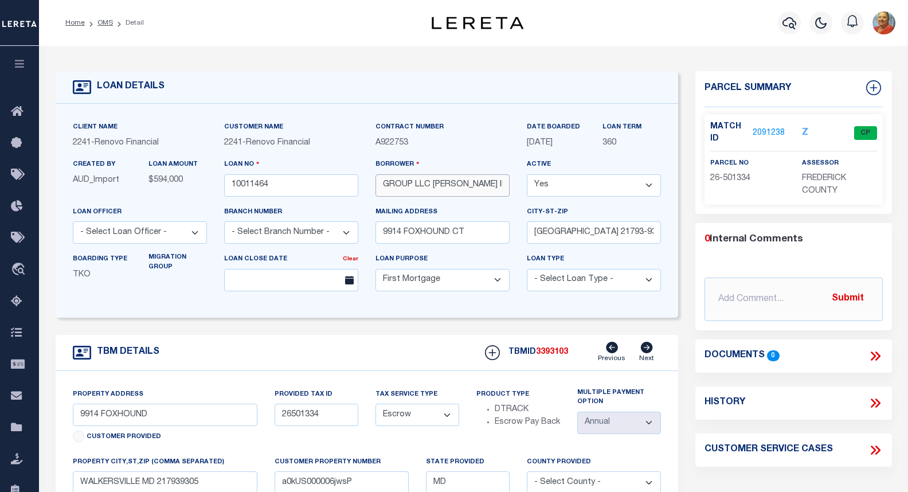
scroll to position [0, 25]
drag, startPoint x: 382, startPoint y: 184, endPoint x: 518, endPoint y: 187, distance: 135.9
click at [518, 187] on div "Borrower GROUP LLC ESCOBAR INVESTMENT" at bounding box center [442, 181] width 151 height 47
click at [769, 133] on link "2091238" at bounding box center [769, 133] width 32 height 12
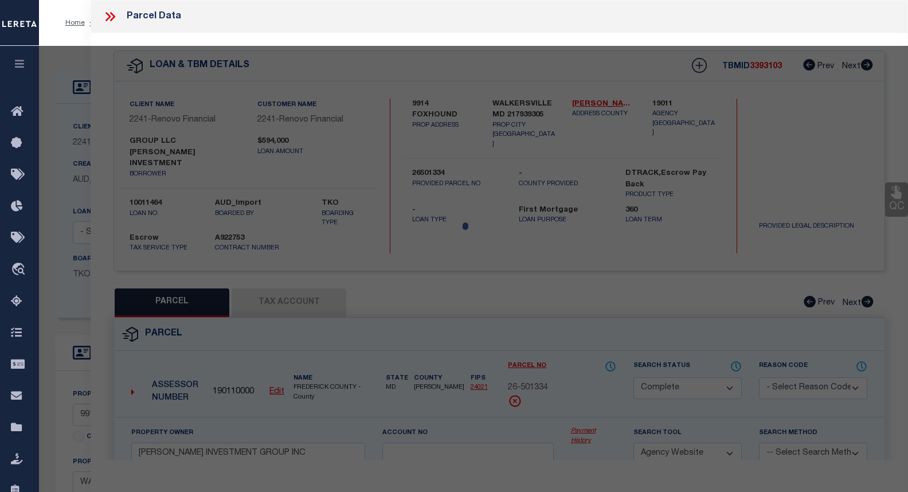
select select "AS"
select select
checkbox input "false"
select select "CP"
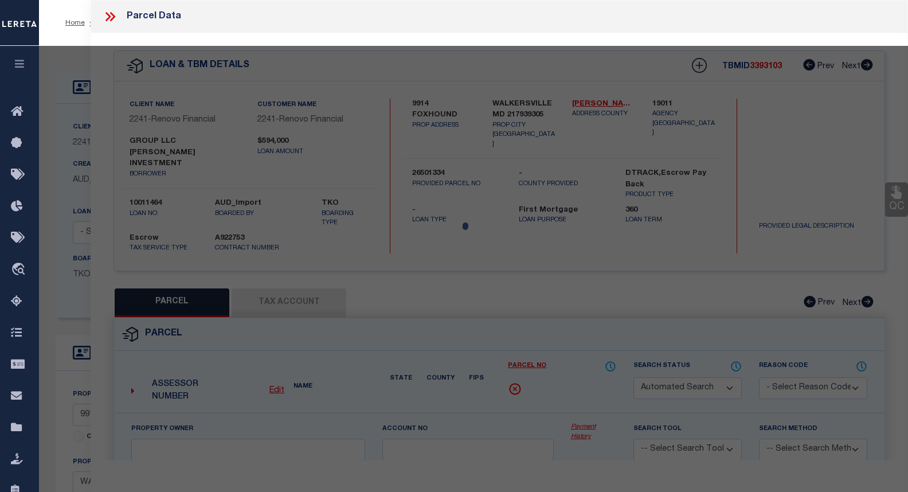
type input "ESCOBAR INVESTMENT GROUP INC"
select select "AGW"
select select
type input "9914 FOXHOUND CT"
checkbox input "false"
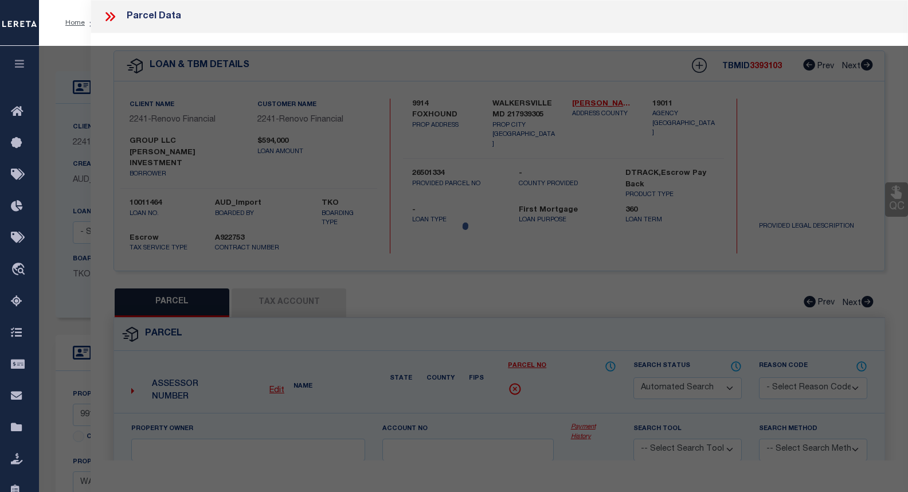
type input "WALKERSVILLE MD 21793"
type textarea "L 1 BK D SEC 1 4.335 FOXHOUND CRT DEVON FARMS"
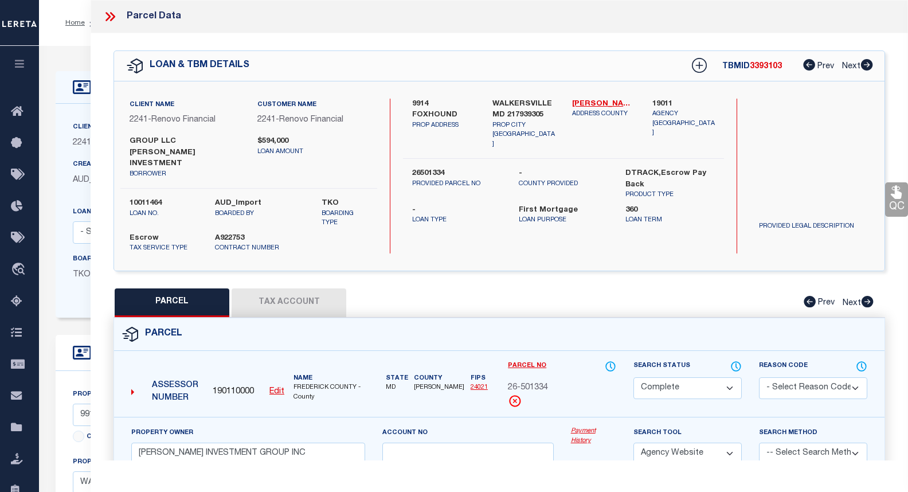
click at [587, 426] on link "Payment History" at bounding box center [593, 435] width 45 height 19
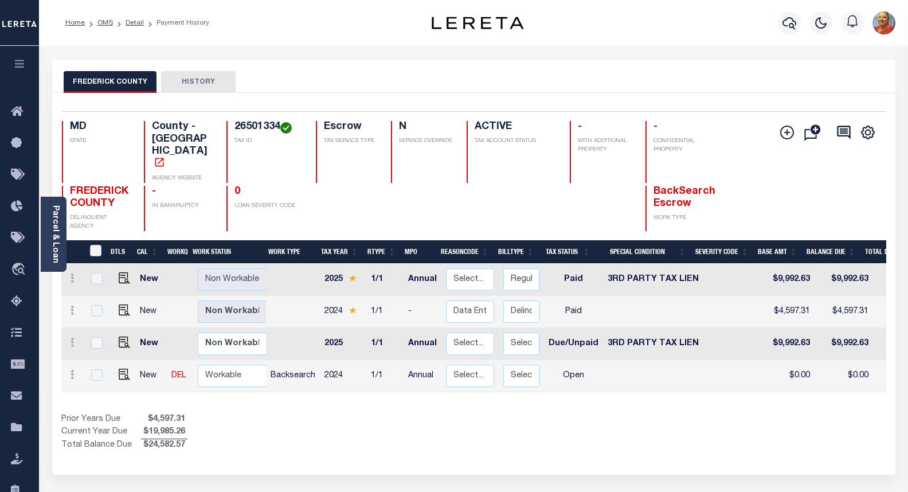
click at [282, 264] on td at bounding box center [293, 280] width 54 height 32
checkbox input "true"
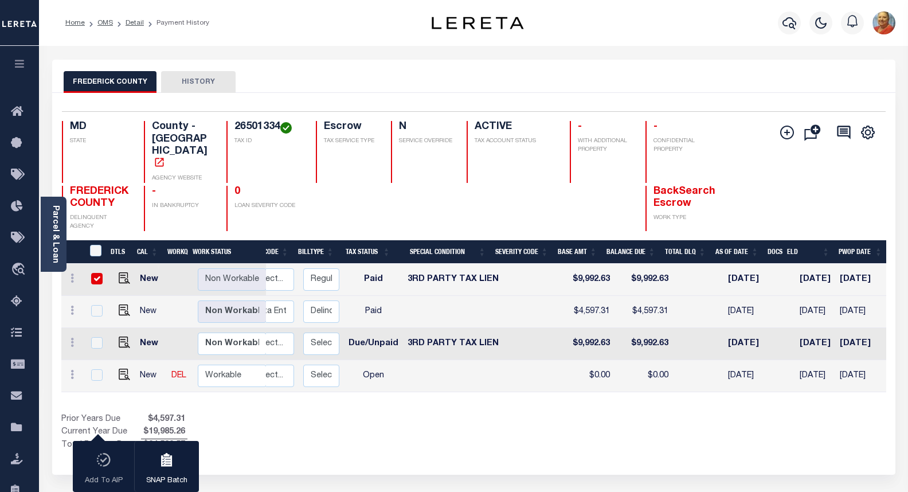
scroll to position [0, 355]
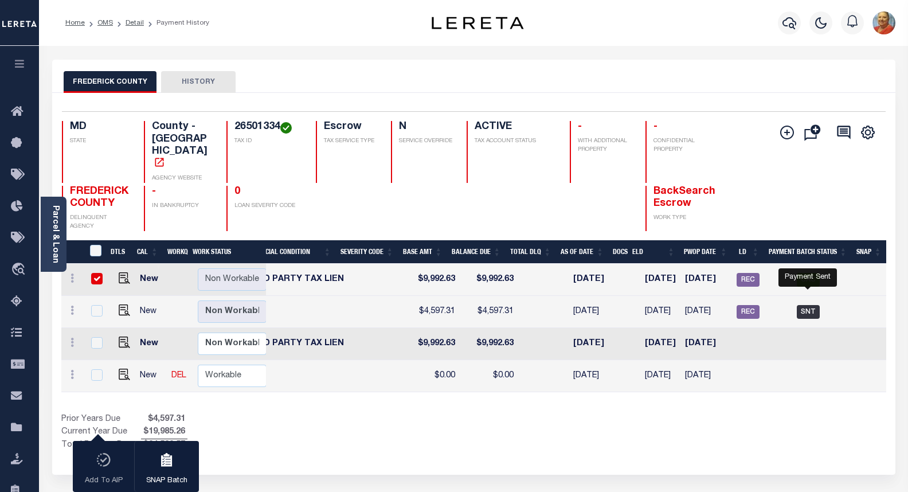
click at [811, 305] on span "SNT" at bounding box center [808, 312] width 23 height 14
checkbox input "true"
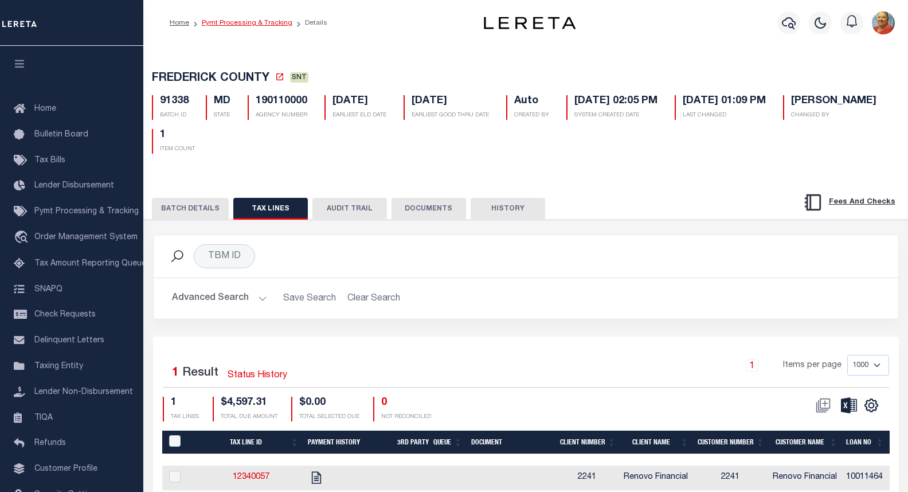
click at [263, 26] on link "Pymt Processing & Tracking" at bounding box center [247, 22] width 91 height 7
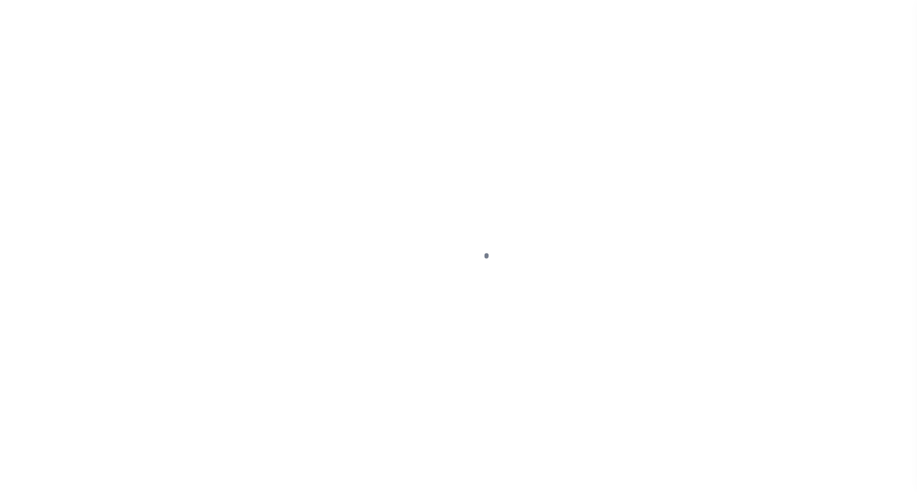
scroll to position [52, 0]
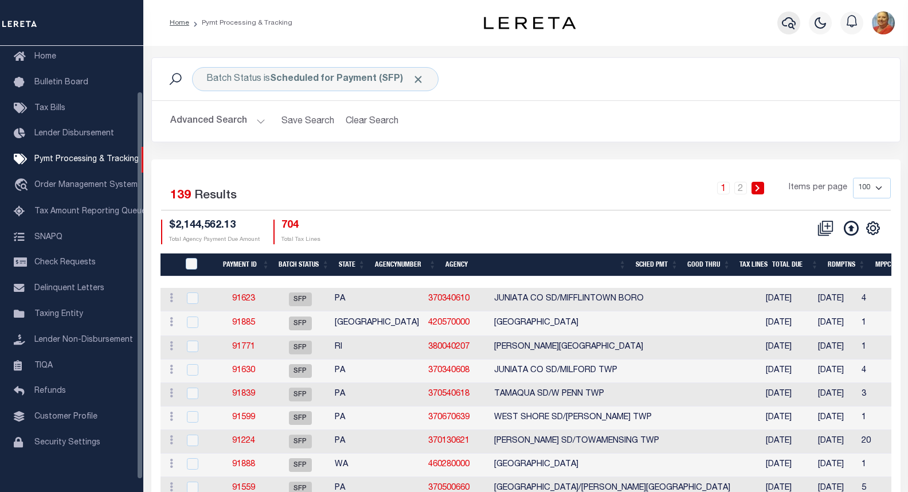
click at [788, 25] on icon "button" at bounding box center [789, 23] width 14 height 14
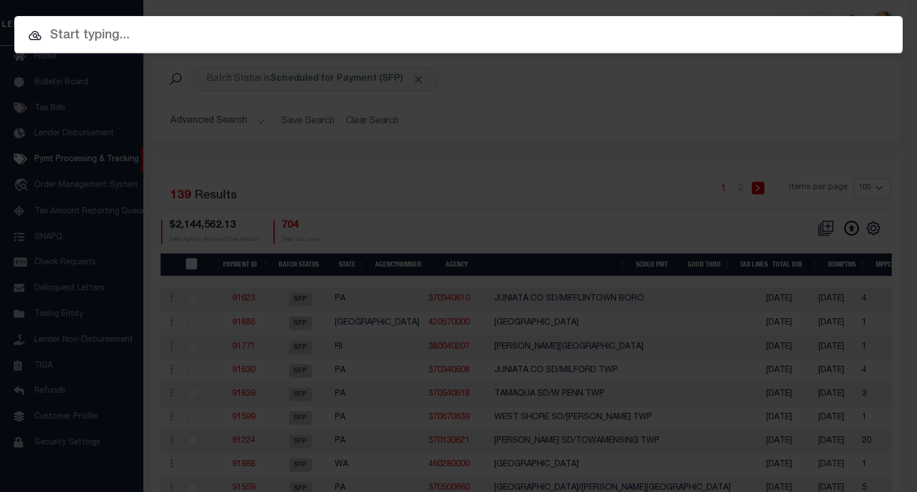
click at [109, 33] on input "text" at bounding box center [458, 36] width 888 height 20
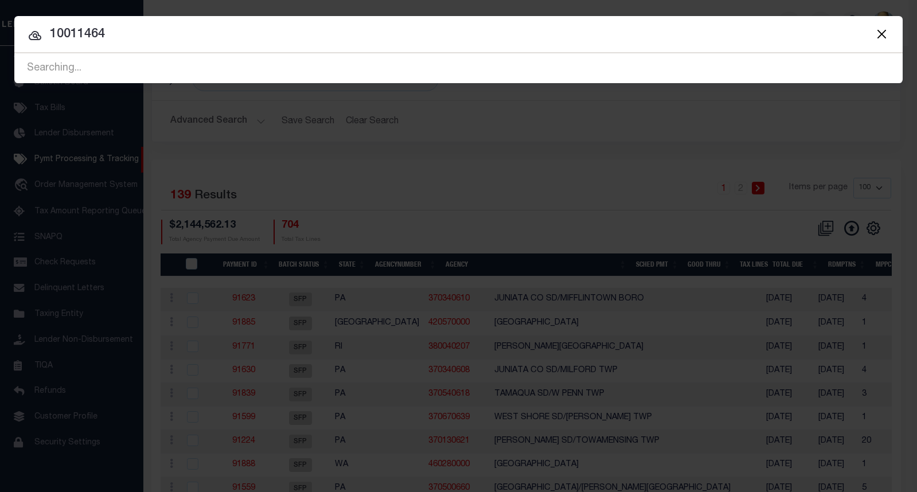
type input "10011464"
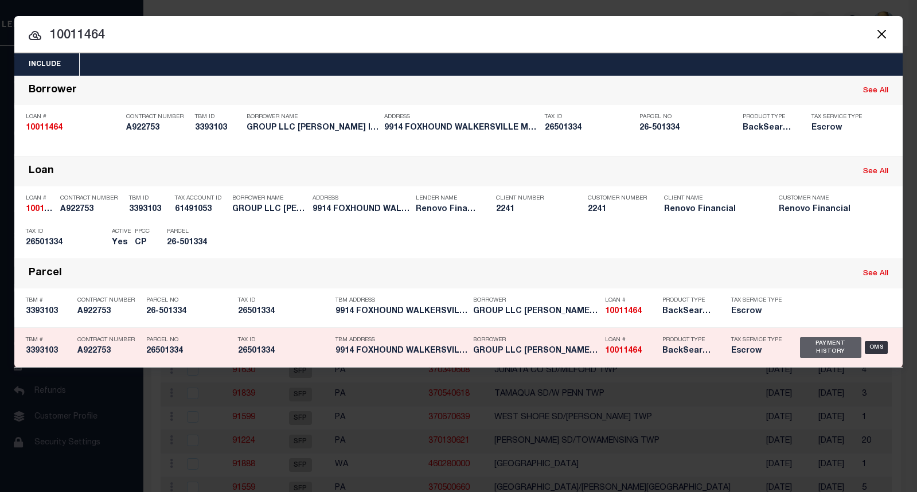
click at [823, 342] on div "Payment History" at bounding box center [830, 347] width 61 height 21
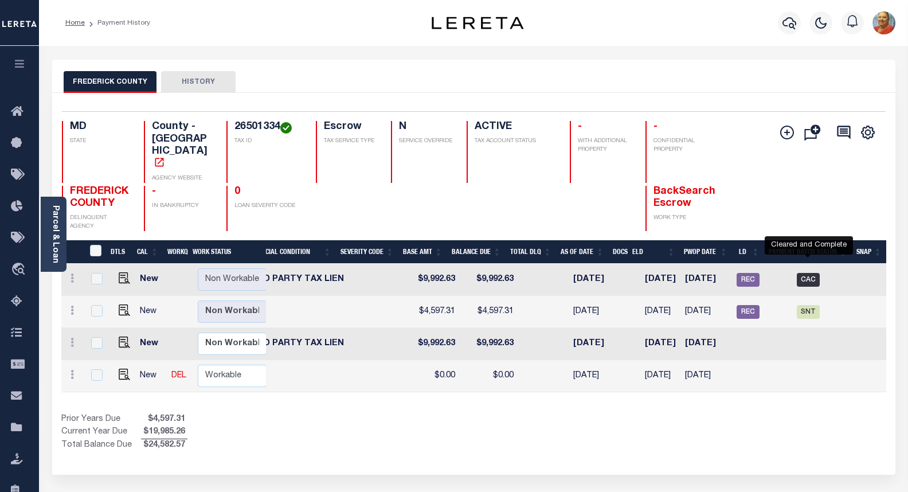
click at [809, 273] on span "CAC" at bounding box center [808, 280] width 23 height 14
checkbox input "true"
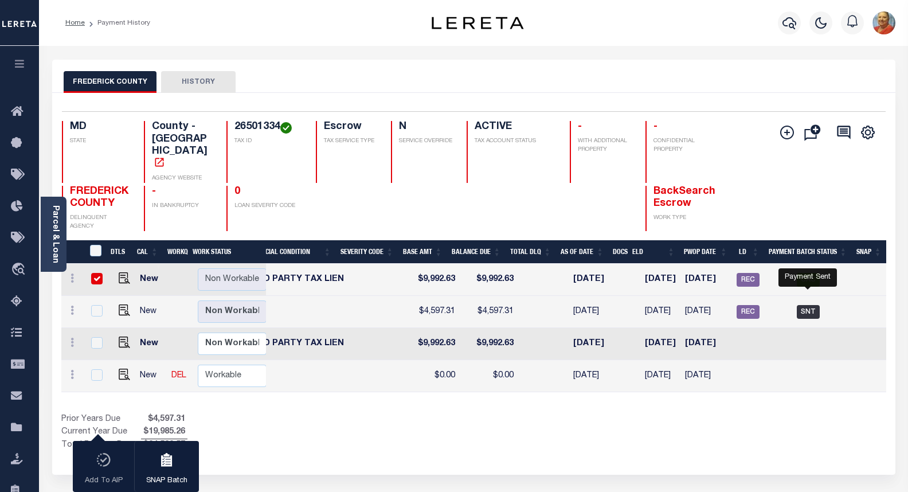
click at [805, 305] on span "SNT" at bounding box center [808, 312] width 23 height 14
checkbox input "true"
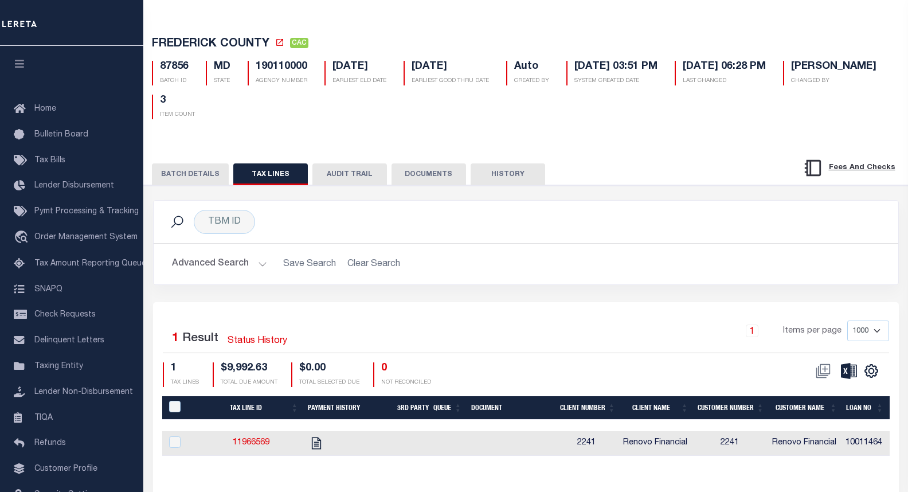
scroll to position [57, 0]
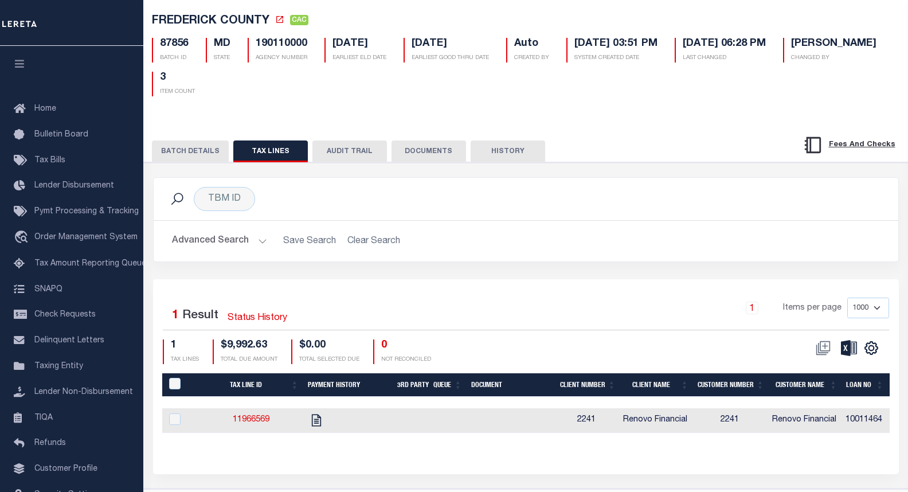
click at [202, 152] on button "BATCH DETAILS" at bounding box center [190, 151] width 77 height 22
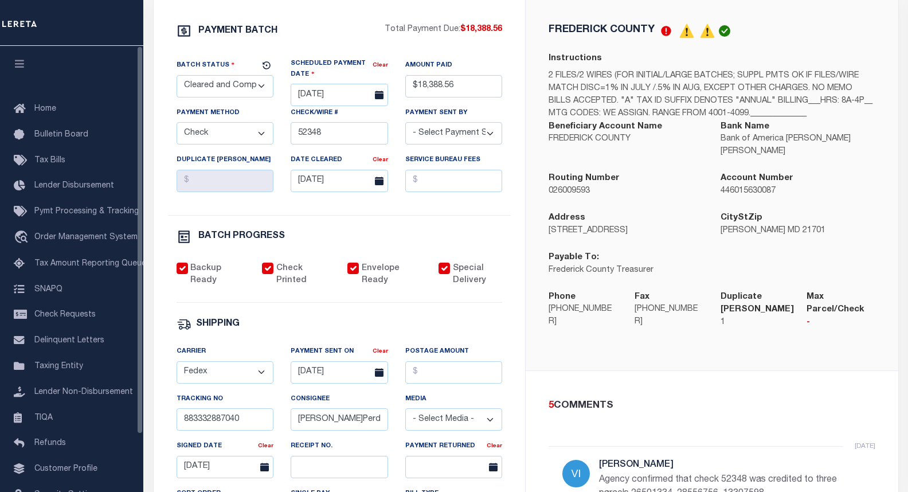
scroll to position [238, 0]
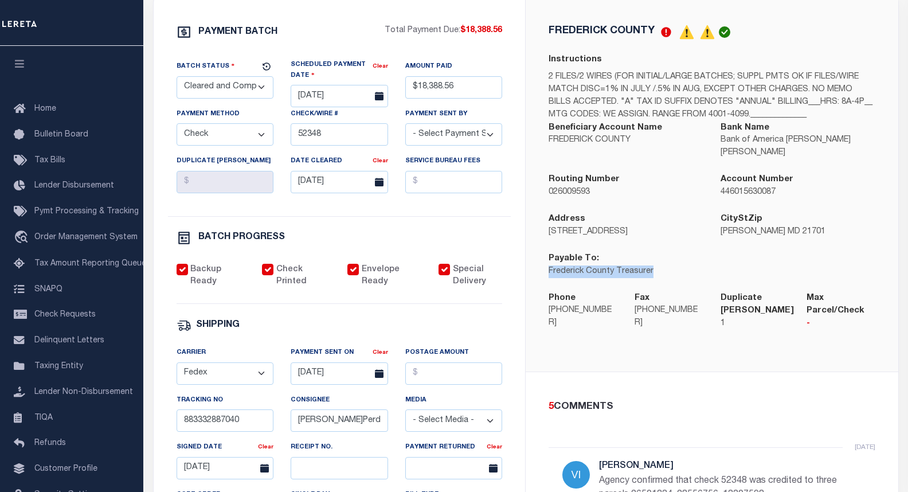
drag, startPoint x: 655, startPoint y: 262, endPoint x: 550, endPoint y: 265, distance: 104.9
click at [550, 265] on p "Frederick County Treasurer" at bounding box center [626, 271] width 155 height 13
copy p "Frederick County Treasurer"
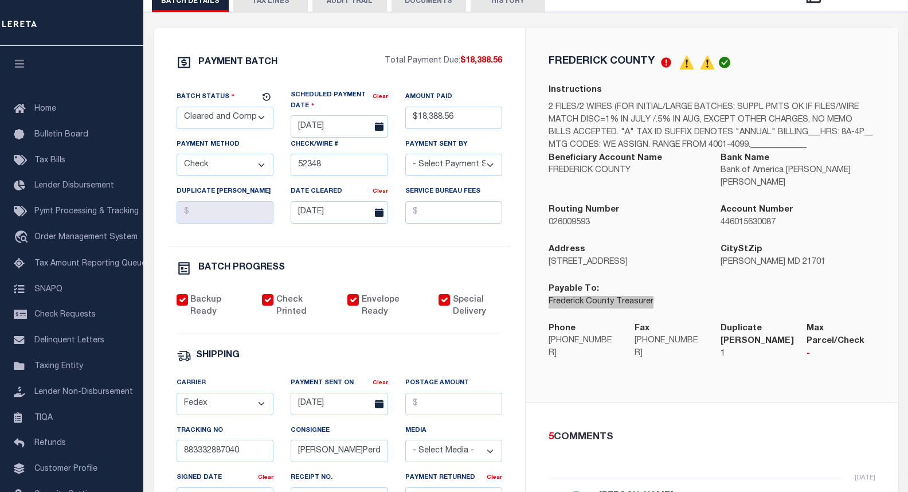
scroll to position [181, 0]
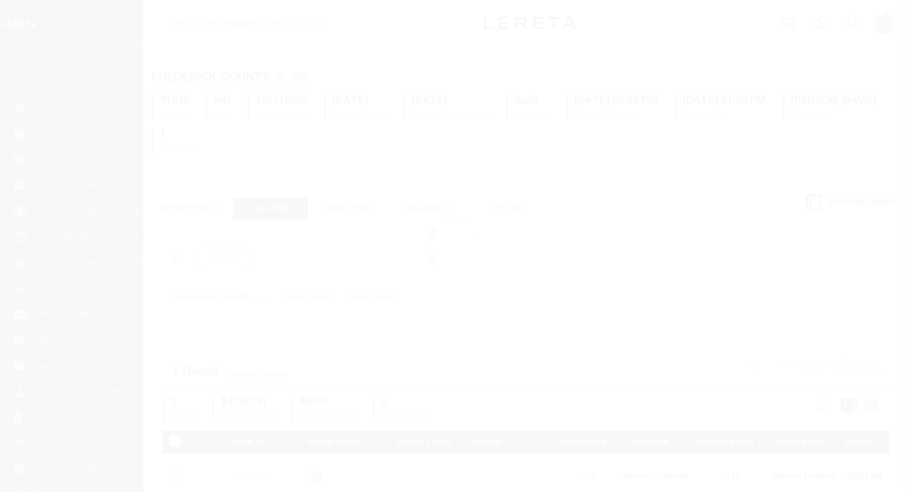
select select "SNT"
select select "CCK"
select select "FDX"
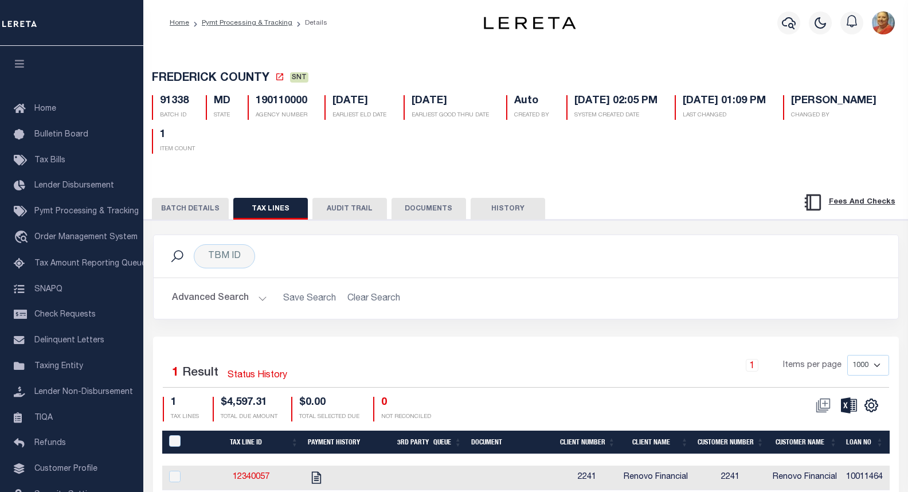
click at [203, 213] on button "BATCH DETAILS" at bounding box center [190, 209] width 77 height 22
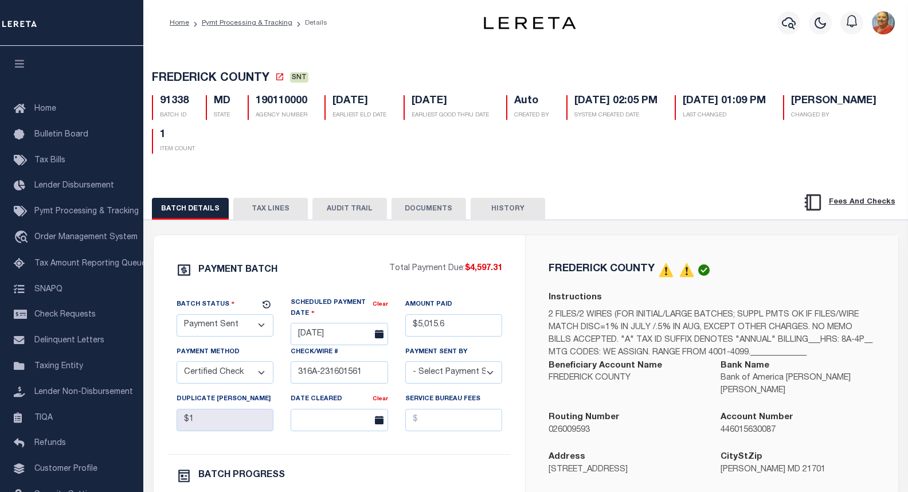
click at [315, 23] on li "Details" at bounding box center [309, 23] width 35 height 10
click at [274, 25] on link "Pymt Processing & Tracking" at bounding box center [247, 22] width 91 height 7
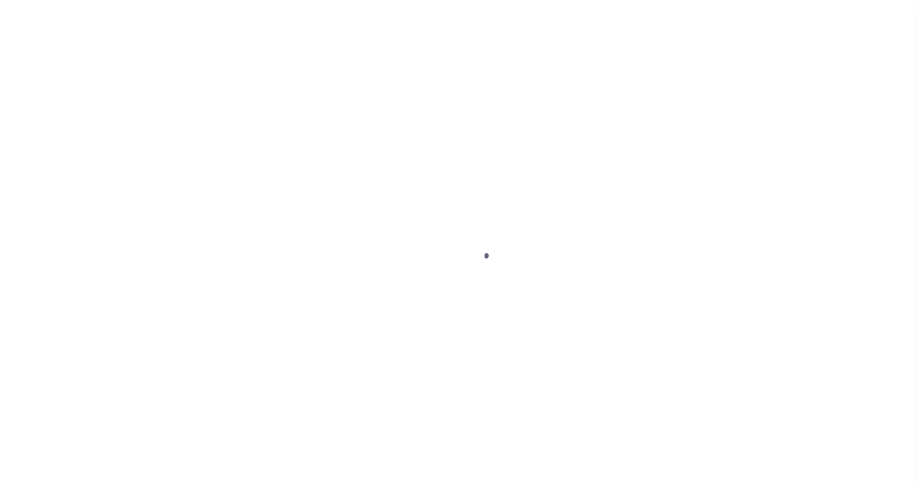
scroll to position [52, 0]
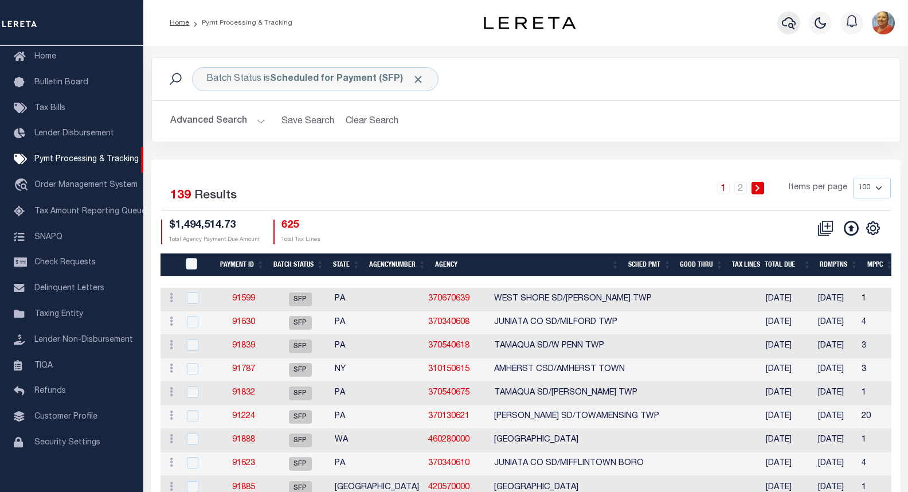
click at [784, 24] on icon "button" at bounding box center [789, 23] width 14 height 14
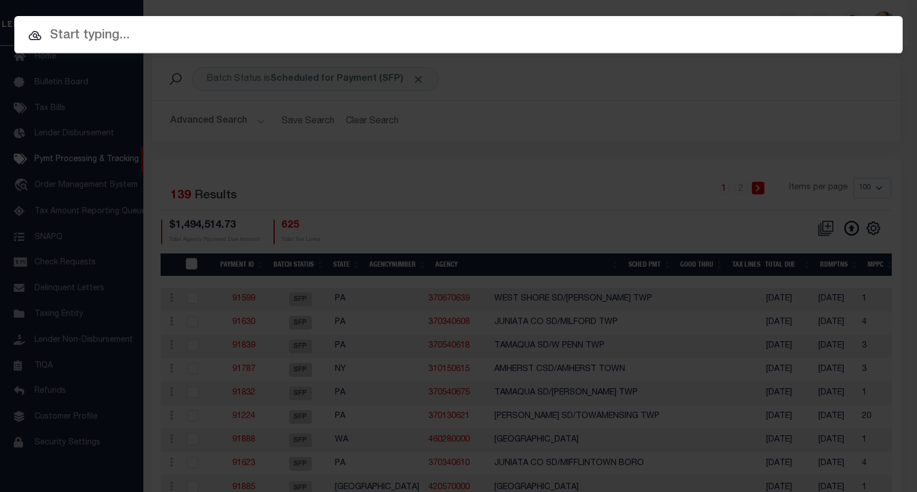
click at [107, 42] on input "text" at bounding box center [458, 36] width 888 height 20
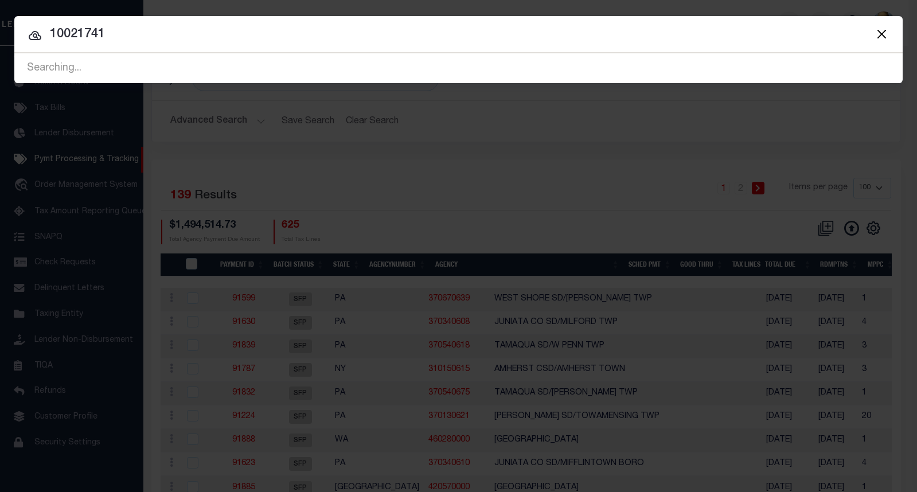
type input "10021741"
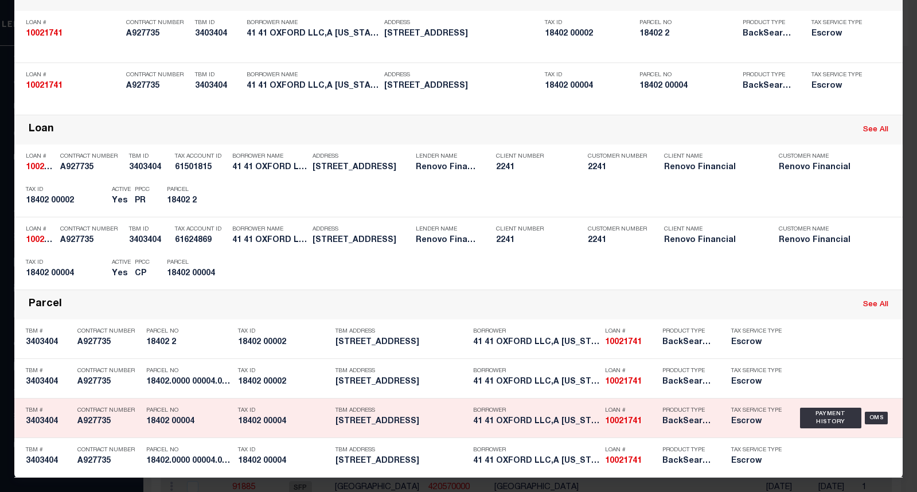
scroll to position [97, 0]
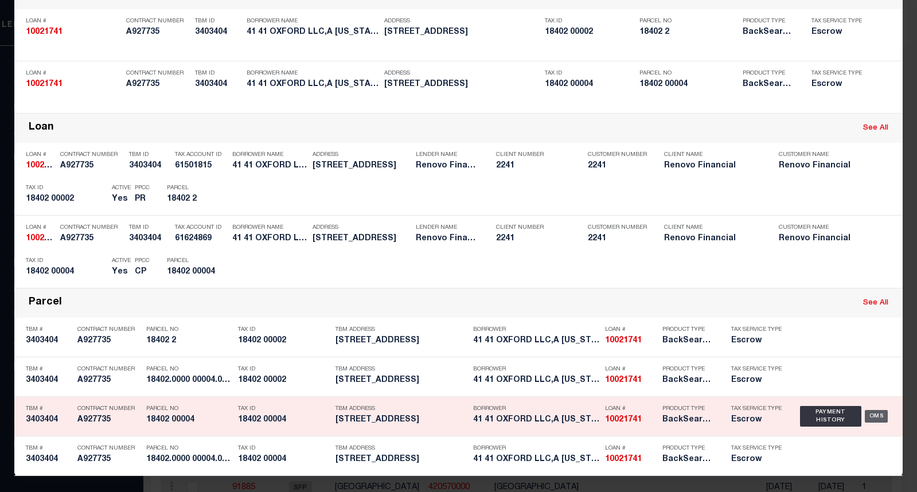
click at [865, 420] on div "OMS" at bounding box center [876, 416] width 24 height 13
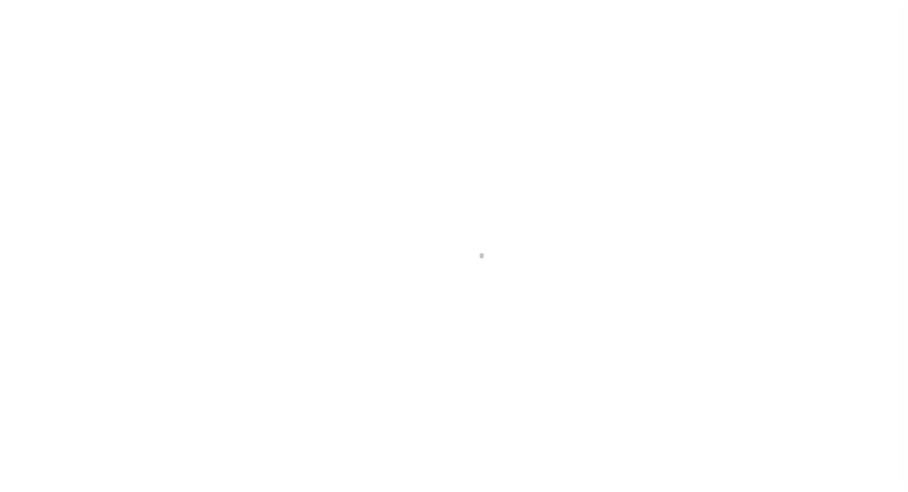
select select "10"
select select "Escrow"
type input "[STREET_ADDRESS]"
type input "18402.0000 00004.0000"
select select
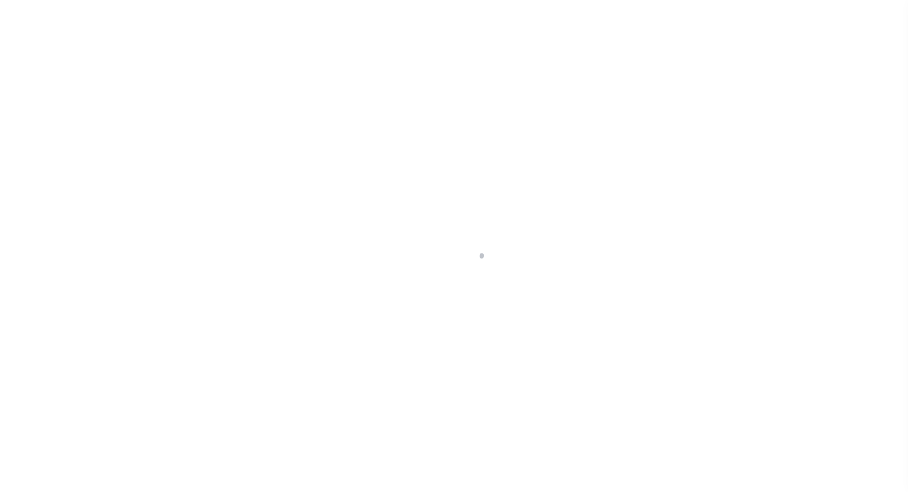
type input "[GEOGRAPHIC_DATA]"
type input "a0kUS000007etY1"
type input "NJ"
select select
type textarea "Liability Limited to Customer Provided Parcel"
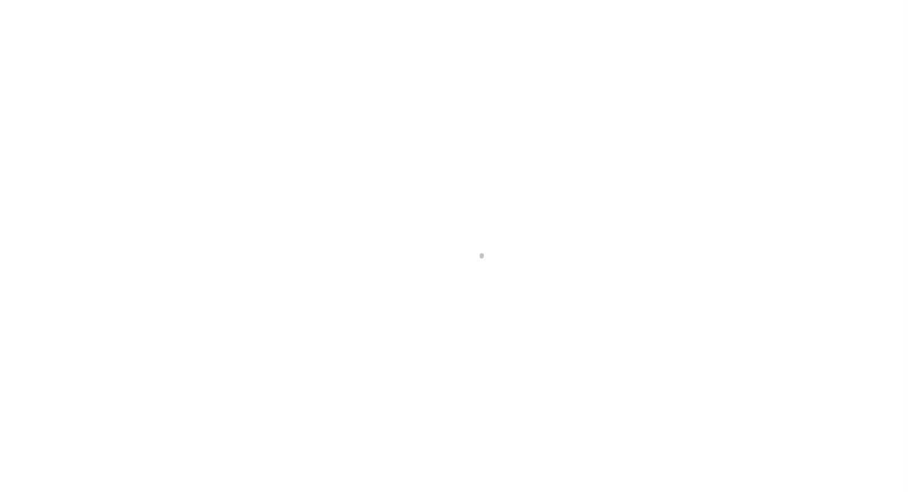
select select "25067"
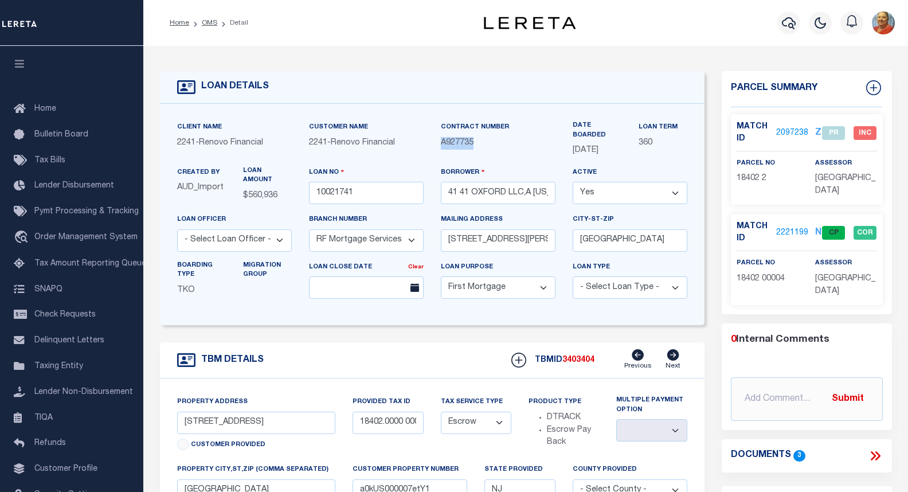
drag, startPoint x: 476, startPoint y: 144, endPoint x: 439, endPoint y: 144, distance: 36.7
click at [439, 144] on div "Contract Number A927735" at bounding box center [498, 143] width 132 height 45
copy span "A927735"
click at [792, 230] on link "2221199" at bounding box center [792, 233] width 32 height 12
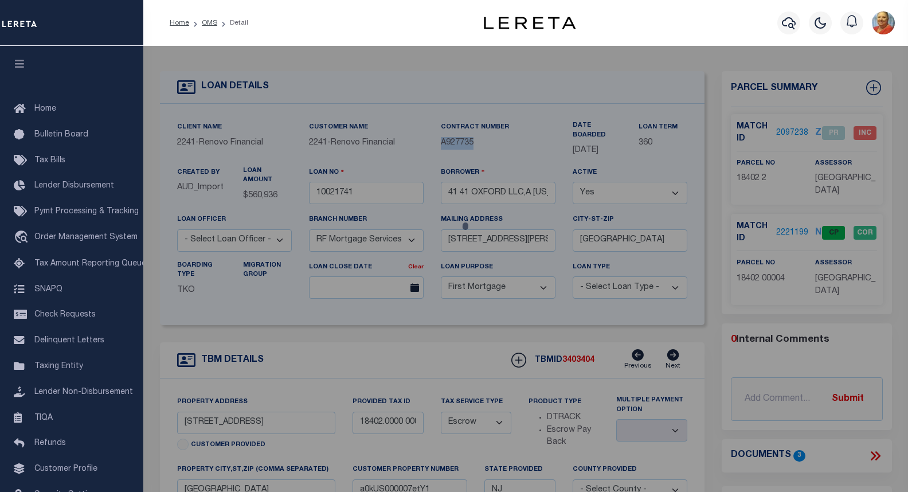
checkbox input "false"
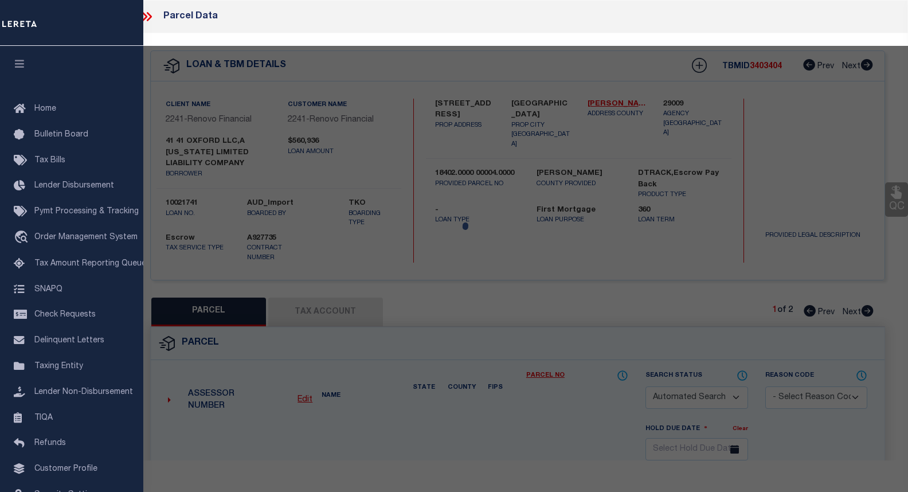
select select "CP"
select select "AGF"
select select
checkbox input "false"
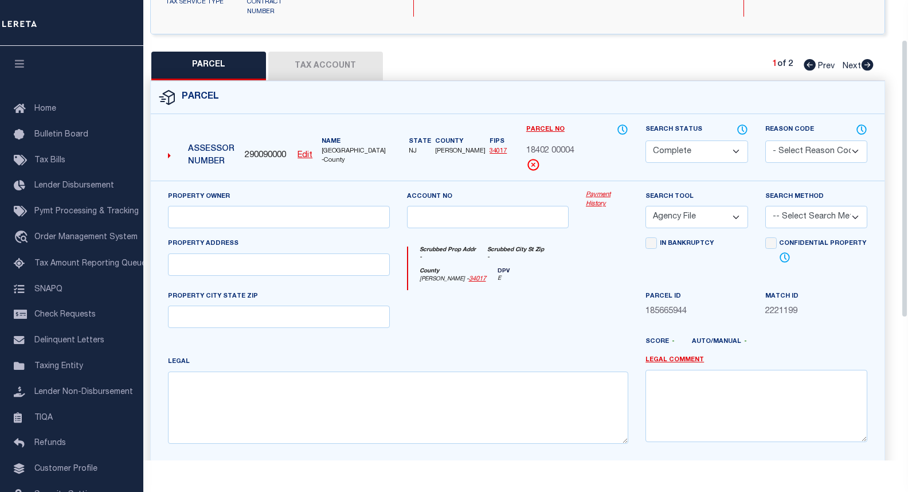
scroll to position [57, 0]
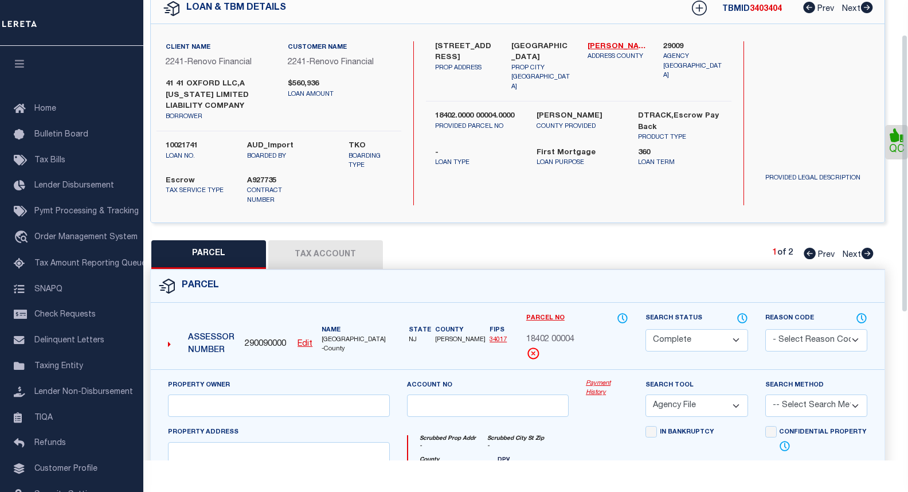
click at [351, 240] on button "Tax Account" at bounding box center [325, 254] width 115 height 29
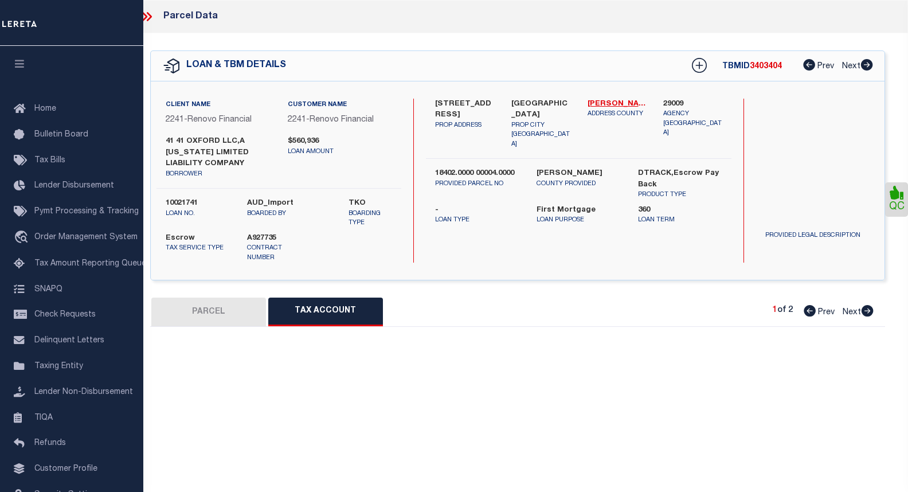
scroll to position [0, 0]
select select "100"
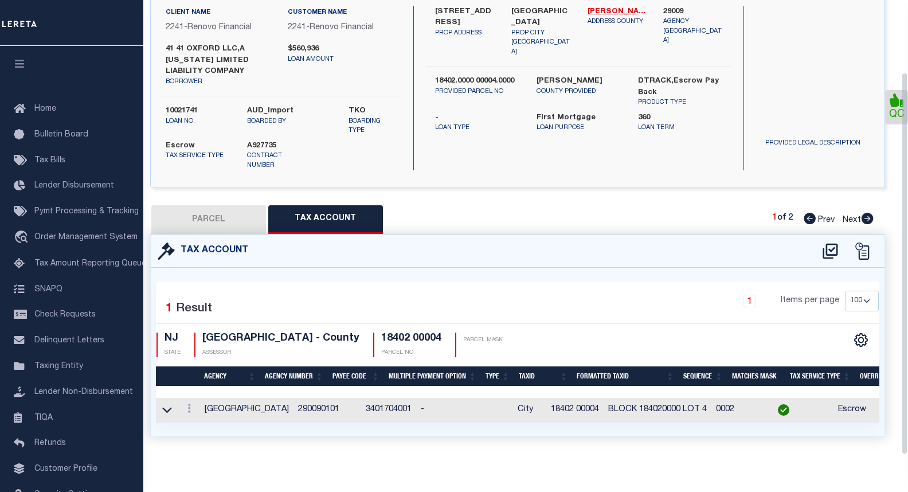
scroll to position [93, 0]
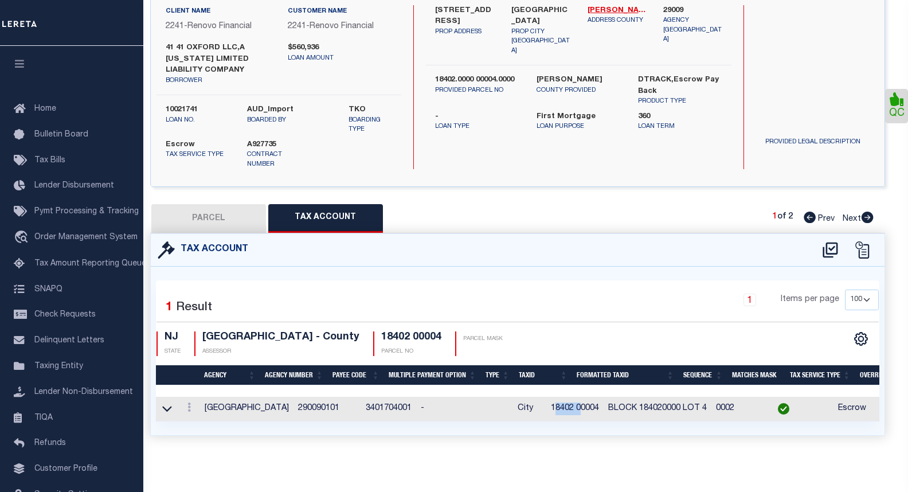
drag, startPoint x: 522, startPoint y: 400, endPoint x: 567, endPoint y: 402, distance: 45.9
click at [549, 399] on td "18402 00004" at bounding box center [574, 409] width 57 height 25
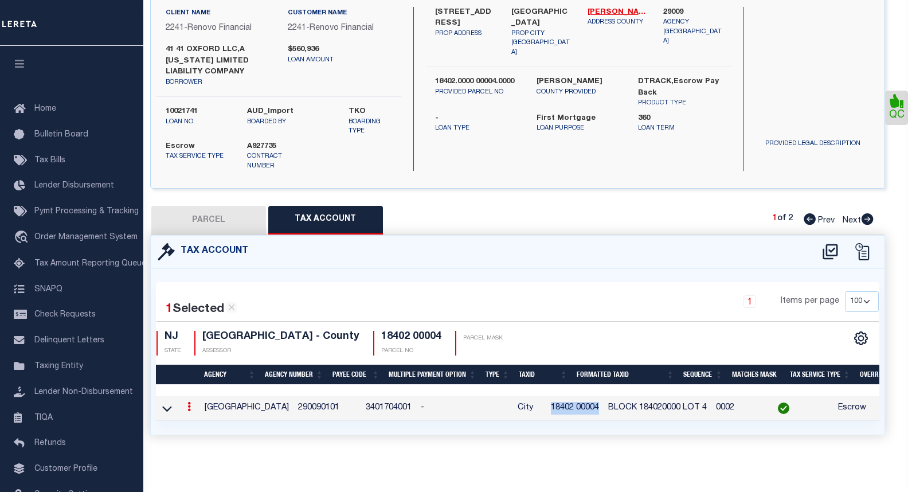
drag, startPoint x: 569, startPoint y: 397, endPoint x: 518, endPoint y: 398, distance: 51.6
click at [546, 398] on td "18402 00004" at bounding box center [574, 408] width 57 height 25
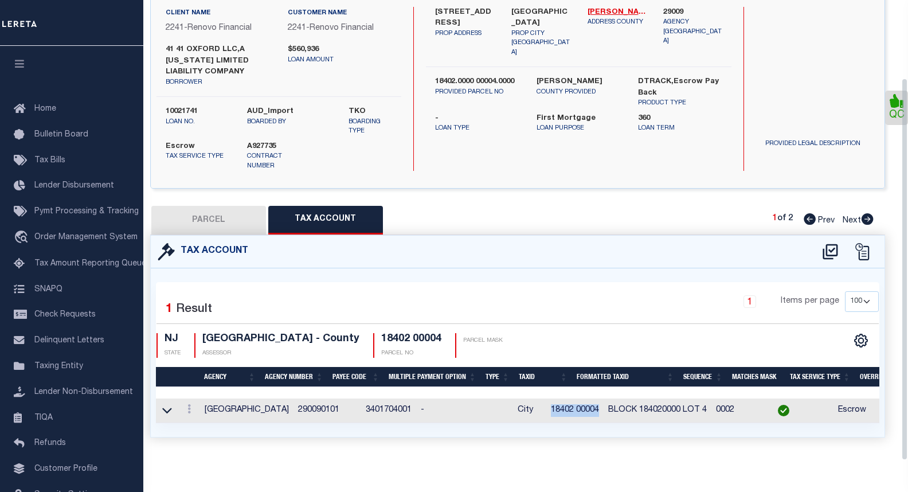
scroll to position [93, 0]
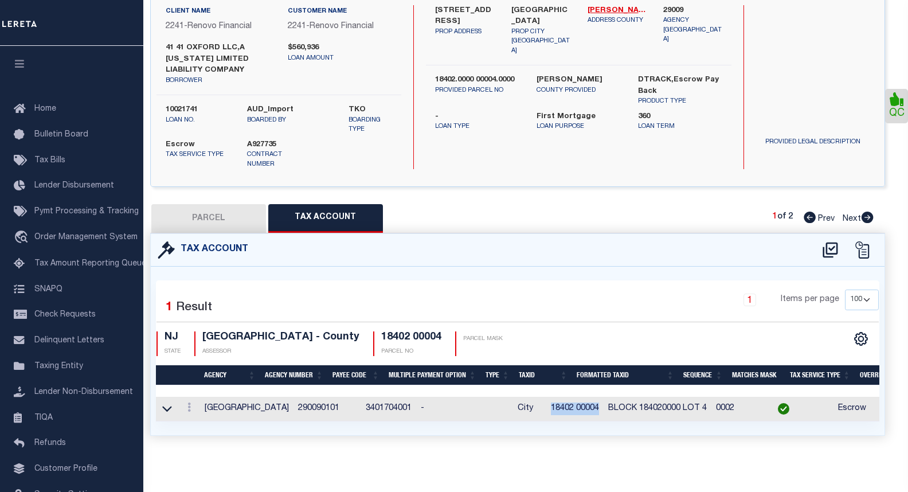
copy td "18402 00004"
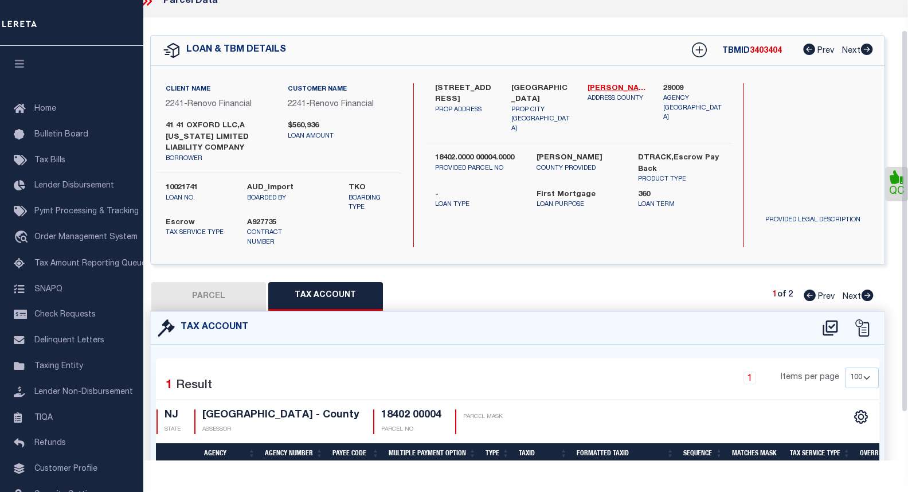
scroll to position [0, 0]
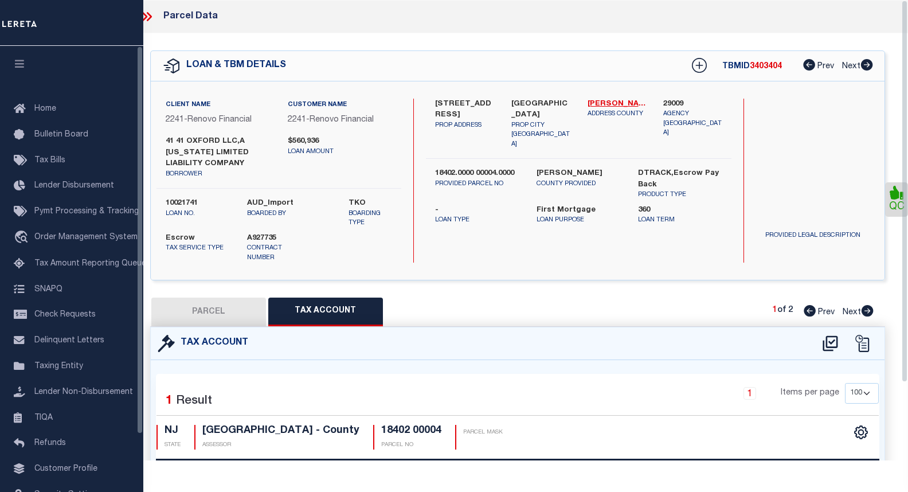
click at [251, 184] on div "Client Name 2241 - Renovo Financial Customer Name 2241 - Renovo Financial 41 41…" at bounding box center [278, 144] width 245 height 90
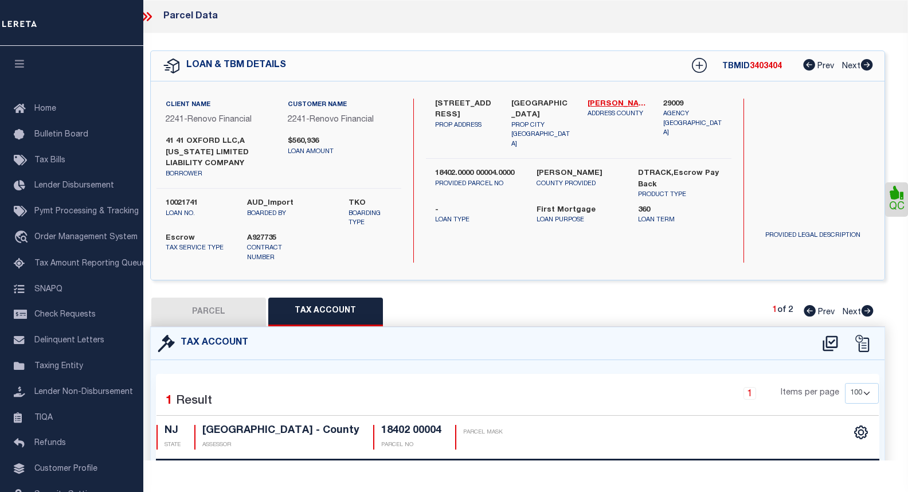
click at [235, 137] on label "41 41 OXFORD LLC,A [US_STATE] LIMITED LIABILITY COMPANY" at bounding box center [218, 153] width 104 height 34
drag, startPoint x: 165, startPoint y: 139, endPoint x: 232, endPoint y: 142, distance: 67.1
click at [232, 142] on div "41 41 OXFORD LLC,A NEW JERSEY LIMITED LIABILITY COMPANY borrower" at bounding box center [218, 157] width 122 height 43
copy label "41 41 OXFORD LLC"
click at [307, 179] on div "Client Name 2241 - Renovo Financial Customer Name 2241 - Renovo Financial 41 41…" at bounding box center [278, 144] width 245 height 90
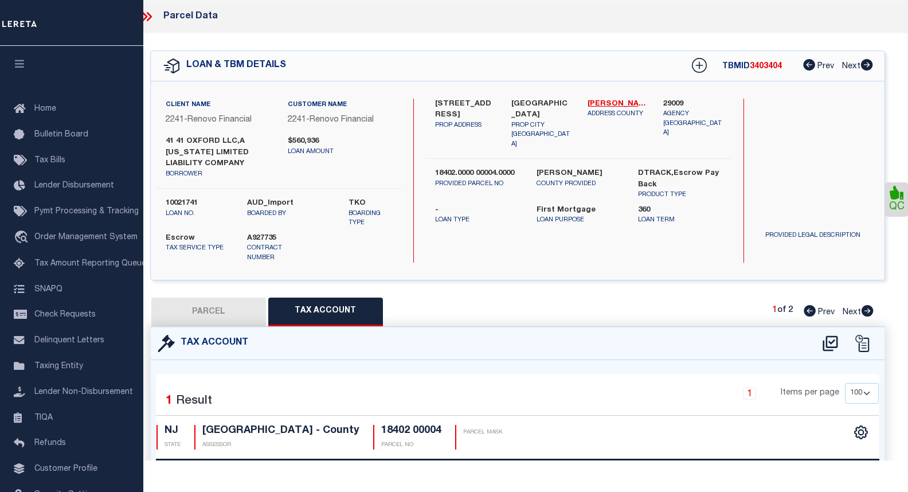
click at [216, 300] on button "PARCEL" at bounding box center [208, 311] width 115 height 29
select select "AS"
select select
checkbox input "false"
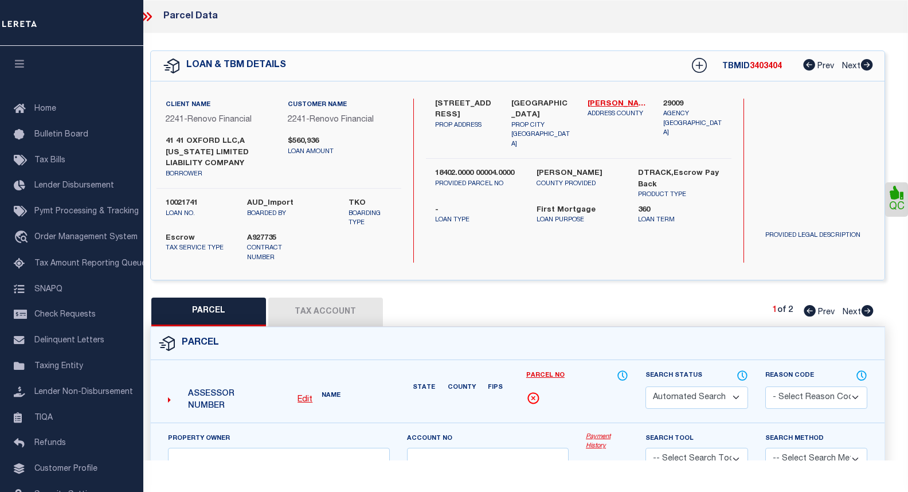
select select "CP"
select select "AGF"
select select
checkbox input "false"
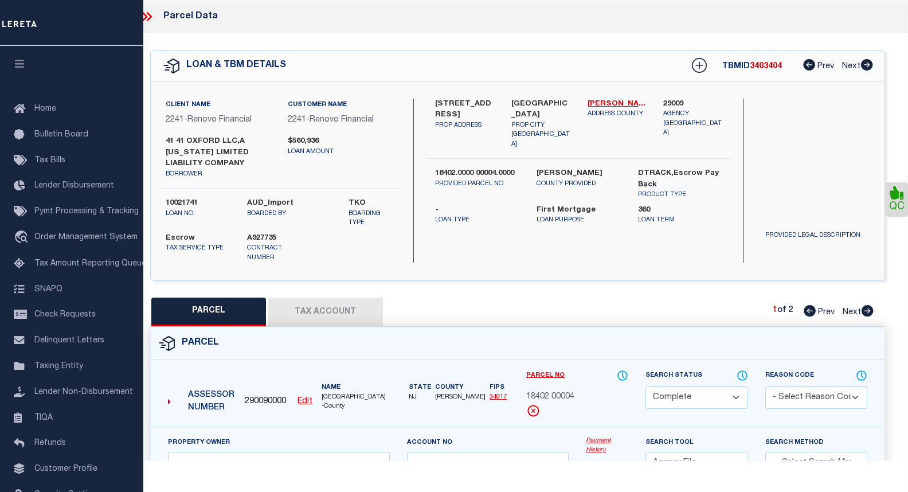
click at [610, 436] on link "Payment History" at bounding box center [607, 445] width 42 height 19
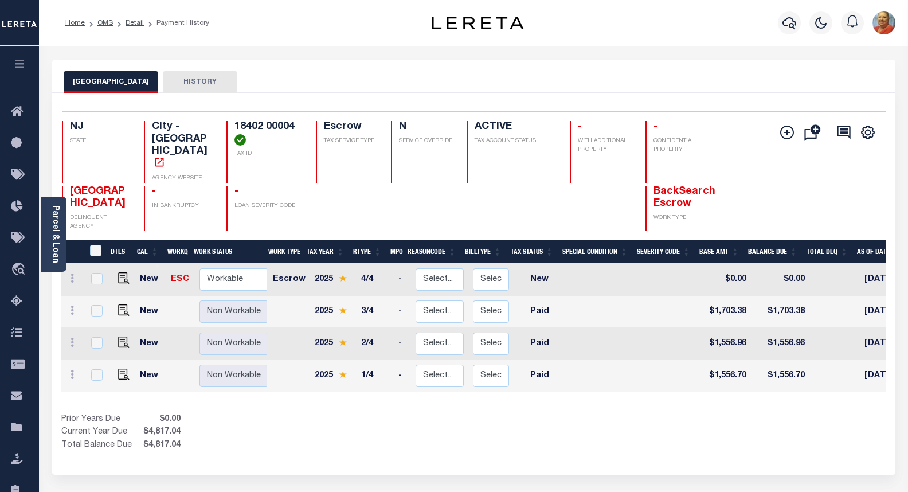
click at [181, 81] on button "HISTORY" at bounding box center [200, 82] width 75 height 22
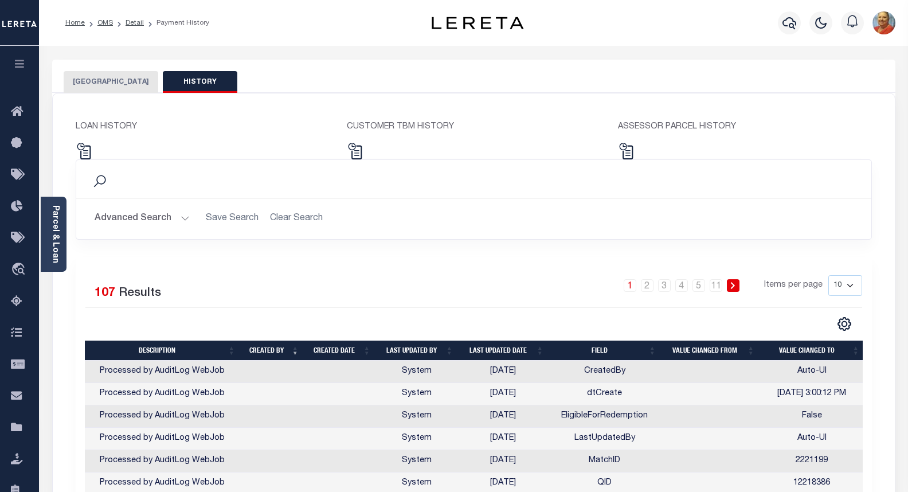
click at [113, 80] on button "[GEOGRAPHIC_DATA]" at bounding box center [111, 82] width 95 height 22
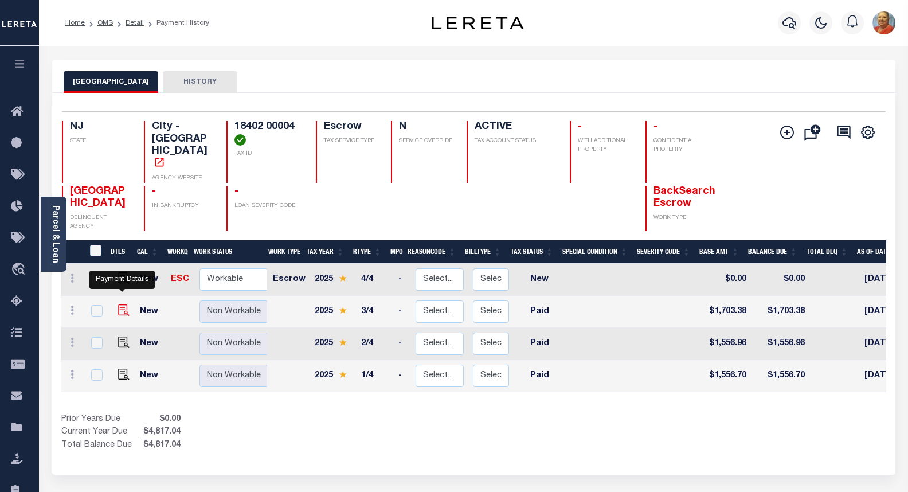
click at [118, 304] on img "" at bounding box center [123, 309] width 11 height 11
checkbox input "true"
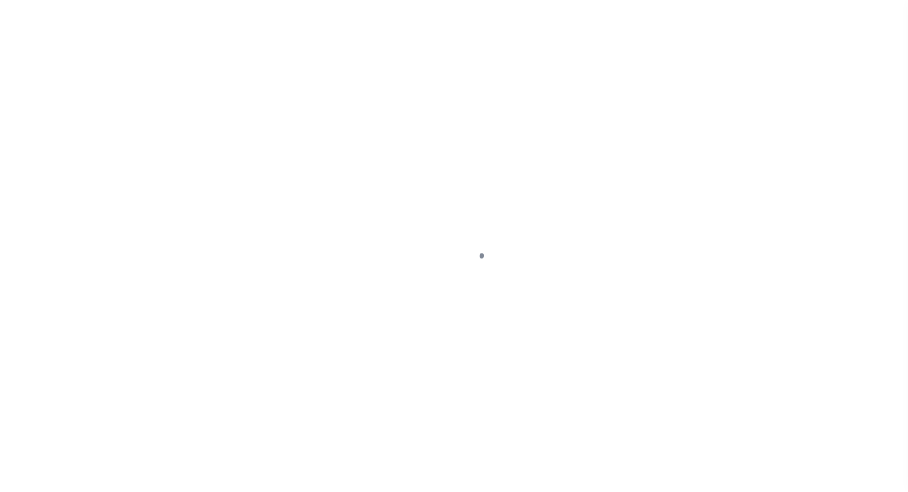
select select "PYD"
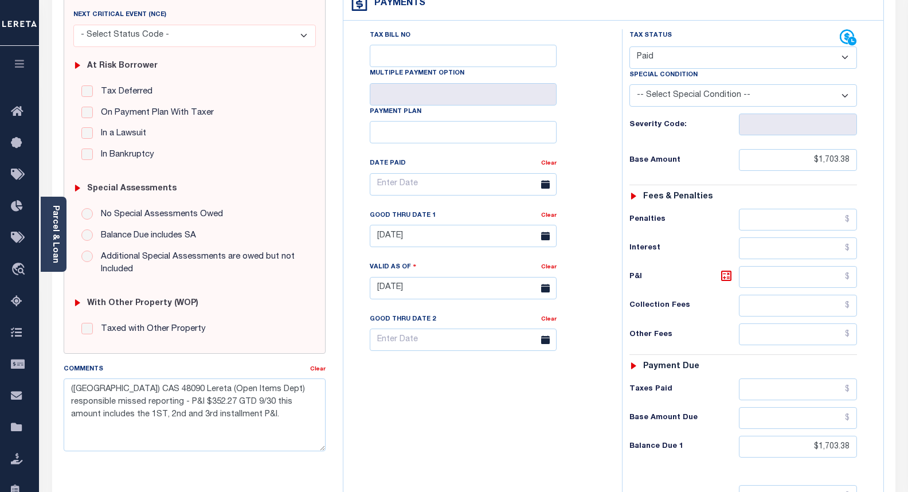
scroll to position [229, 0]
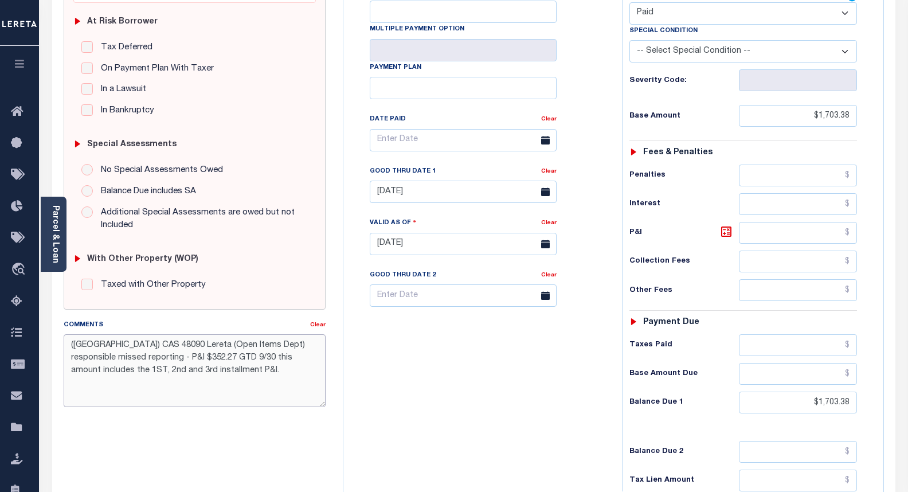
drag, startPoint x: 131, startPoint y: 346, endPoint x: 117, endPoint y: 352, distance: 14.9
click at [117, 344] on textarea "([GEOGRAPHIC_DATA]) CAS 48090 Lereta (Open Items Dept) responsible missed repor…" at bounding box center [195, 370] width 262 height 72
drag, startPoint x: 142, startPoint y: 418, endPoint x: 135, endPoint y: 419, distance: 7.5
click at [142, 418] on div "SPECIAL RISK NCE Date Clear - Select Status Code -" at bounding box center [194, 243] width 279 height 736
drag, startPoint x: 130, startPoint y: 346, endPoint x: 89, endPoint y: 344, distance: 41.3
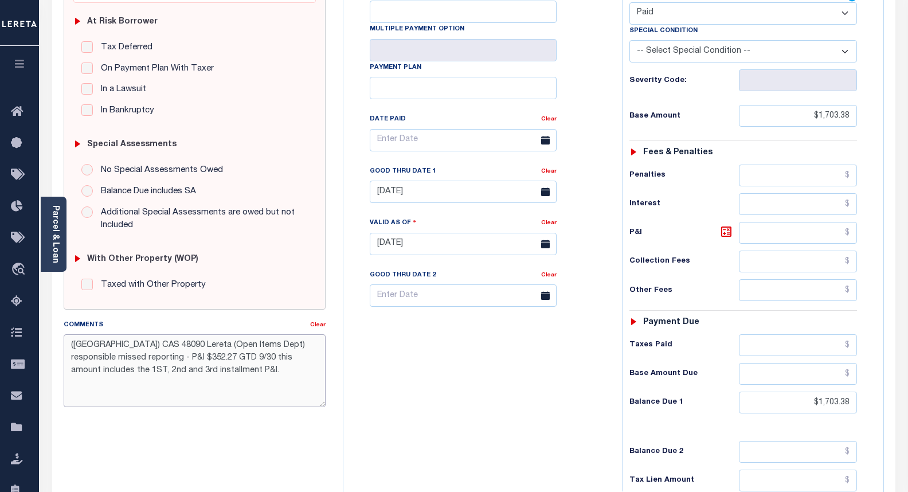
click at [89, 344] on textarea "([GEOGRAPHIC_DATA]) CAS 48090 Lereta (Open Items Dept) responsible missed repor…" at bounding box center [195, 370] width 262 height 72
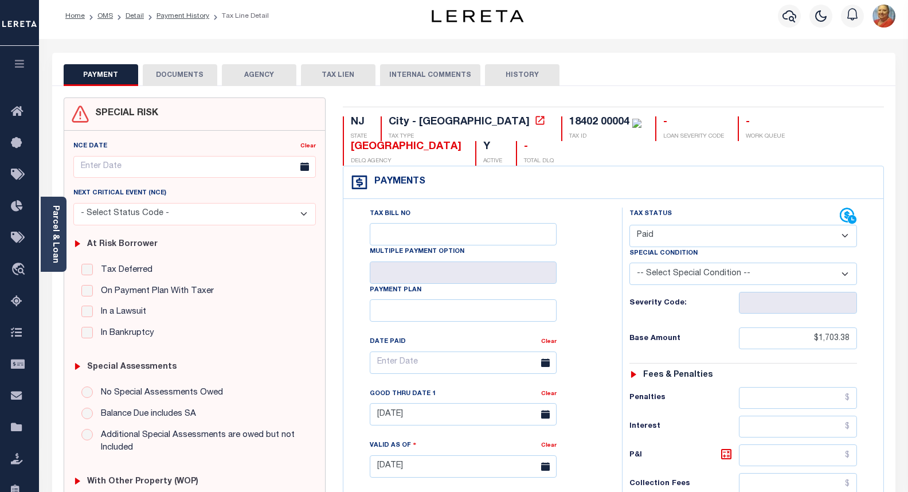
scroll to position [0, 0]
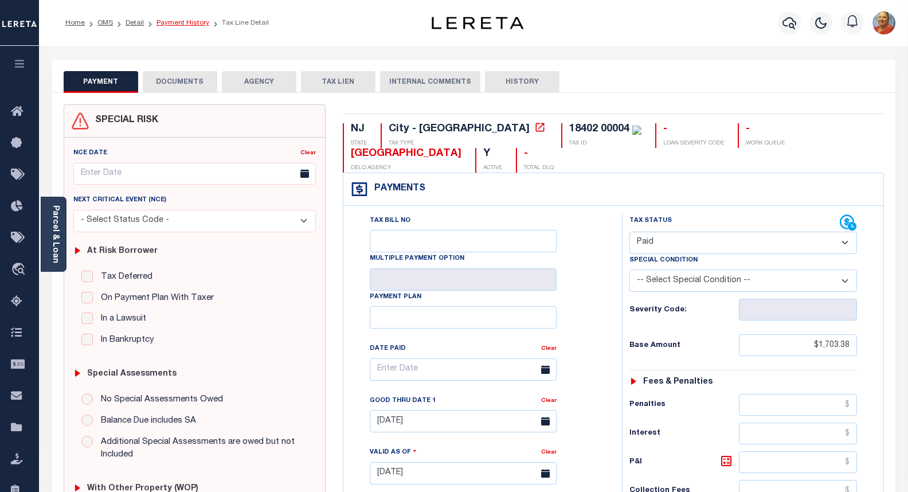
click at [174, 21] on link "Payment History" at bounding box center [182, 22] width 53 height 7
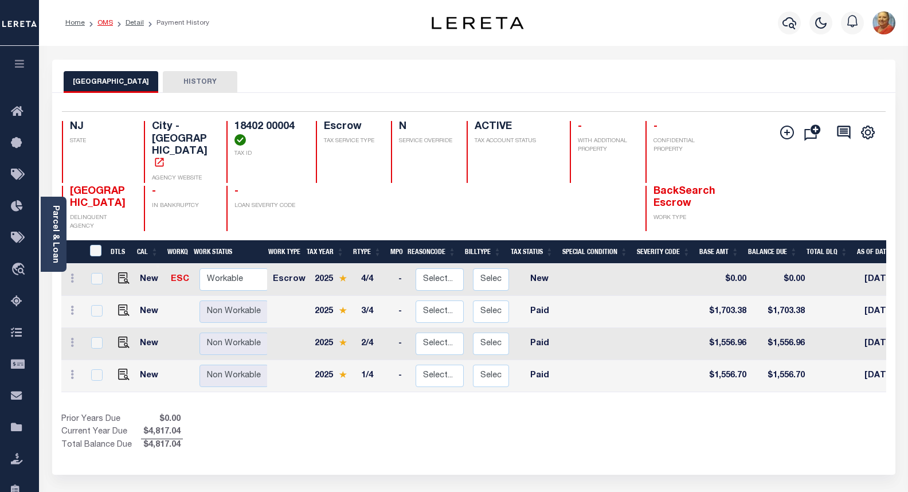
click at [105, 24] on link "OMS" at bounding box center [104, 22] width 15 height 7
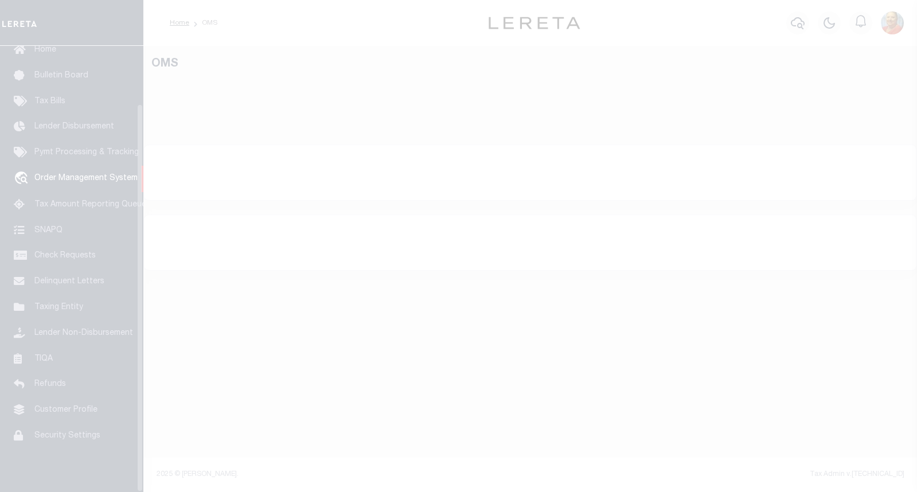
scroll to position [66, 0]
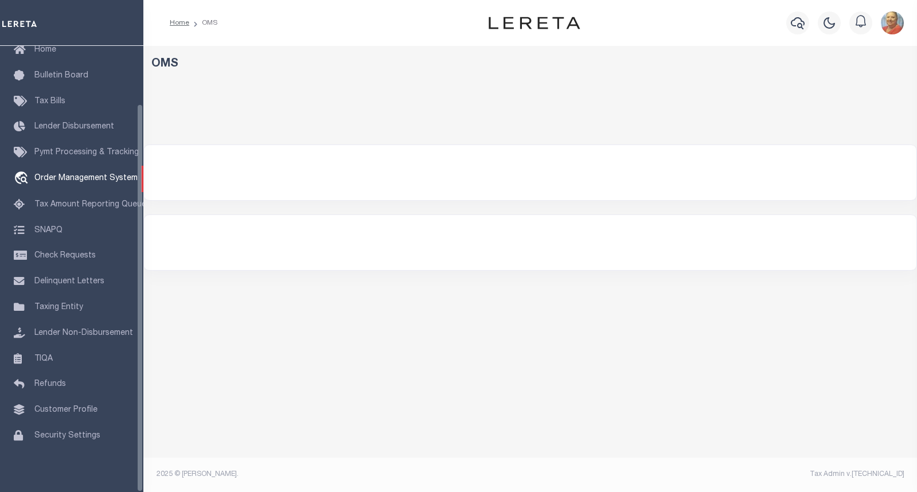
select select "200"
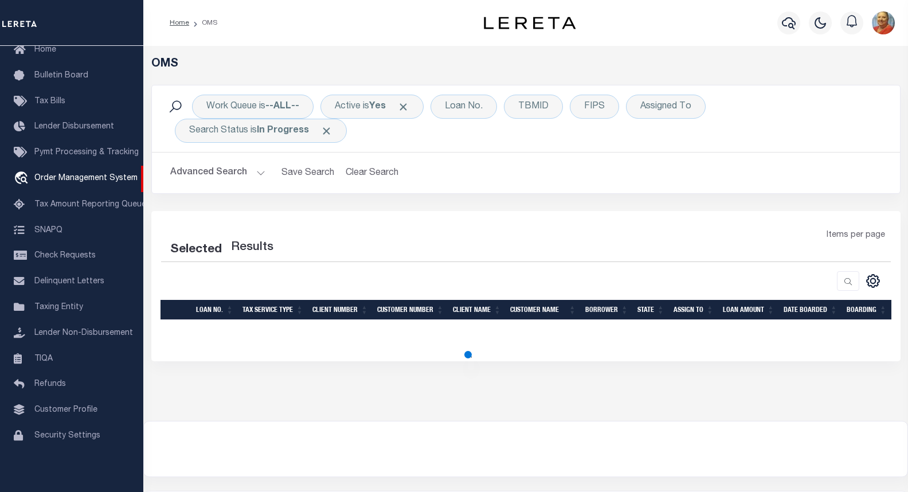
select select "200"
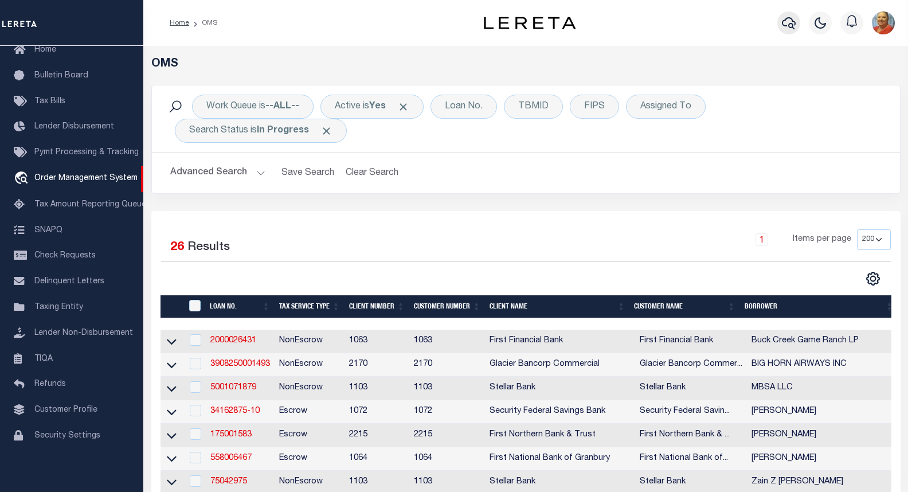
click at [793, 22] on icon "button" at bounding box center [789, 23] width 14 height 12
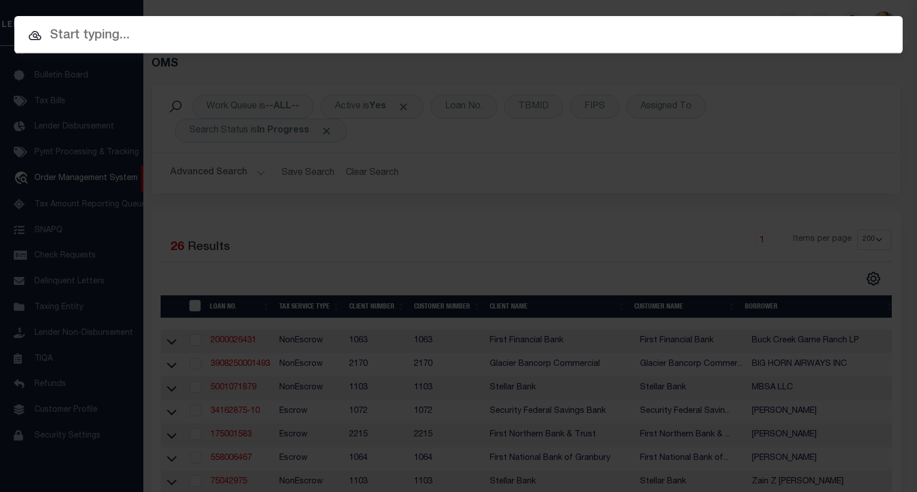
click at [86, 41] on input "text" at bounding box center [458, 36] width 888 height 20
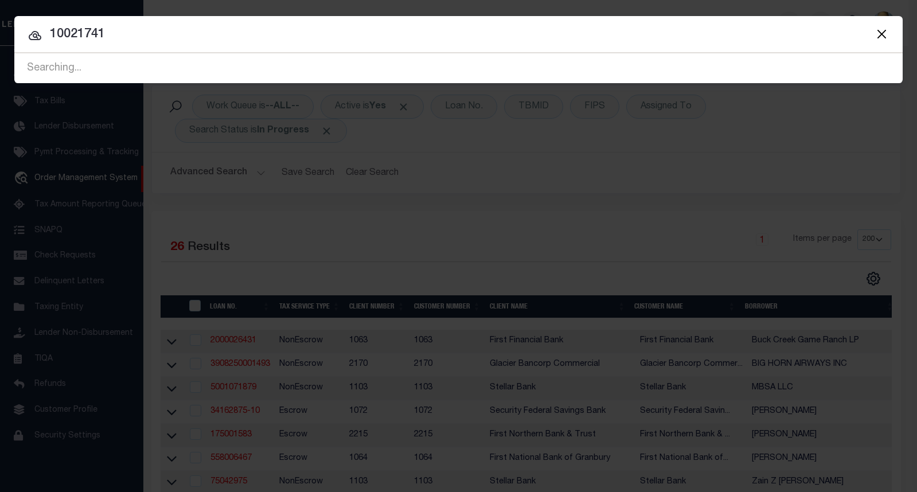
type input "10021741"
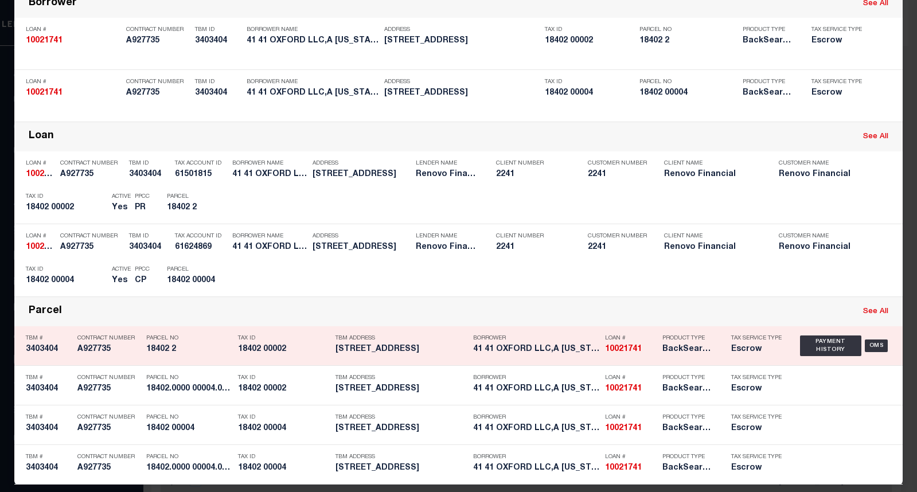
scroll to position [97, 0]
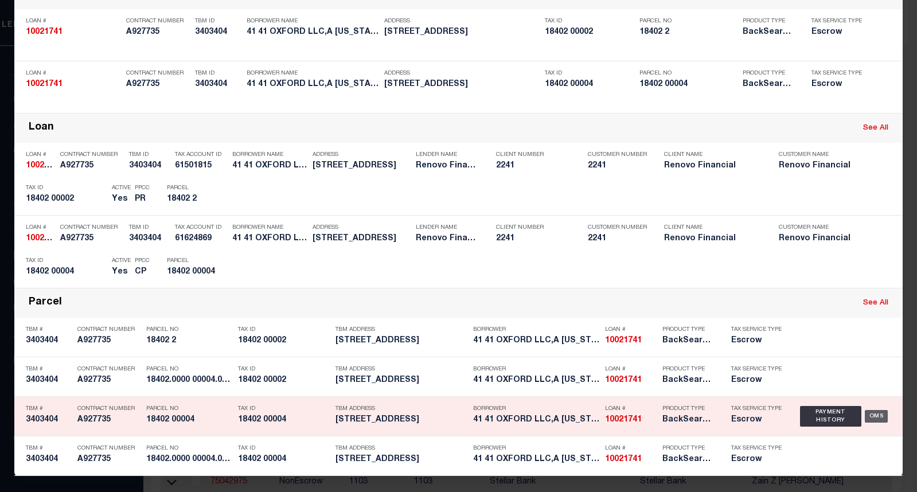
click at [868, 414] on div "OMS" at bounding box center [876, 416] width 24 height 13
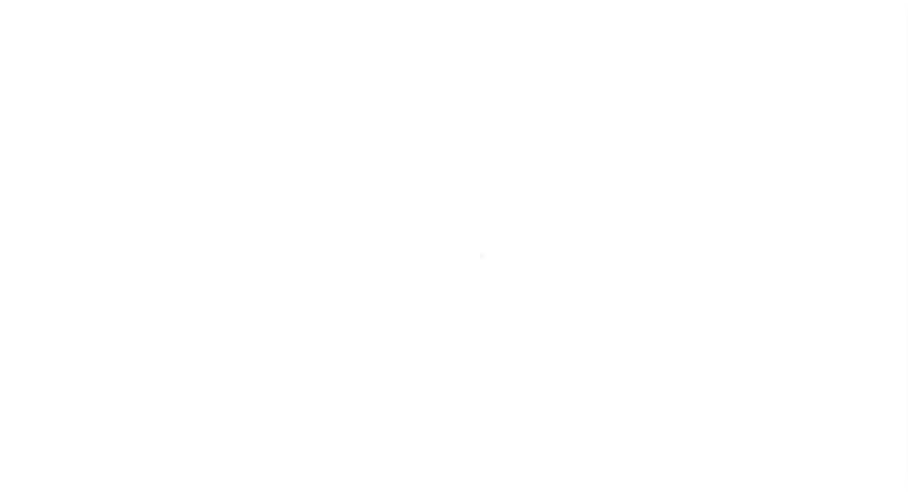
select select "10"
select select "Escrow"
type input "[STREET_ADDRESS]"
type input "18402.0000 00004.0000"
select select
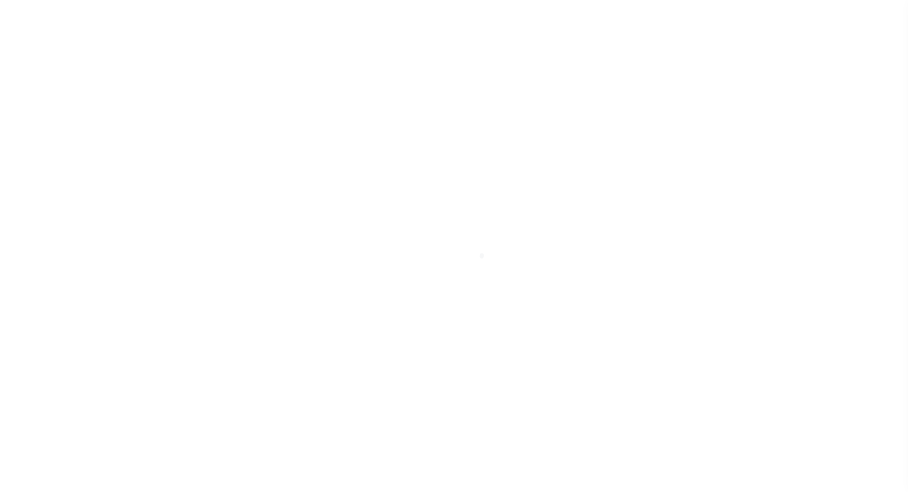
type input "[GEOGRAPHIC_DATA]"
type input "a0kUS000007etY1"
type input "NJ"
select select
type textarea "Liability Limited to Customer Provided Parcel"
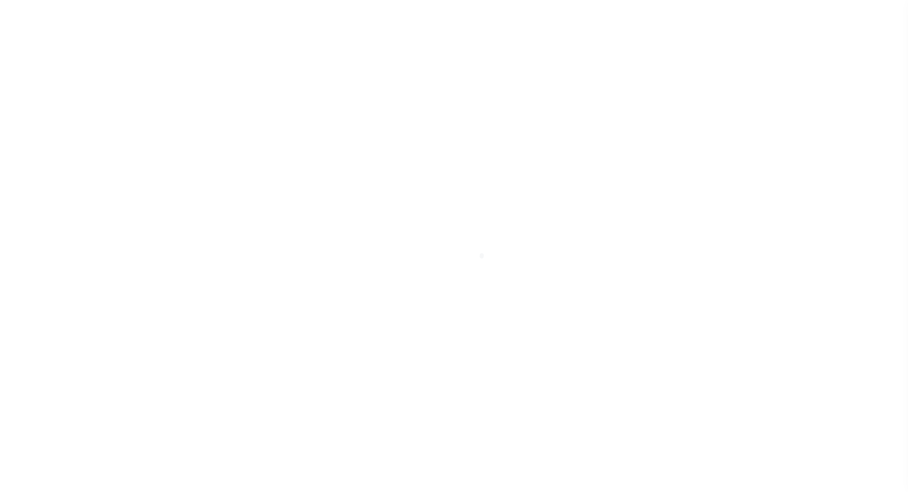
select select "25067"
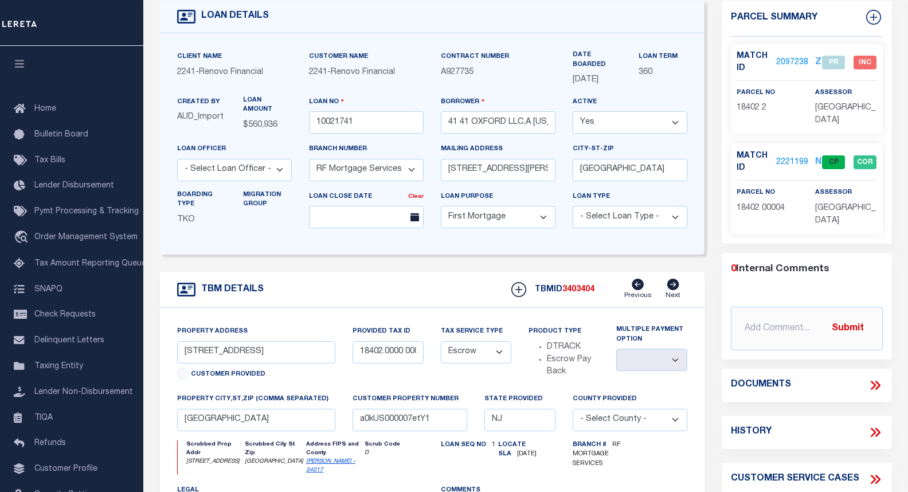
scroll to position [115, 0]
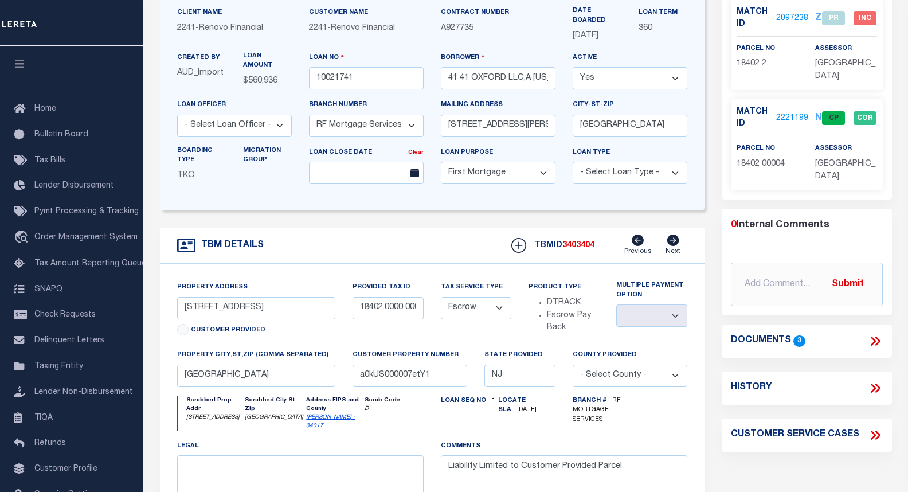
click at [792, 118] on link "2221199" at bounding box center [792, 118] width 32 height 12
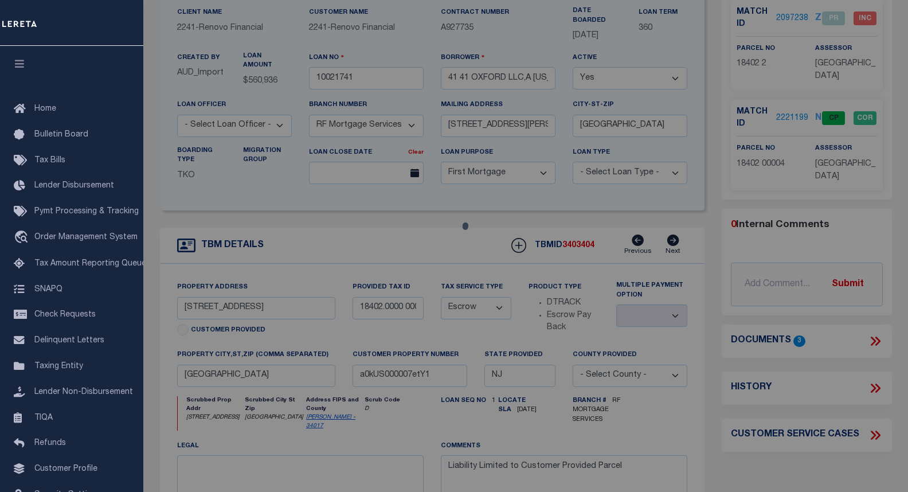
checkbox input "false"
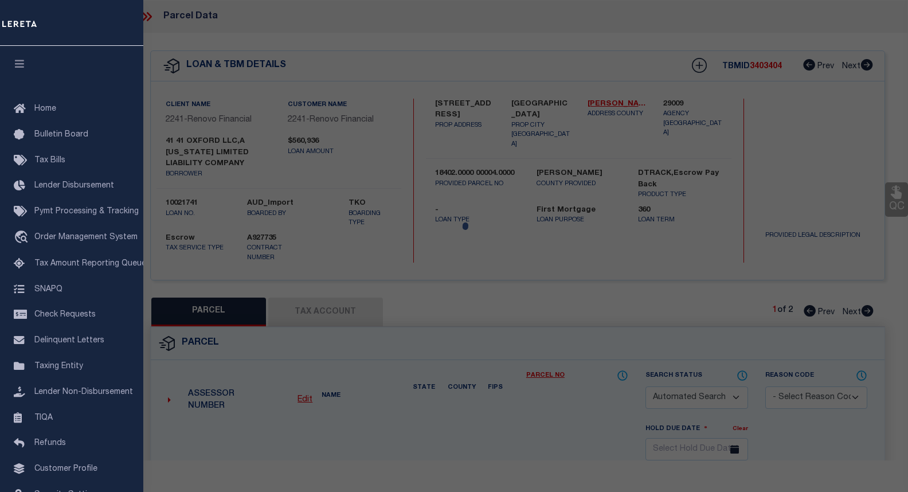
select select "CP"
select select "AGF"
select select
checkbox input "false"
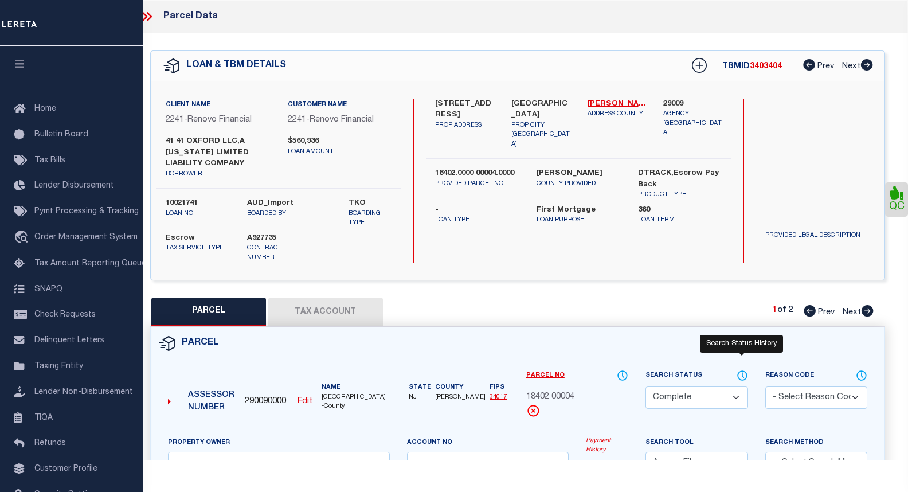
click at [742, 369] on icon at bounding box center [742, 375] width 11 height 13
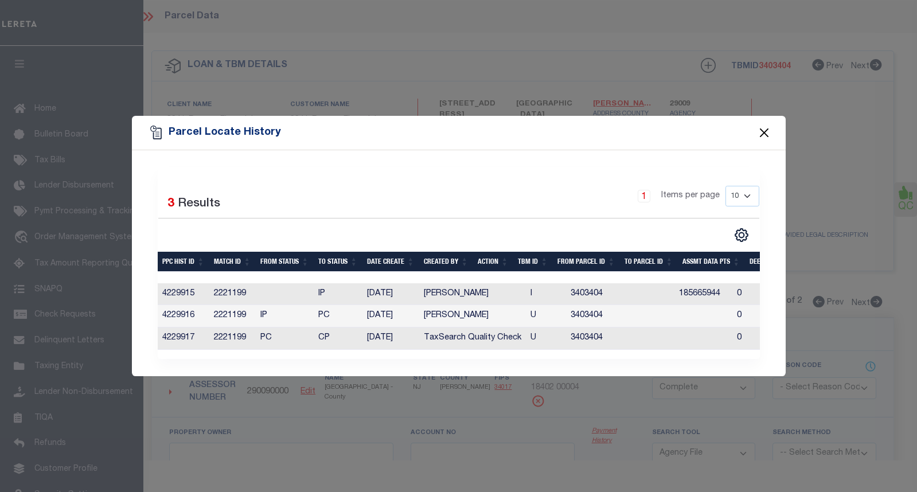
click at [763, 130] on button "Close" at bounding box center [763, 133] width 15 height 15
